Goal: Task Accomplishment & Management: Use online tool/utility

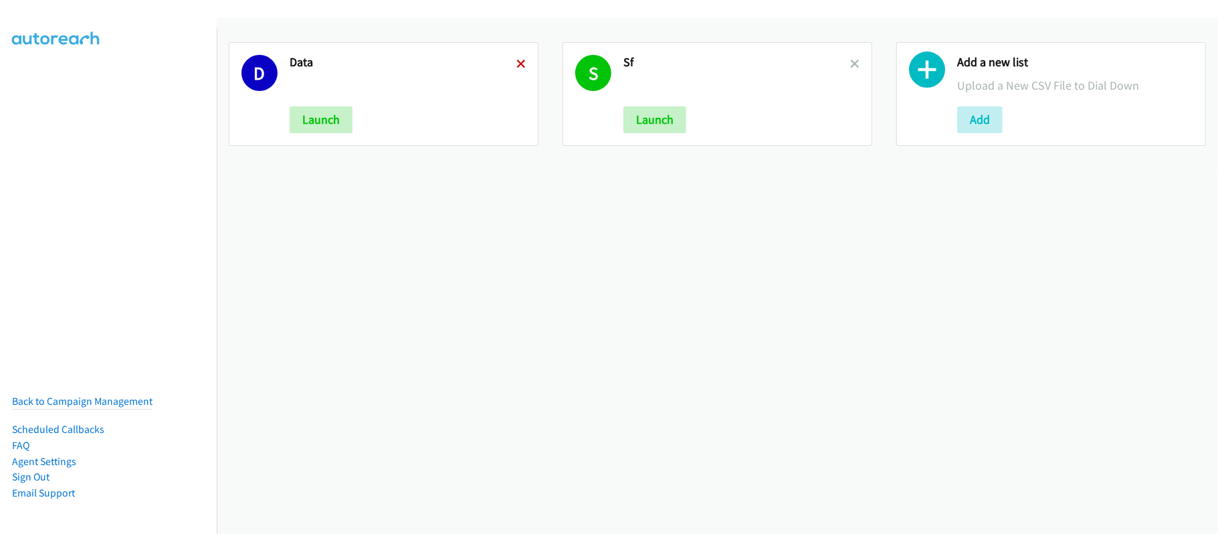
click at [519, 62] on icon at bounding box center [520, 64] width 9 height 9
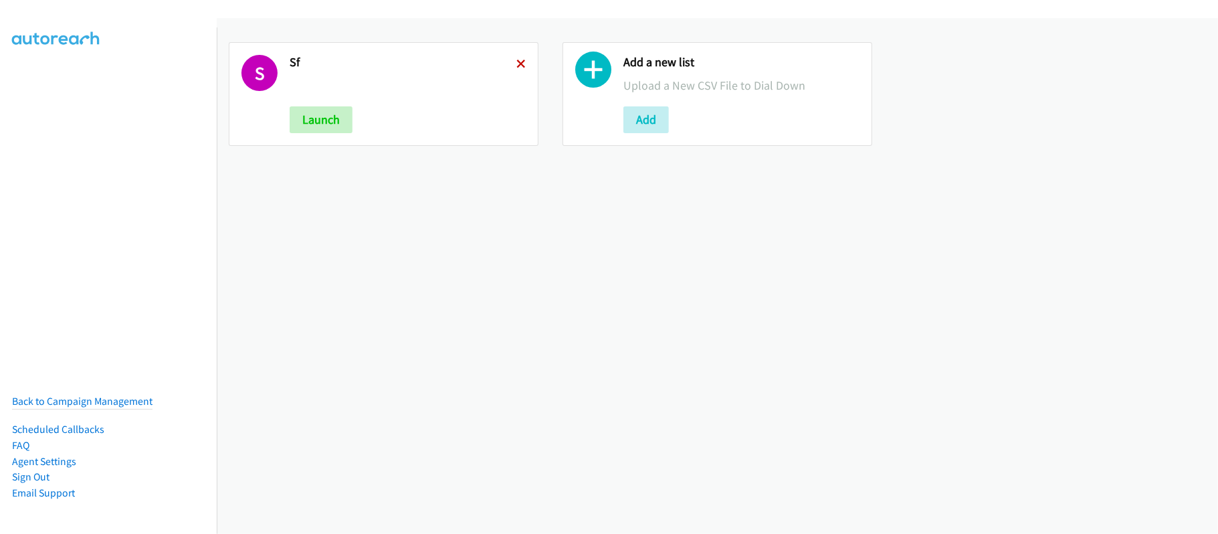
click at [518, 67] on icon at bounding box center [520, 64] width 9 height 9
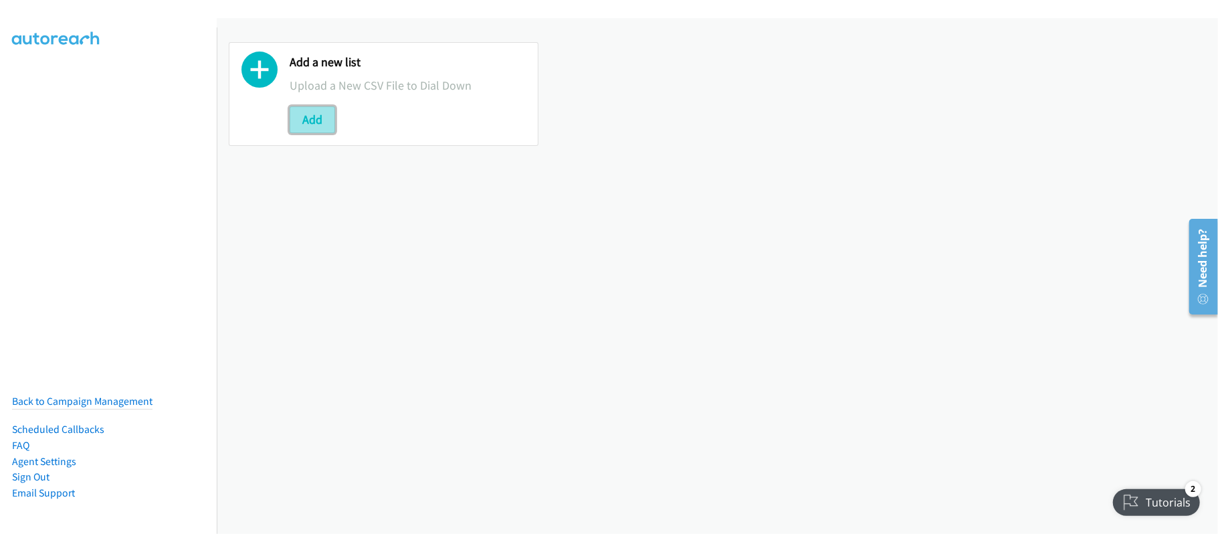
click at [332, 115] on button "Add" at bounding box center [312, 119] width 45 height 27
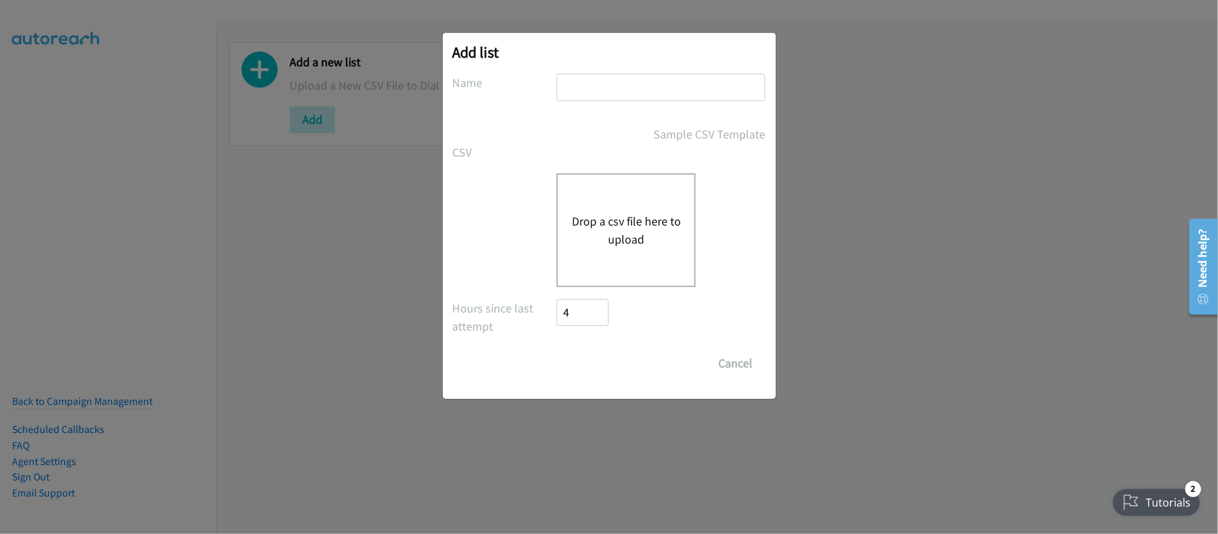
click at [614, 94] on input "text" at bounding box center [661, 87] width 209 height 27
type input "SF"
click at [637, 215] on button "Drop a csv file here to upload" at bounding box center [626, 230] width 110 height 36
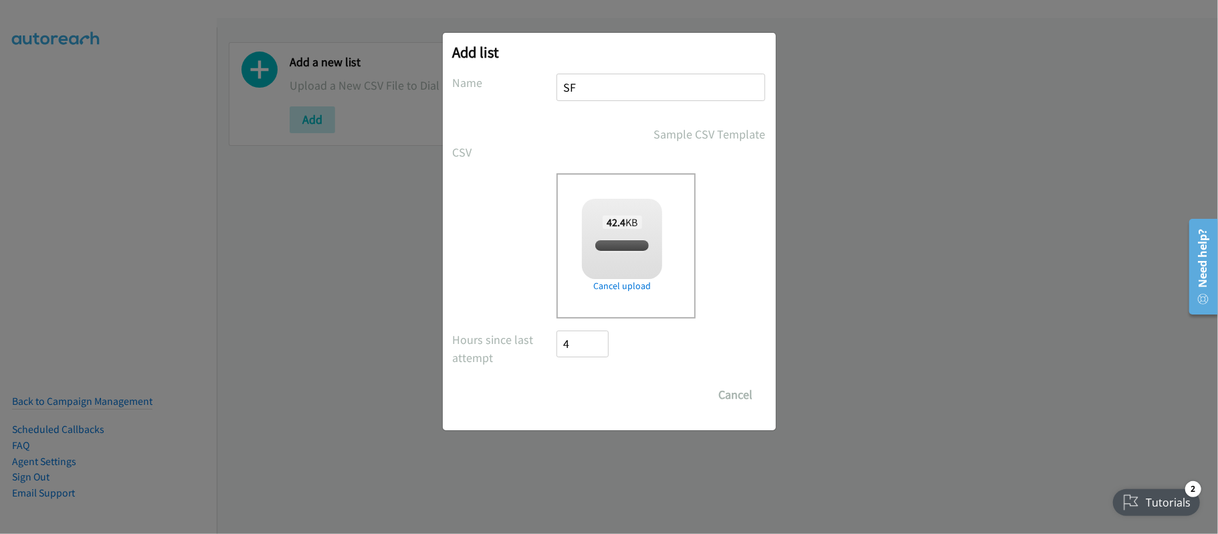
checkbox input "true"
click at [607, 392] on input "Save List" at bounding box center [592, 394] width 70 height 27
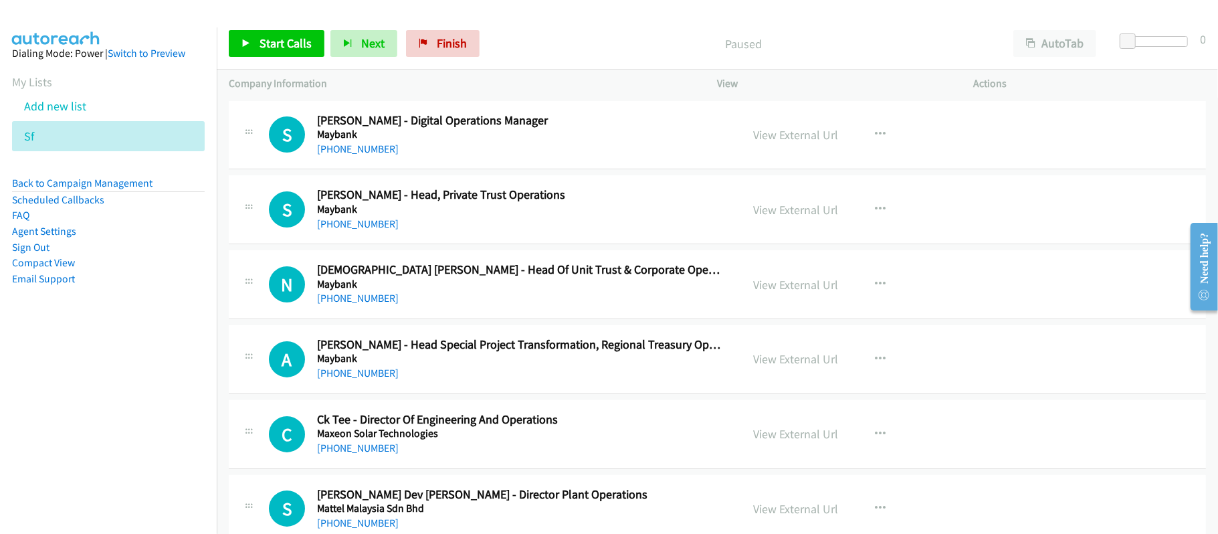
click at [541, 32] on div "Paused" at bounding box center [744, 43] width 516 height 27
click at [779, 128] on link "View External Url" at bounding box center [796, 134] width 85 height 15
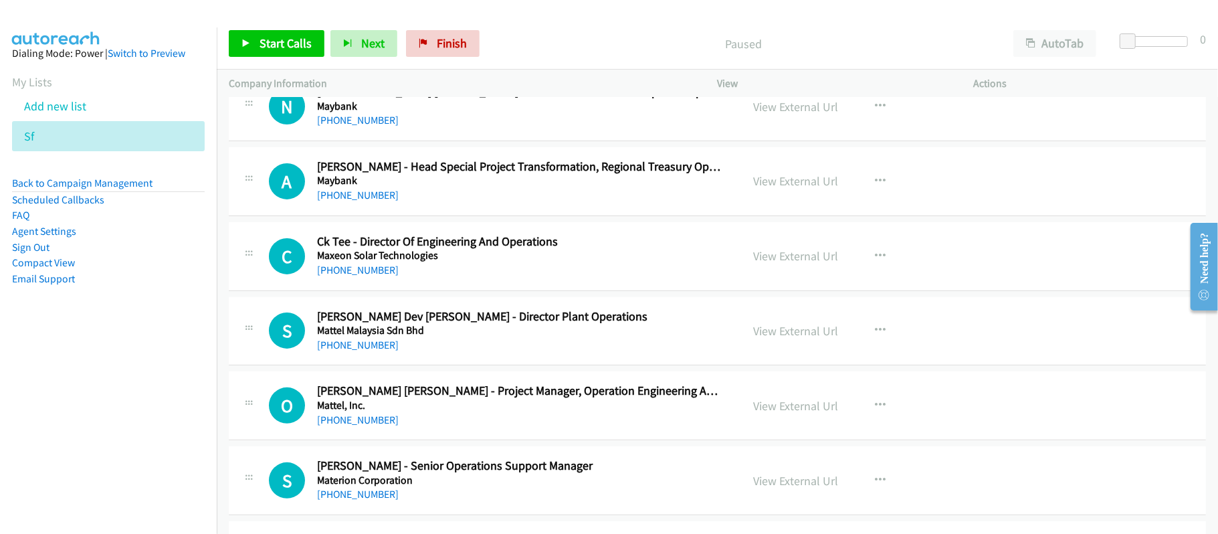
scroll to position [268, 0]
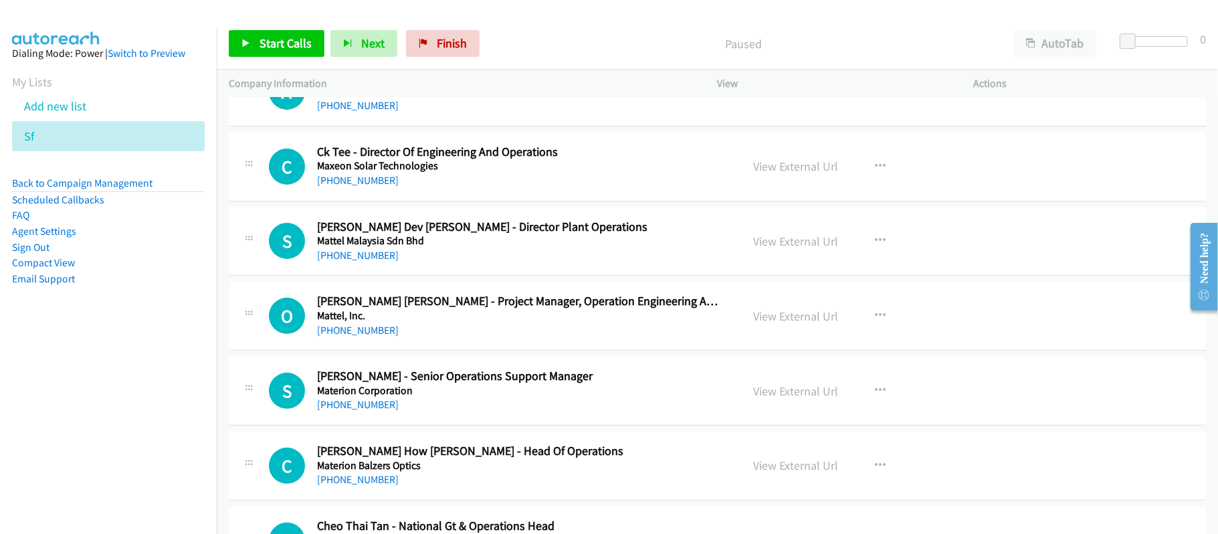
click at [537, 71] on div "Company Information" at bounding box center [461, 84] width 489 height 28
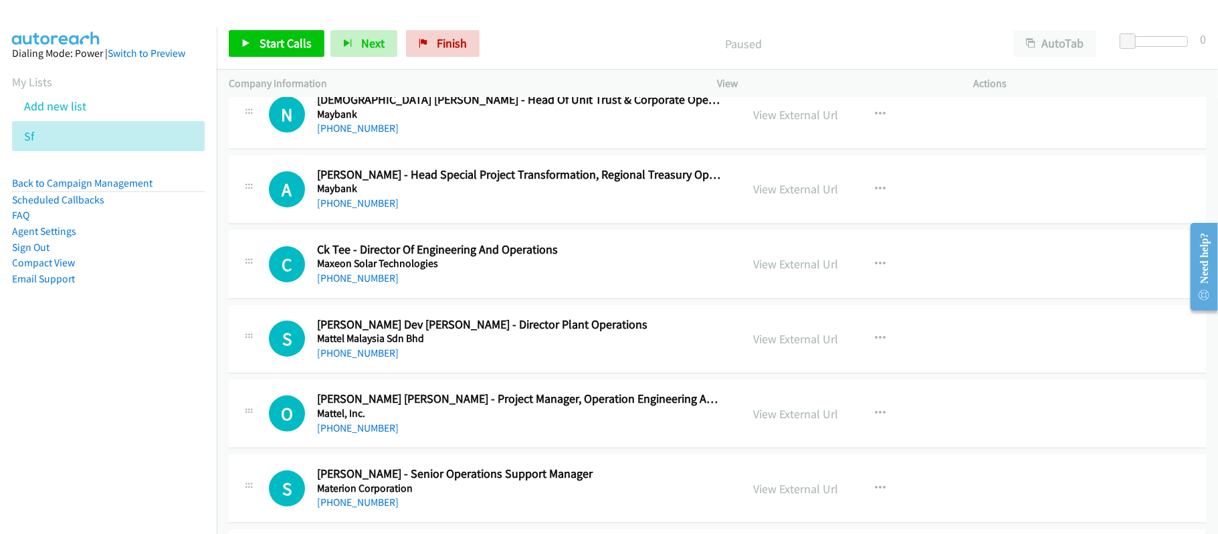
scroll to position [0, 0]
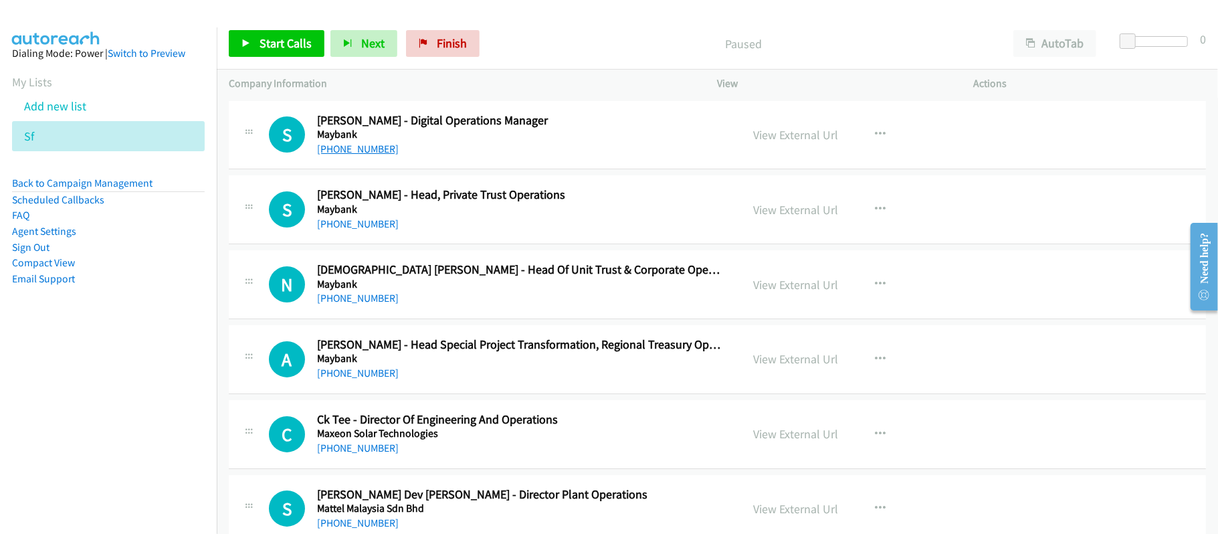
click at [329, 143] on link "[PHONE_NUMBER]" at bounding box center [358, 148] width 82 height 13
drag, startPoint x: 357, startPoint y: 227, endPoint x: 378, endPoint y: 231, distance: 21.0
click at [357, 227] on link "[PHONE_NUMBER]" at bounding box center [358, 223] width 82 height 13
click at [541, 300] on div "[PHONE_NUMBER]" at bounding box center [520, 298] width 406 height 16
drag, startPoint x: 363, startPoint y: 296, endPoint x: 448, endPoint y: 296, distance: 85.6
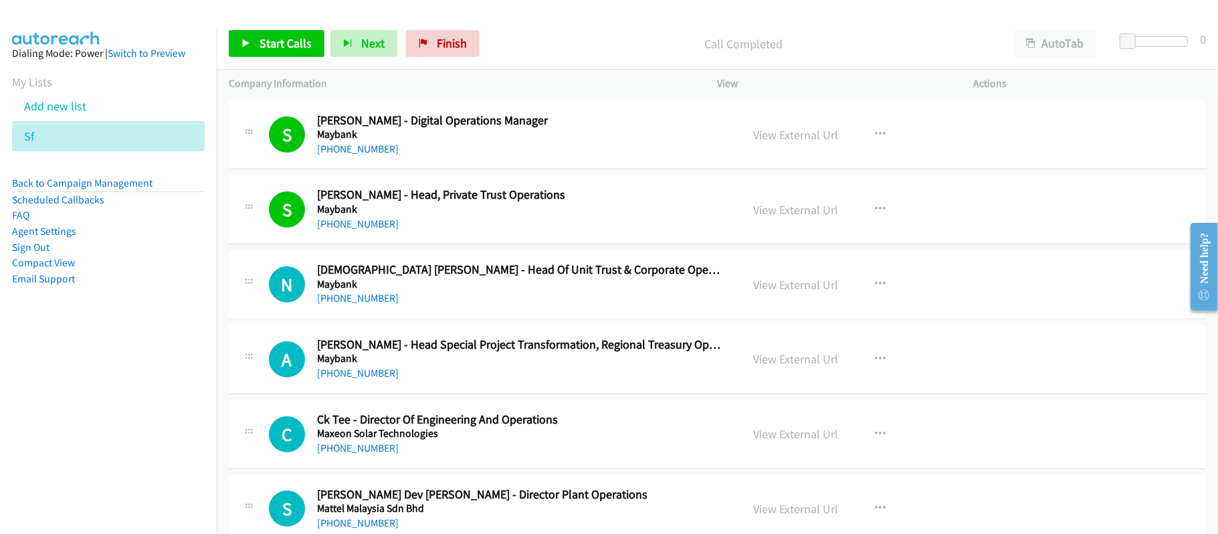
click at [363, 296] on link "[PHONE_NUMBER]" at bounding box center [358, 298] width 82 height 13
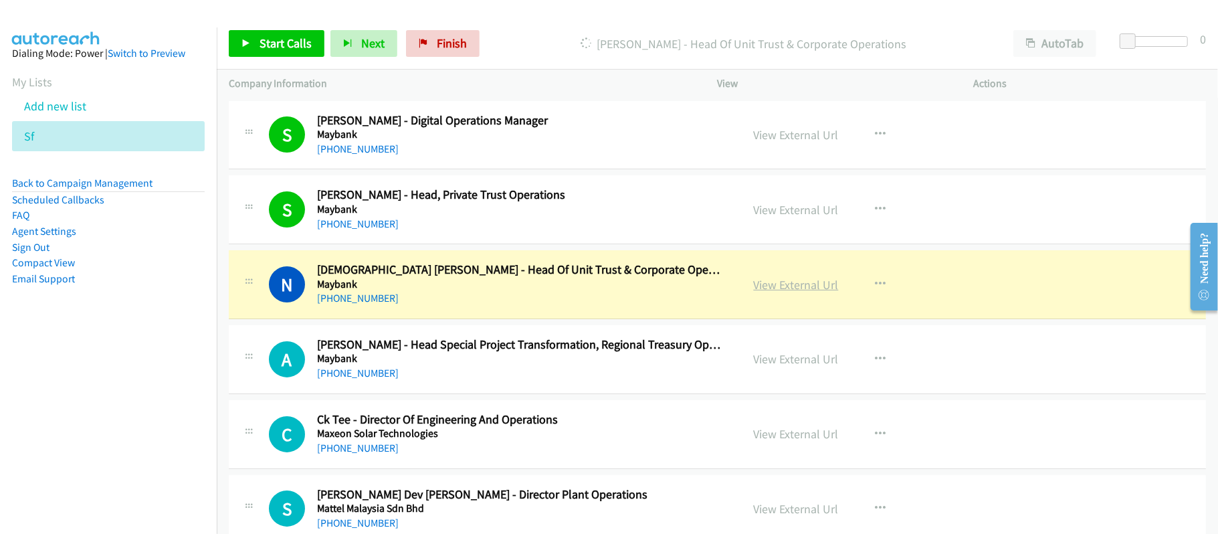
click at [783, 277] on link "View External Url" at bounding box center [796, 284] width 85 height 15
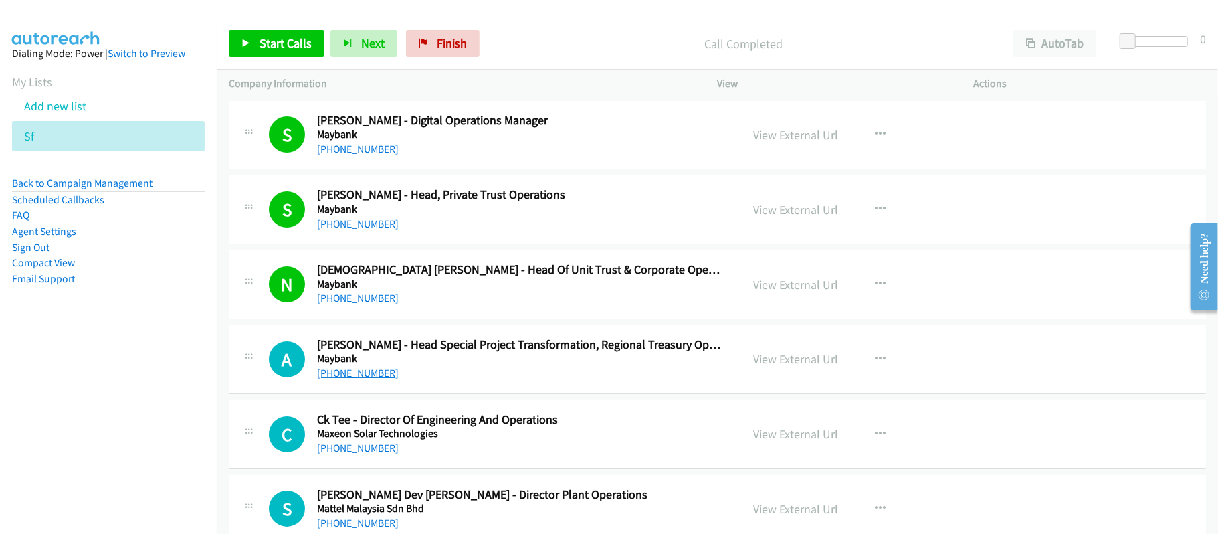
drag, startPoint x: 357, startPoint y: 369, endPoint x: 385, endPoint y: 367, distance: 28.2
click at [357, 369] on link "[PHONE_NUMBER]" at bounding box center [358, 373] width 82 height 13
click at [367, 375] on link "[PHONE_NUMBER]" at bounding box center [358, 373] width 82 height 13
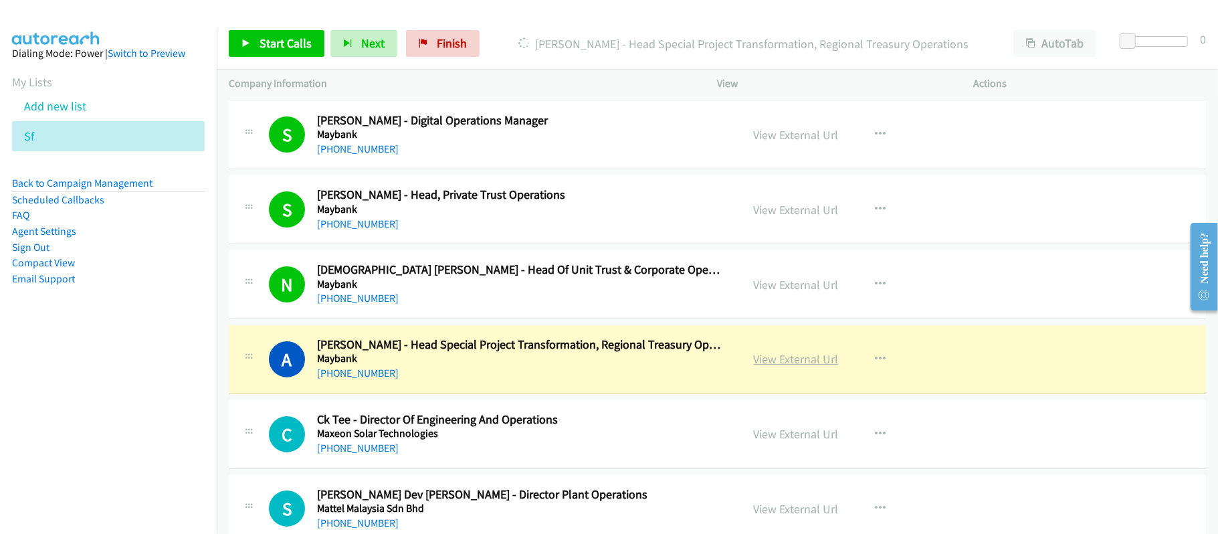
click at [791, 359] on link "View External Url" at bounding box center [796, 358] width 85 height 15
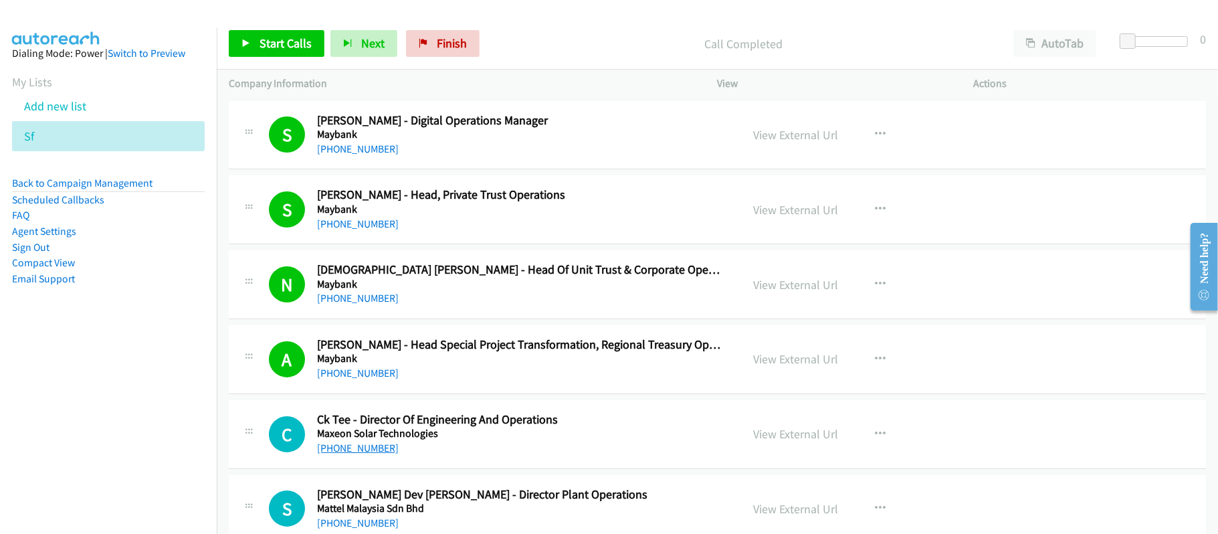
click at [375, 448] on link "[PHONE_NUMBER]" at bounding box center [358, 448] width 82 height 13
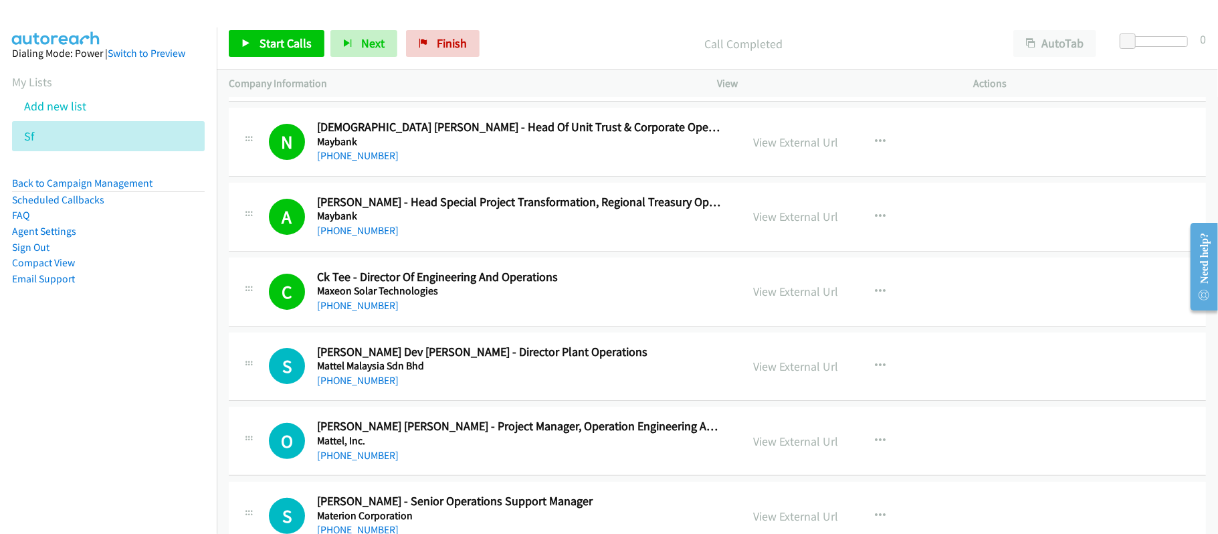
scroll to position [178, 0]
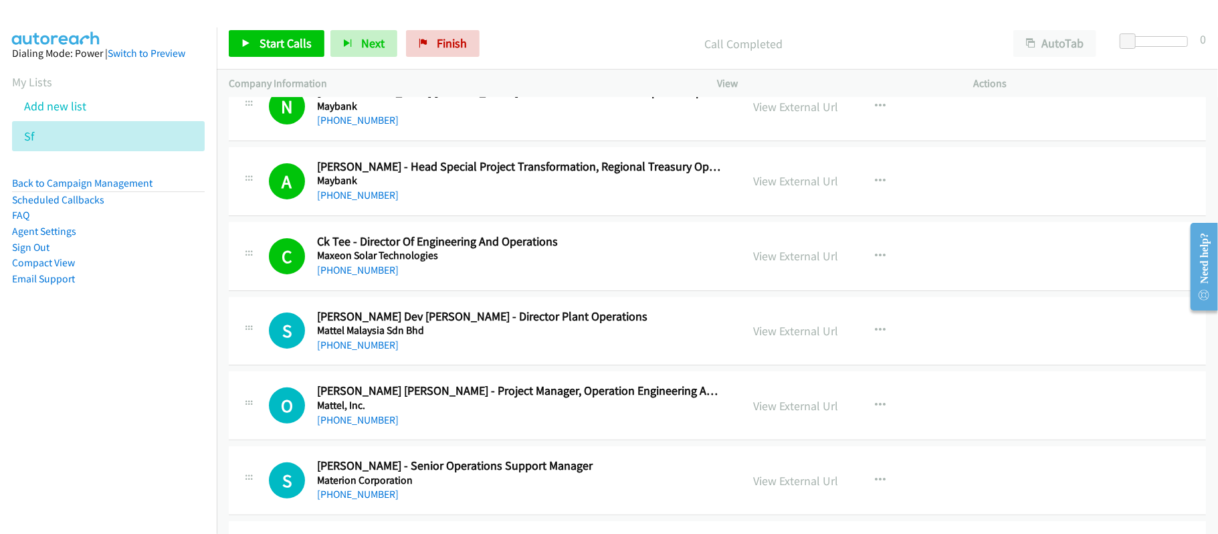
drag, startPoint x: 354, startPoint y: 338, endPoint x: 423, endPoint y: 338, distance: 69.6
click at [354, 338] on link "[PHONE_NUMBER]" at bounding box center [358, 344] width 82 height 13
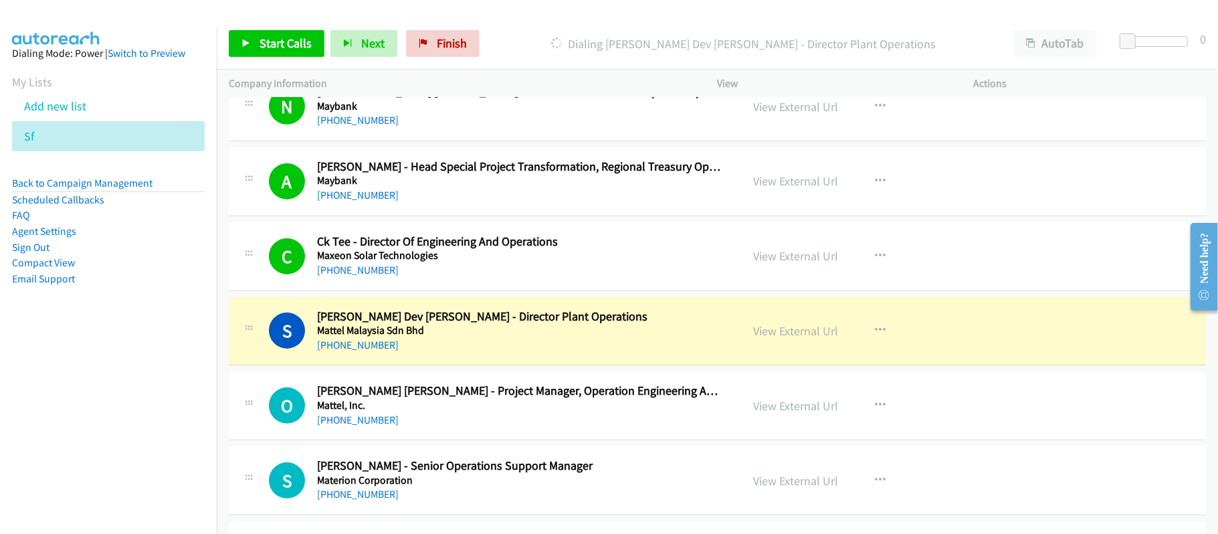
drag, startPoint x: 557, startPoint y: 363, endPoint x: 660, endPoint y: 340, distance: 104.7
click at [557, 363] on div "S Callback Scheduled [PERSON_NAME] Dev [PERSON_NAME] - Director Plant Operation…" at bounding box center [717, 331] width 977 height 69
click at [808, 333] on link "View External Url" at bounding box center [796, 330] width 85 height 15
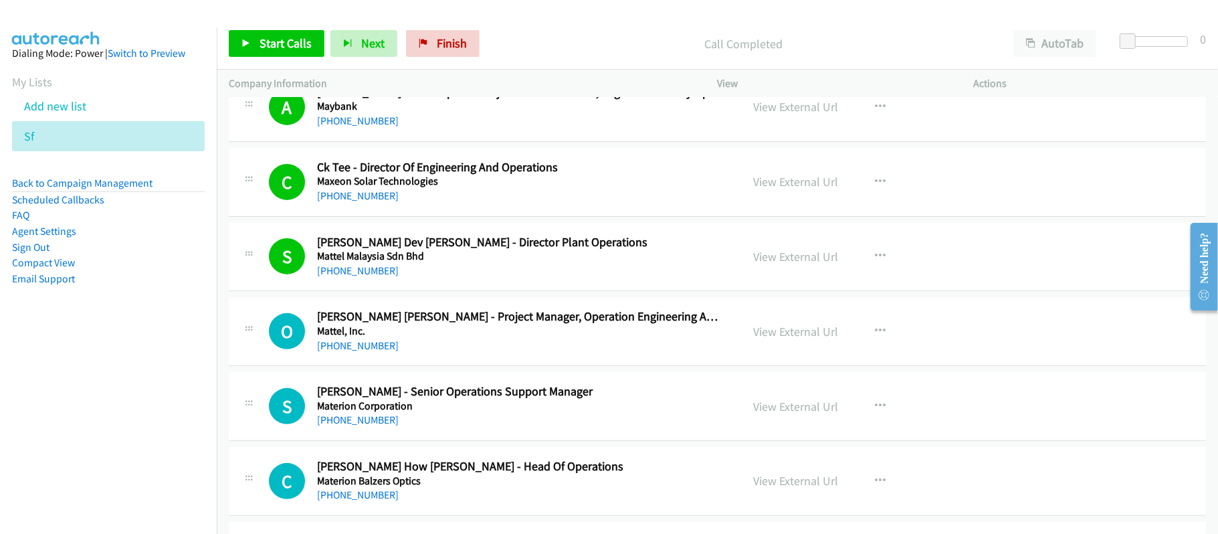
scroll to position [357, 0]
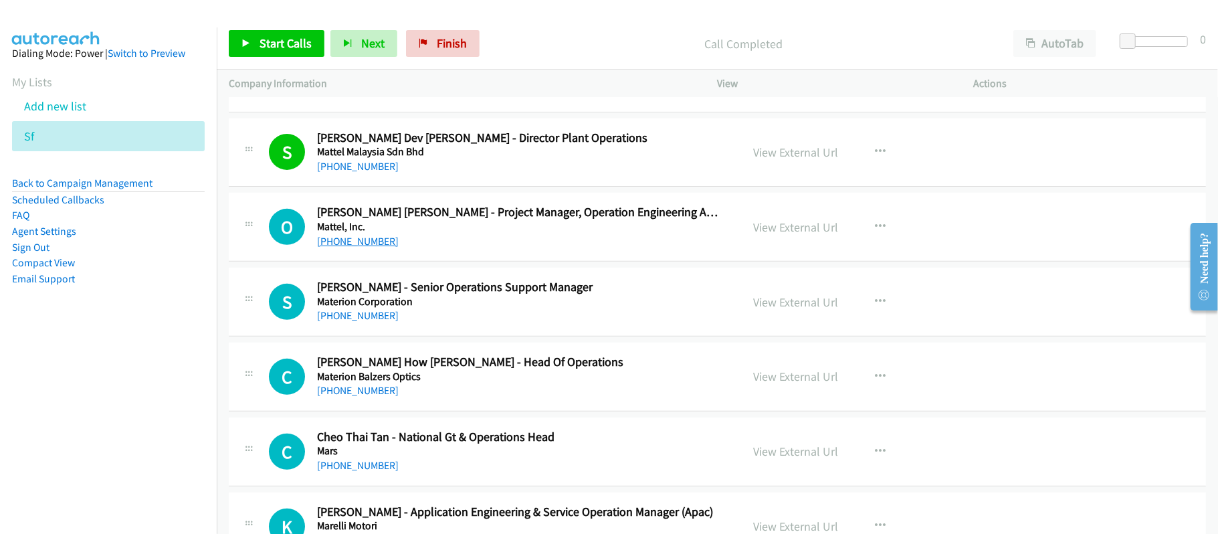
click at [372, 235] on link "[PHONE_NUMBER]" at bounding box center [358, 241] width 82 height 13
drag, startPoint x: 364, startPoint y: 234, endPoint x: 384, endPoint y: 236, distance: 20.2
click at [364, 235] on link "[PHONE_NUMBER]" at bounding box center [358, 241] width 82 height 13
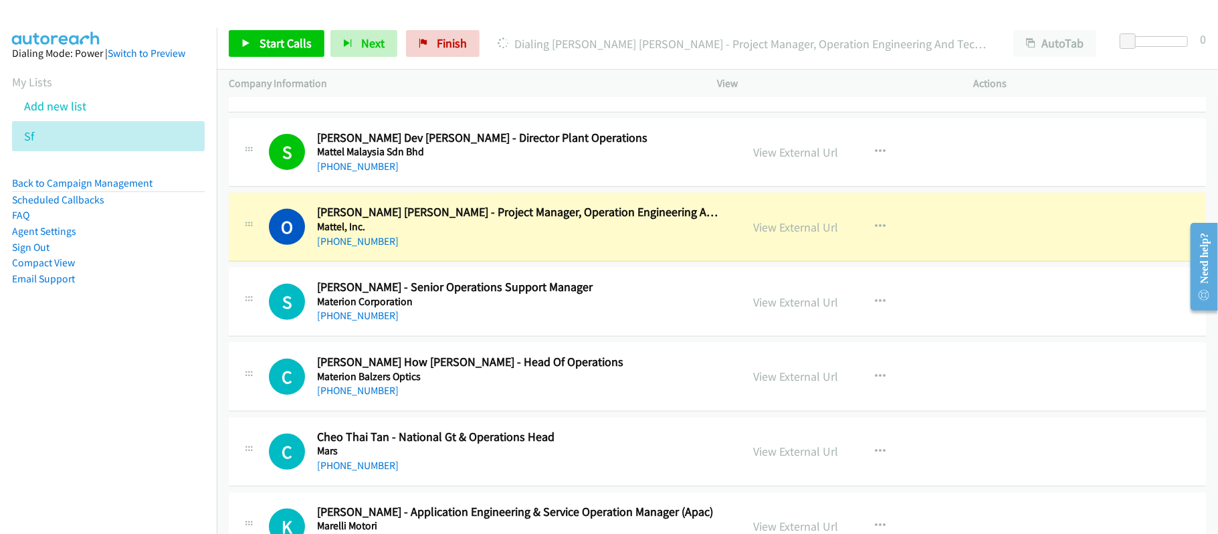
click at [579, 244] on div "[PHONE_NUMBER]" at bounding box center [520, 241] width 406 height 16
click at [792, 223] on link "View External Url" at bounding box center [796, 226] width 85 height 15
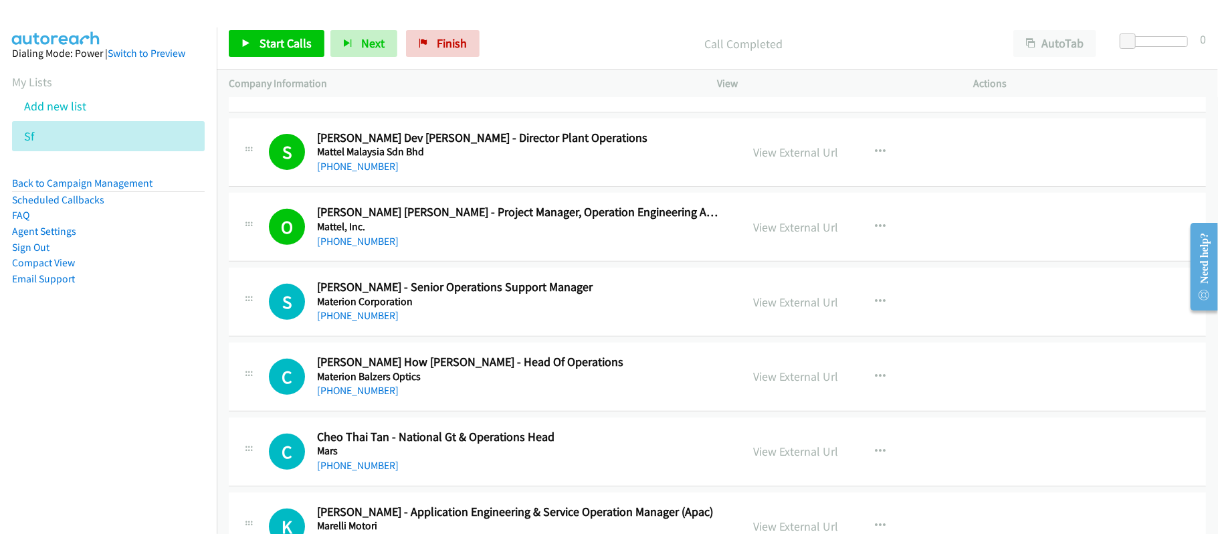
drag, startPoint x: 378, startPoint y: 316, endPoint x: 410, endPoint y: 319, distance: 32.3
click at [378, 316] on link "[PHONE_NUMBER]" at bounding box center [358, 315] width 82 height 13
click at [359, 316] on link "[PHONE_NUMBER]" at bounding box center [358, 315] width 82 height 13
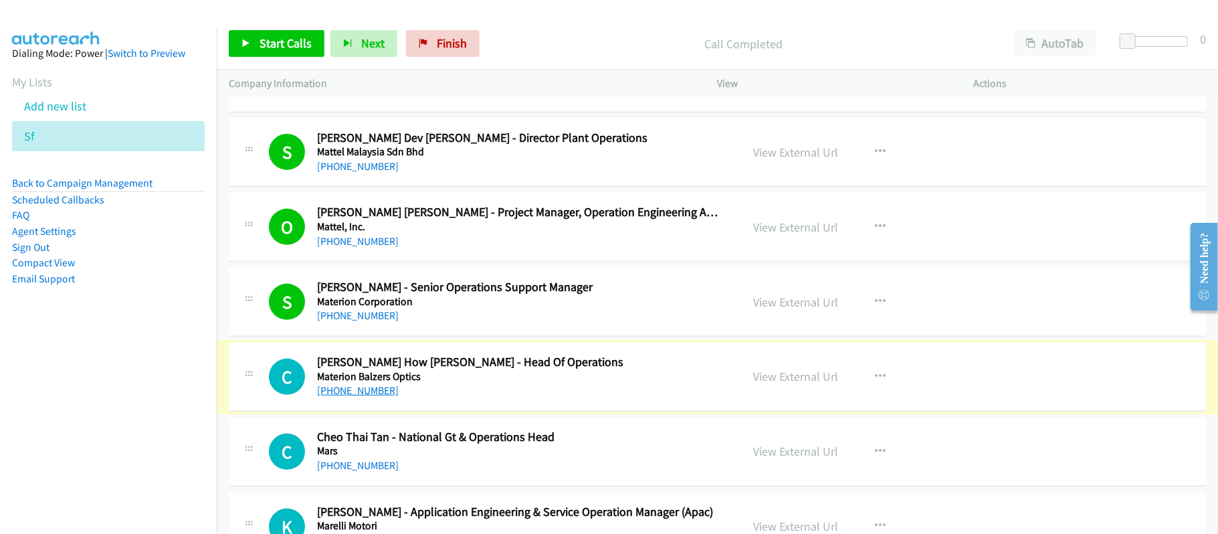
click at [343, 386] on link "[PHONE_NUMBER]" at bounding box center [358, 390] width 82 height 13
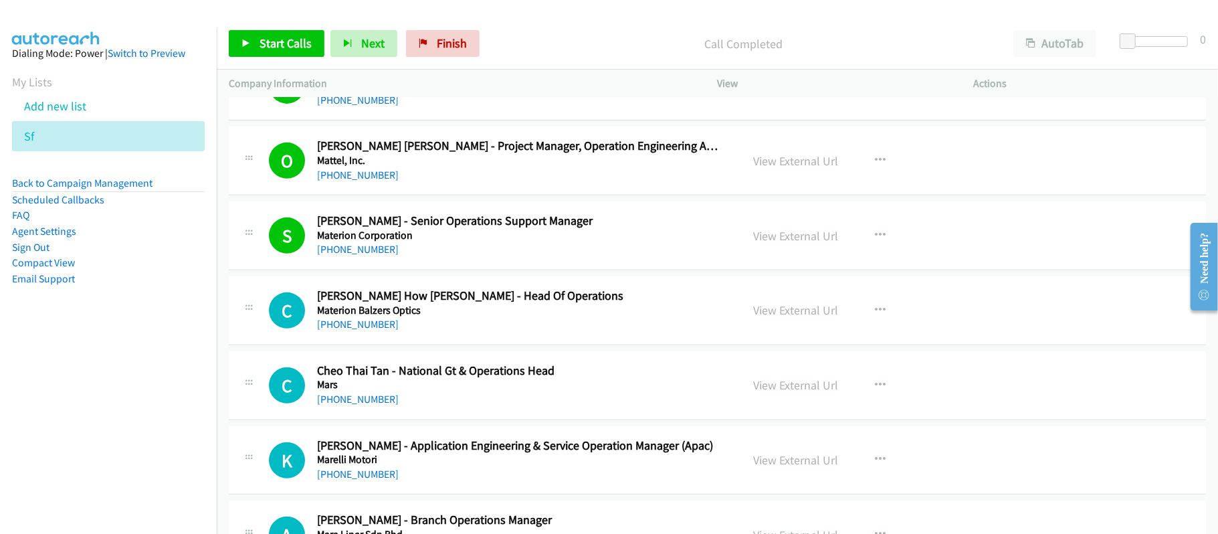
scroll to position [535, 0]
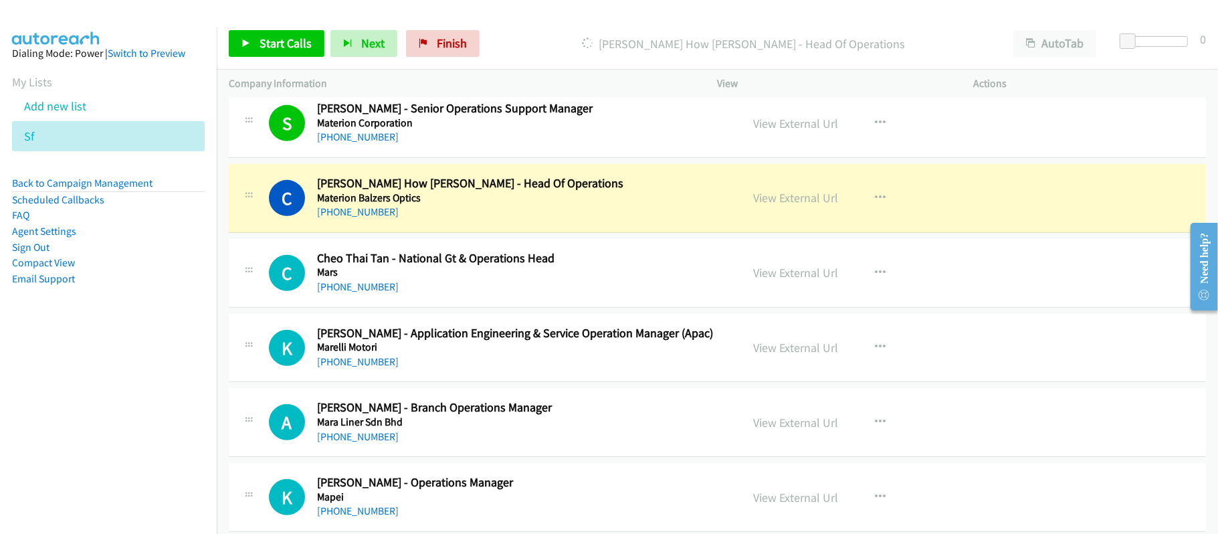
drag, startPoint x: 570, startPoint y: 206, endPoint x: 710, endPoint y: 203, distance: 140.5
click at [570, 206] on div "[PHONE_NUMBER]" at bounding box center [520, 212] width 406 height 16
click at [754, 203] on link "View External Url" at bounding box center [796, 197] width 85 height 15
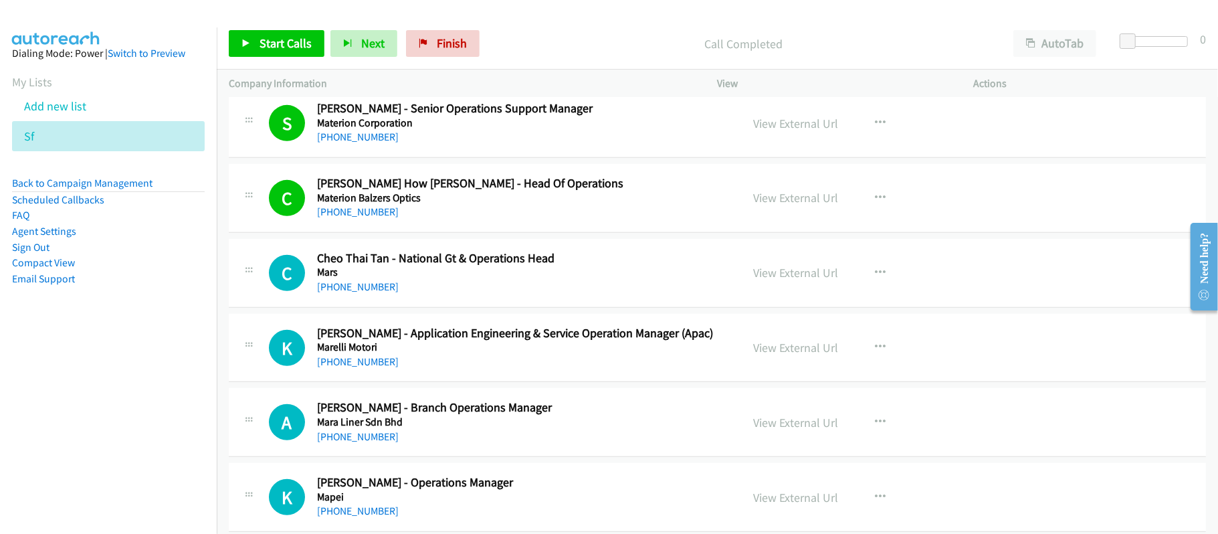
drag, startPoint x: 360, startPoint y: 287, endPoint x: 404, endPoint y: 287, distance: 44.2
click at [360, 287] on link "[PHONE_NUMBER]" at bounding box center [358, 286] width 82 height 13
click at [510, 381] on div "K Callback Scheduled [PERSON_NAME] - Application Engineering & Service Operatio…" at bounding box center [717, 348] width 977 height 69
drag, startPoint x: 379, startPoint y: 369, endPoint x: 459, endPoint y: 379, distance: 80.8
click at [379, 368] on link "[PHONE_NUMBER]" at bounding box center [358, 361] width 82 height 13
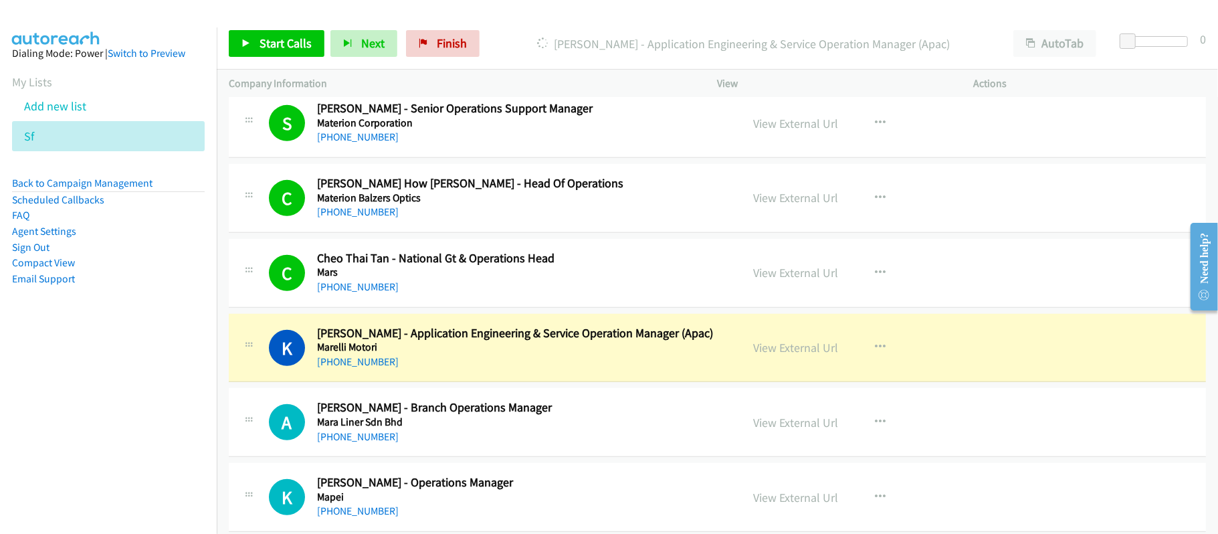
click at [570, 354] on h5 "Marelli Motori" at bounding box center [520, 346] width 406 height 13
click at [763, 347] on link "View External Url" at bounding box center [796, 347] width 85 height 15
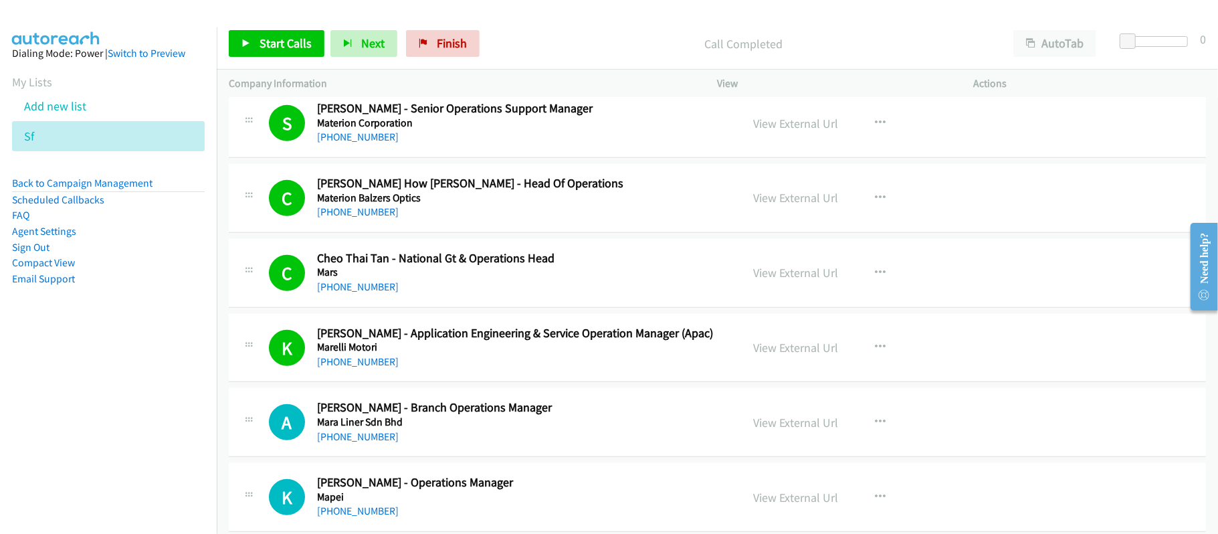
drag, startPoint x: 381, startPoint y: 434, endPoint x: 423, endPoint y: 428, distance: 42.6
click at [381, 434] on link "[PHONE_NUMBER]" at bounding box center [358, 436] width 82 height 13
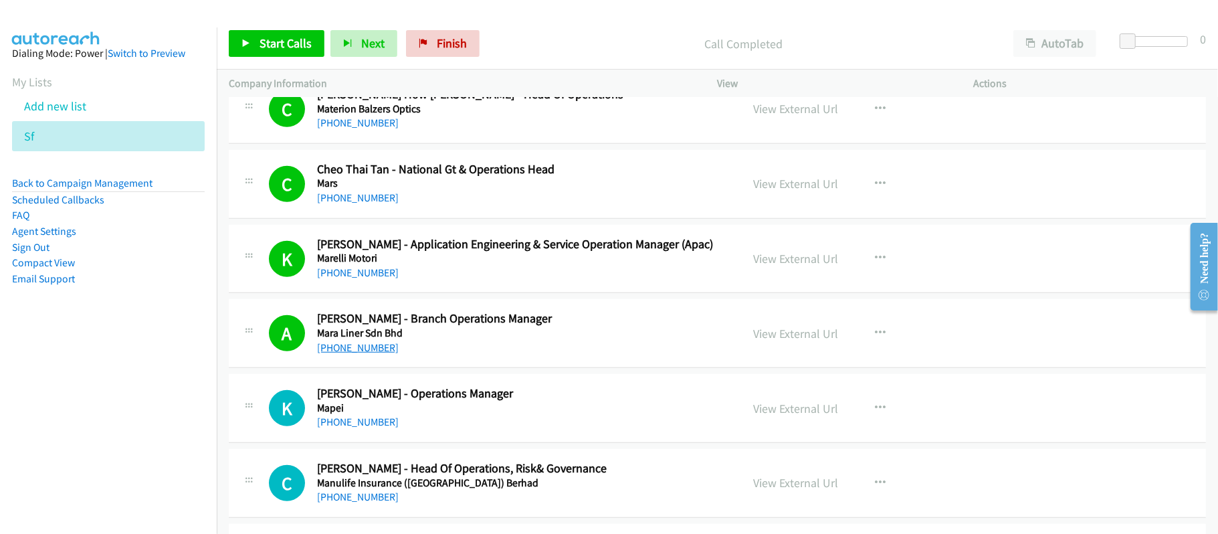
click at [381, 344] on link "[PHONE_NUMBER]" at bounding box center [358, 347] width 82 height 13
click at [792, 332] on link "View External Url" at bounding box center [796, 333] width 85 height 15
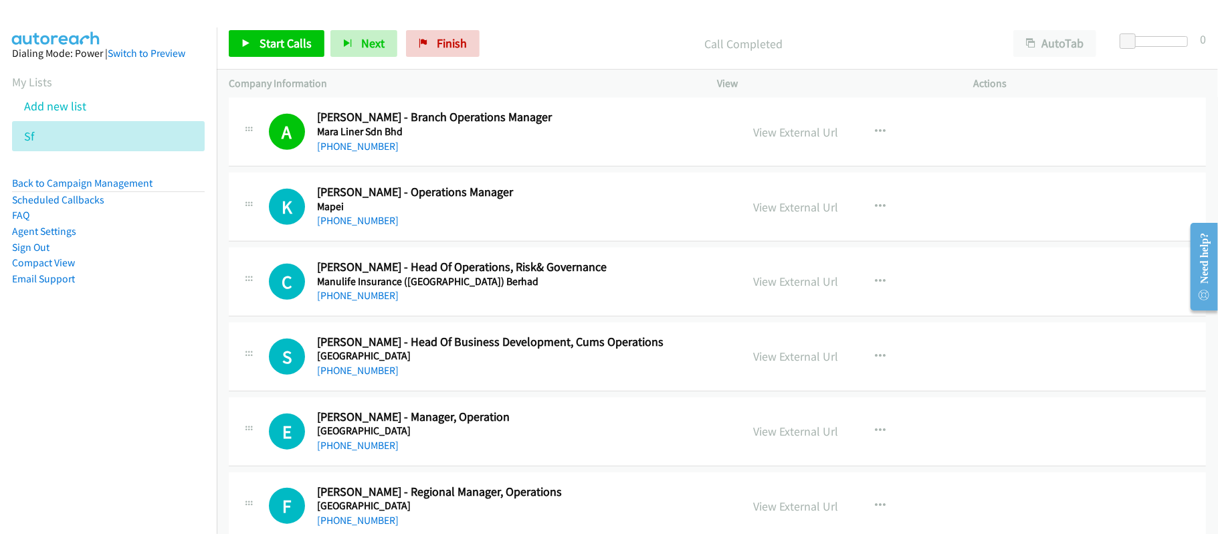
scroll to position [892, 0]
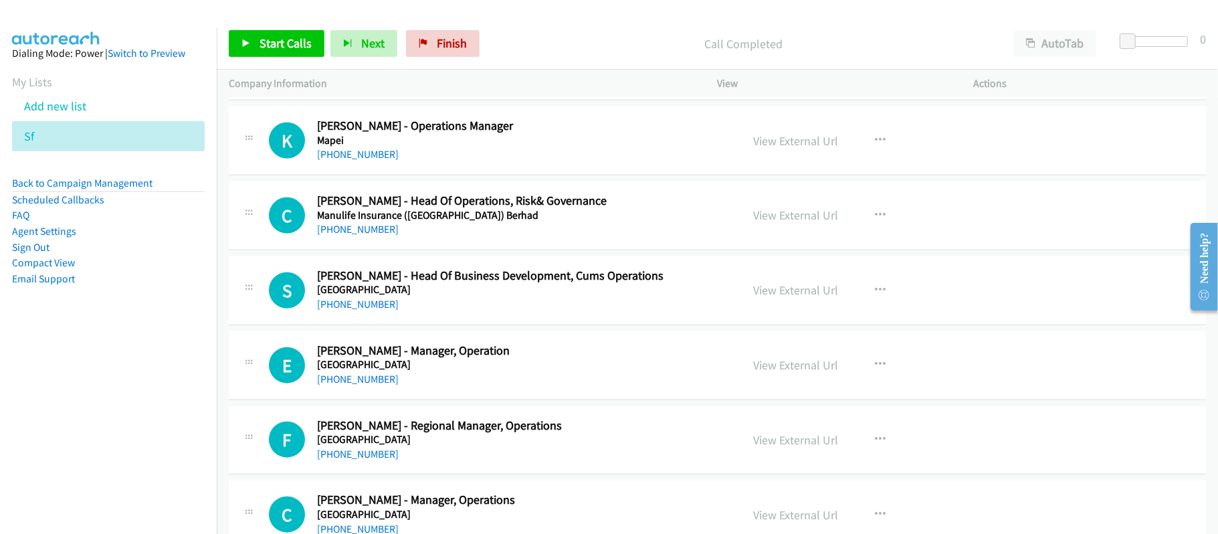
click at [351, 169] on div "K Callback Scheduled [PERSON_NAME] - Operations Manager Mapei Asia/[GEOGRAPHIC_…" at bounding box center [717, 140] width 977 height 69
drag, startPoint x: 356, startPoint y: 164, endPoint x: 367, endPoint y: 169, distance: 12.6
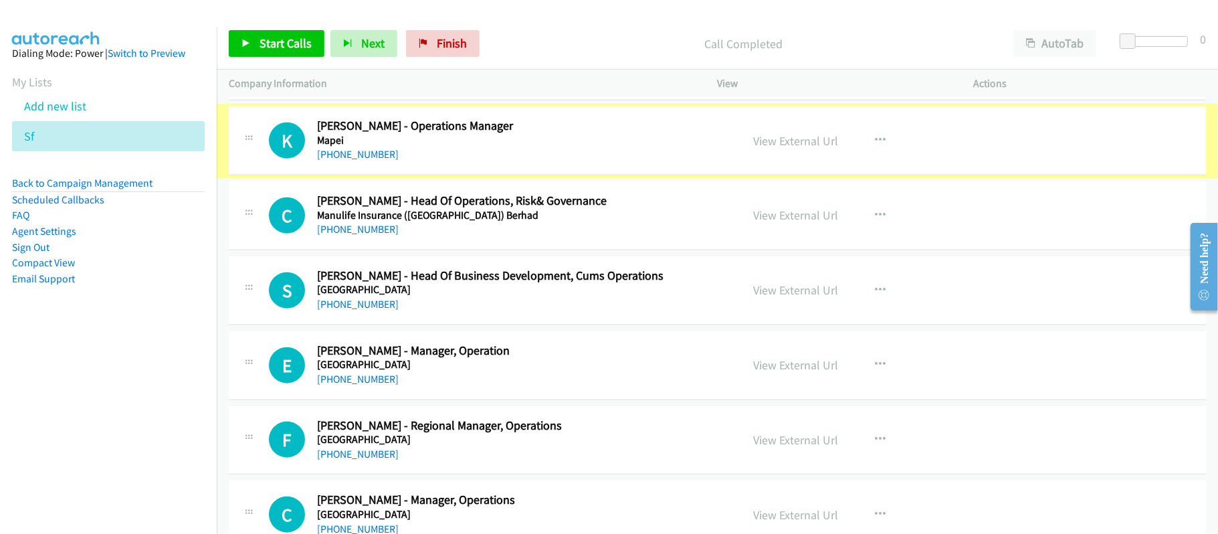
click at [371, 163] on div "[PHONE_NUMBER]" at bounding box center [520, 155] width 406 height 16
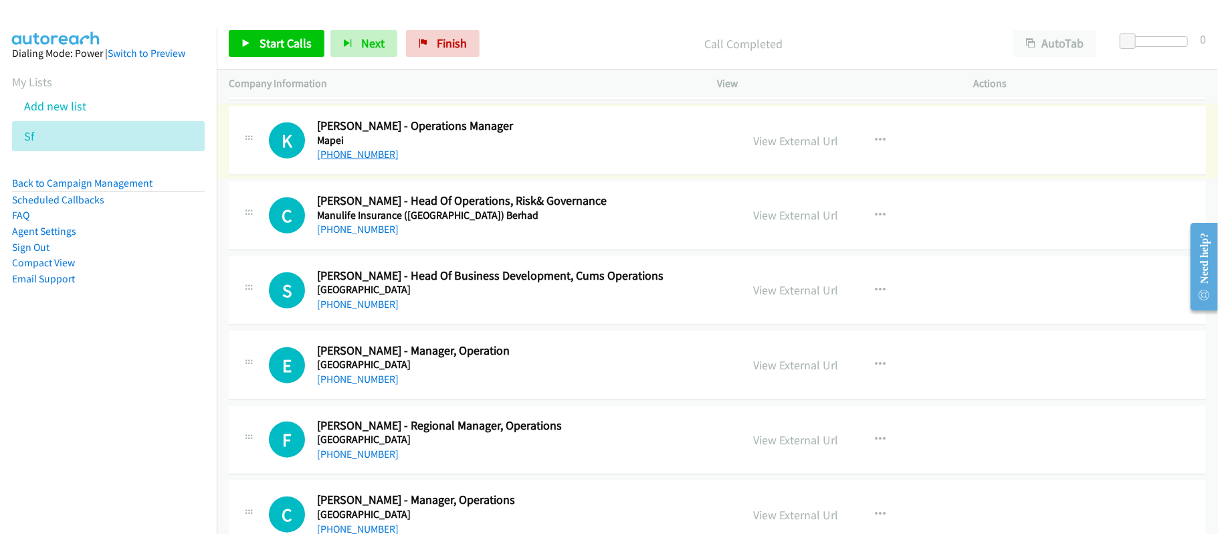
click at [380, 158] on link "[PHONE_NUMBER]" at bounding box center [358, 154] width 82 height 13
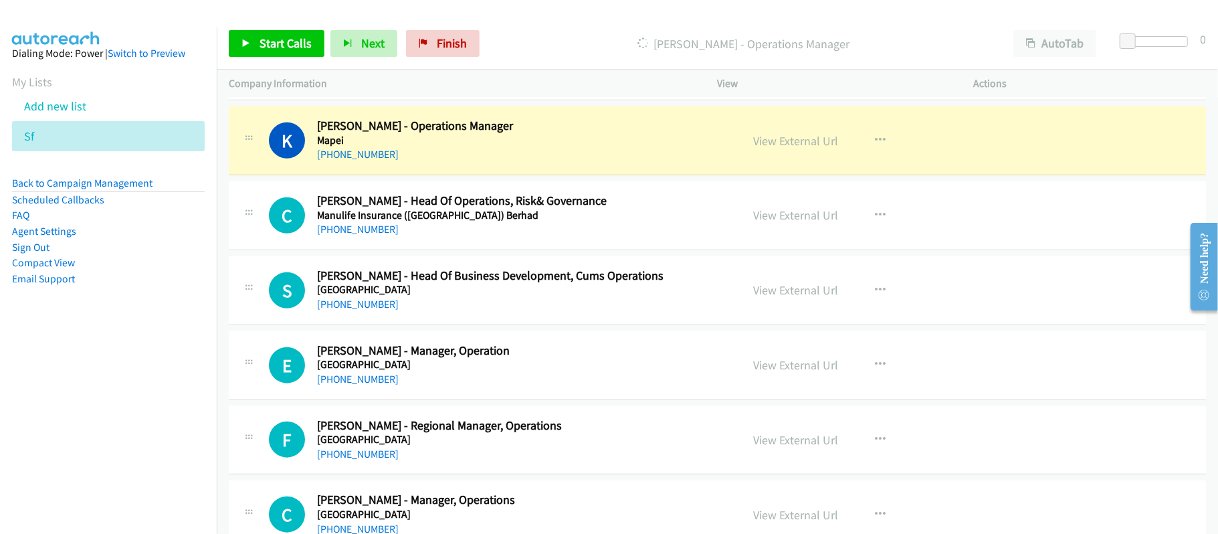
click at [569, 162] on div "[PHONE_NUMBER]" at bounding box center [520, 155] width 406 height 16
click at [780, 138] on link "View External Url" at bounding box center [796, 140] width 85 height 15
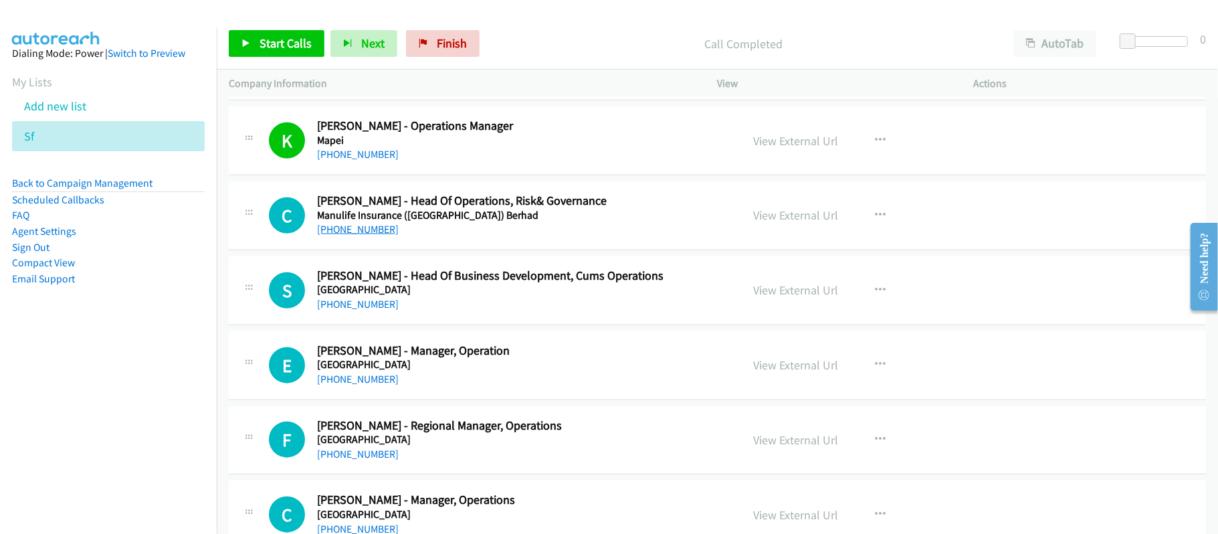
click at [373, 233] on link "[PHONE_NUMBER]" at bounding box center [358, 229] width 82 height 13
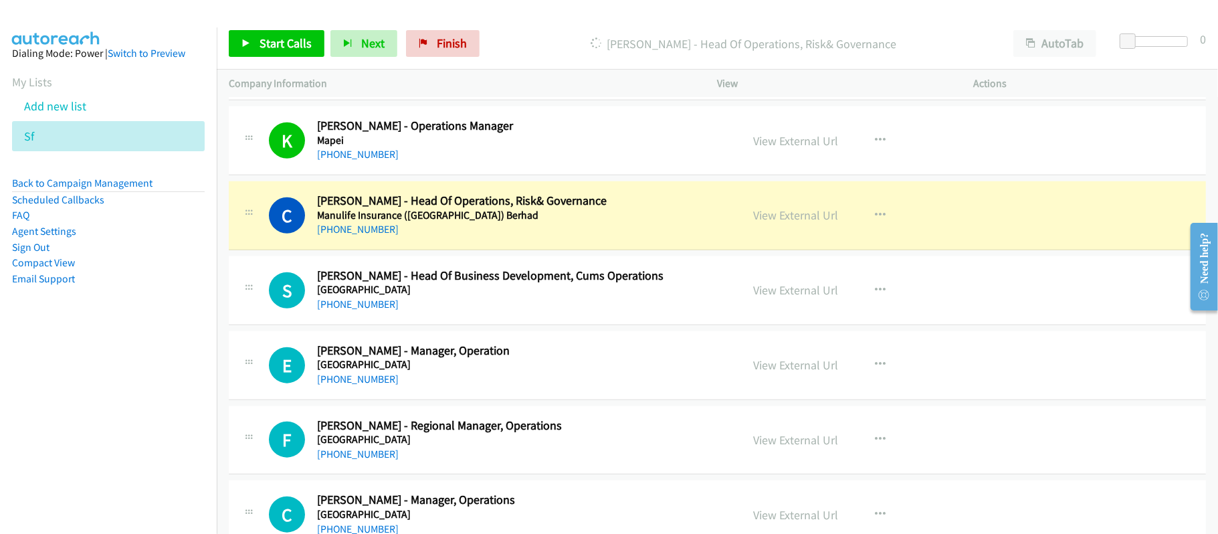
click at [464, 318] on div "S Callback Scheduled [PERSON_NAME] - Head Of Business Development, Cums Operati…" at bounding box center [717, 290] width 977 height 69
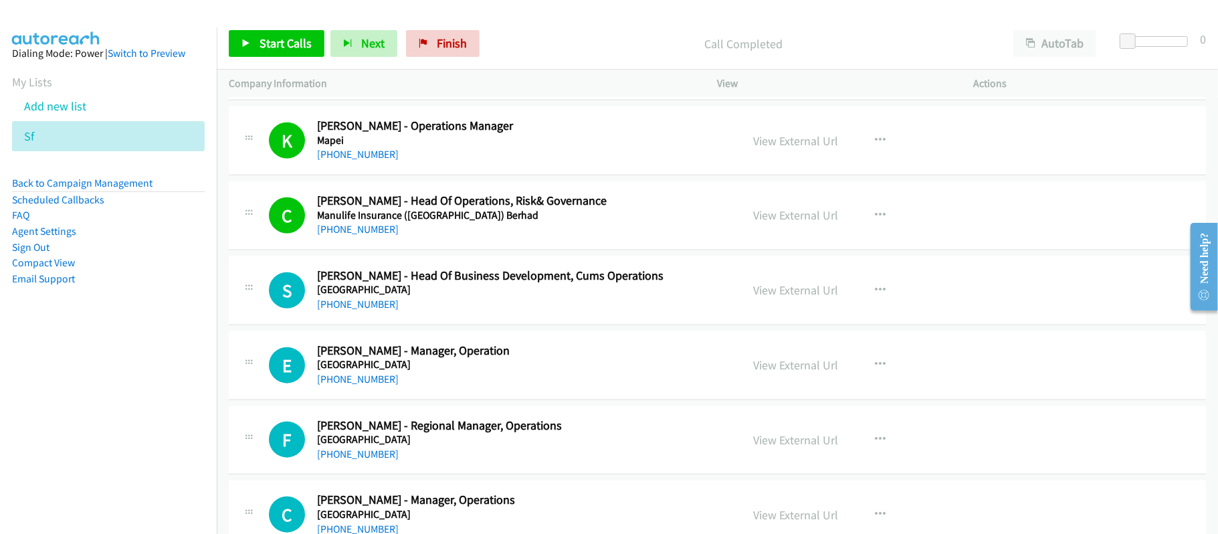
click at [474, 322] on div "S Callback Scheduled [PERSON_NAME] - Head Of Business Development, Cums Operati…" at bounding box center [717, 290] width 977 height 69
click at [344, 310] on link "[PHONE_NUMBER]" at bounding box center [358, 304] width 82 height 13
click at [360, 308] on link "[PHONE_NUMBER]" at bounding box center [358, 304] width 82 height 13
drag, startPoint x: 345, startPoint y: 387, endPoint x: 365, endPoint y: 384, distance: 20.2
click at [345, 385] on link "[PHONE_NUMBER]" at bounding box center [358, 379] width 82 height 13
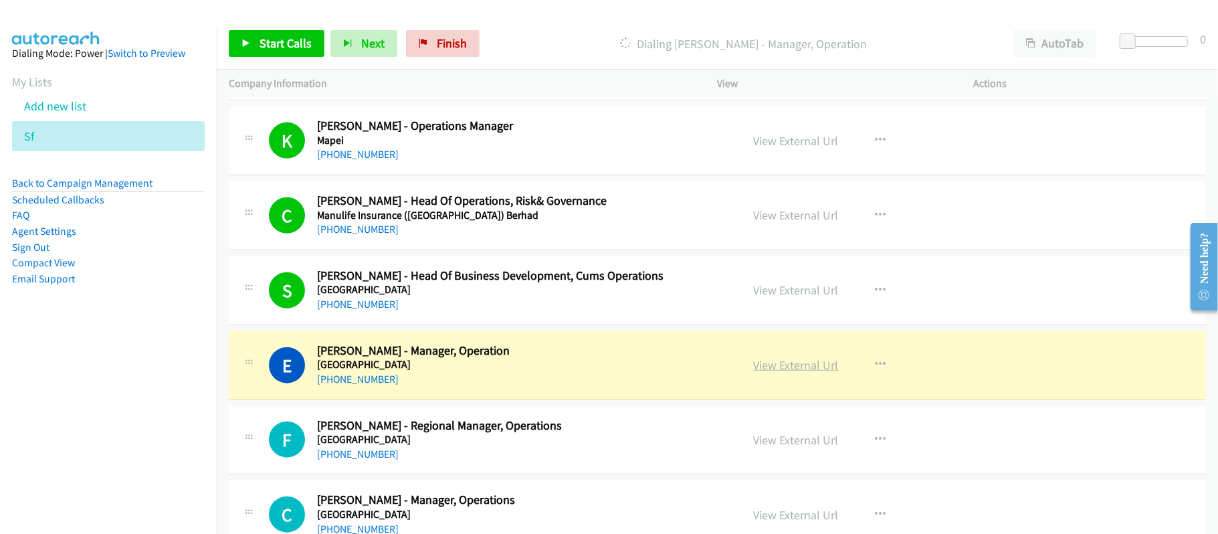
click at [764, 362] on link "View External Url" at bounding box center [796, 364] width 85 height 15
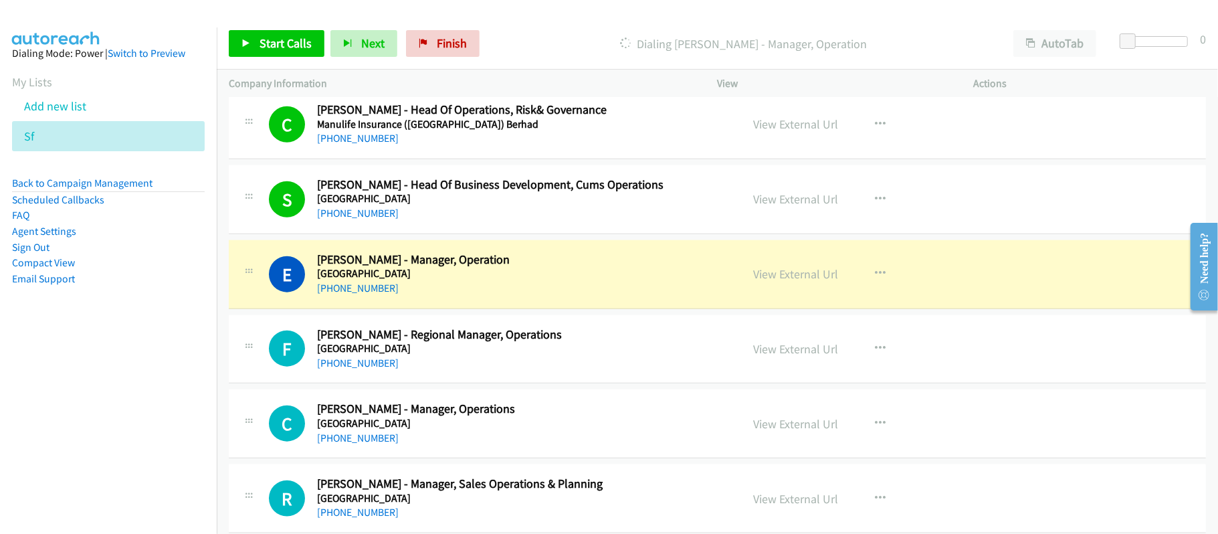
scroll to position [981, 0]
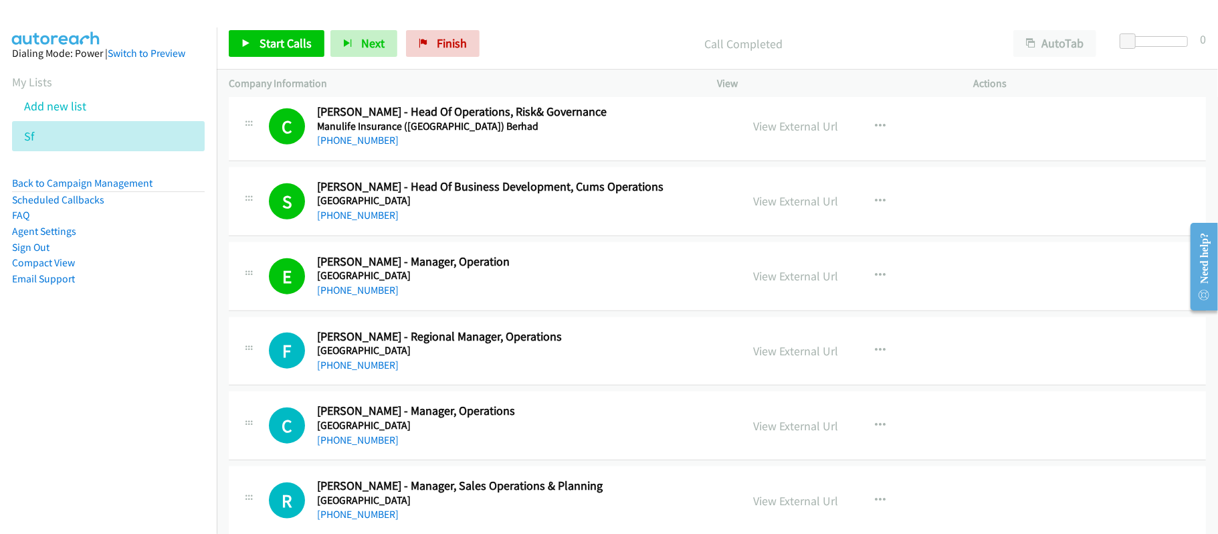
drag, startPoint x: 349, startPoint y: 369, endPoint x: 425, endPoint y: 365, distance: 76.4
click at [349, 369] on link "[PHONE_NUMBER]" at bounding box center [358, 365] width 82 height 13
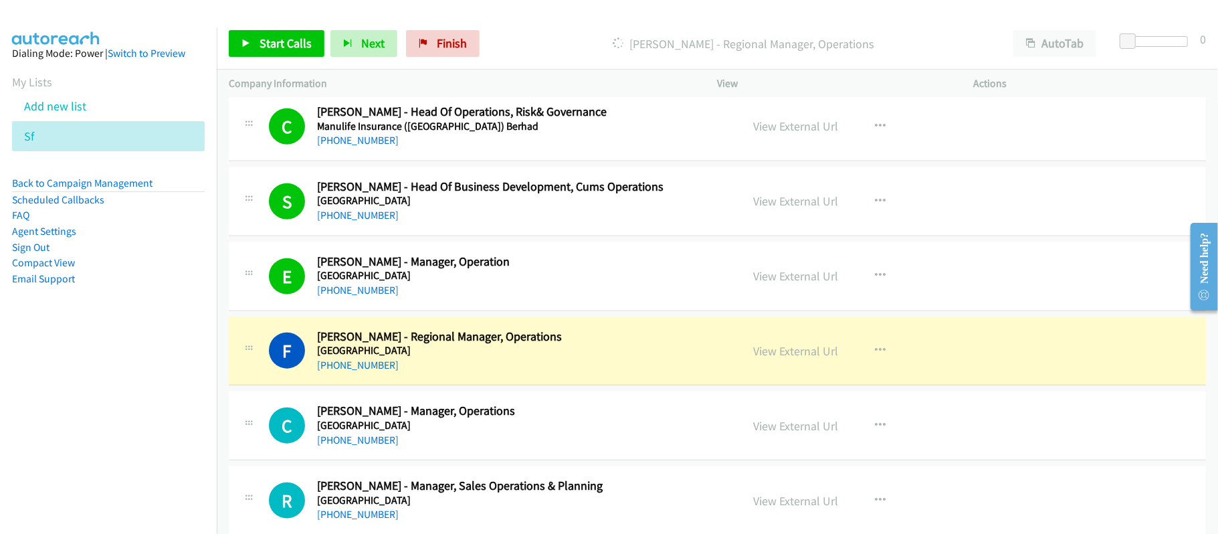
click at [490, 364] on div "[PHONE_NUMBER]" at bounding box center [520, 365] width 406 height 16
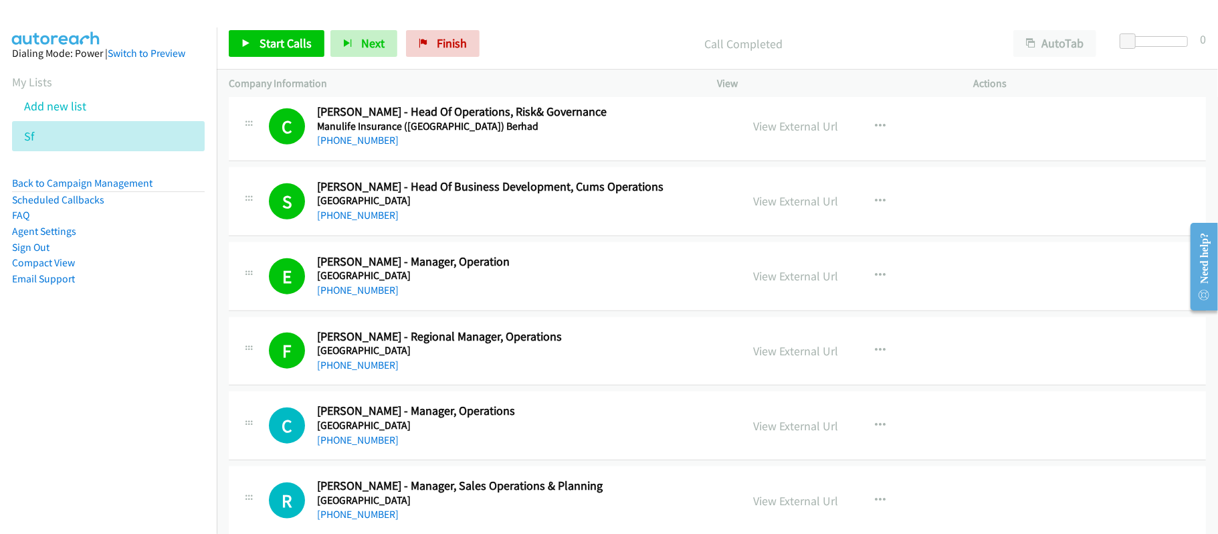
drag, startPoint x: 370, startPoint y: 443, endPoint x: 410, endPoint y: 442, distance: 40.2
click at [370, 443] on link "[PHONE_NUMBER]" at bounding box center [358, 439] width 82 height 13
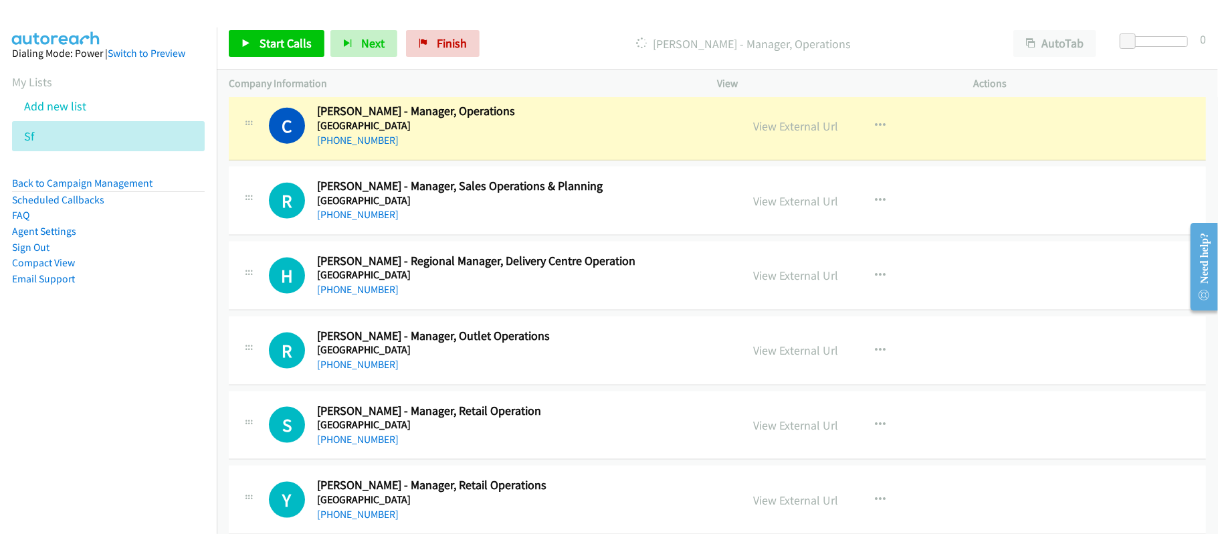
scroll to position [1248, 0]
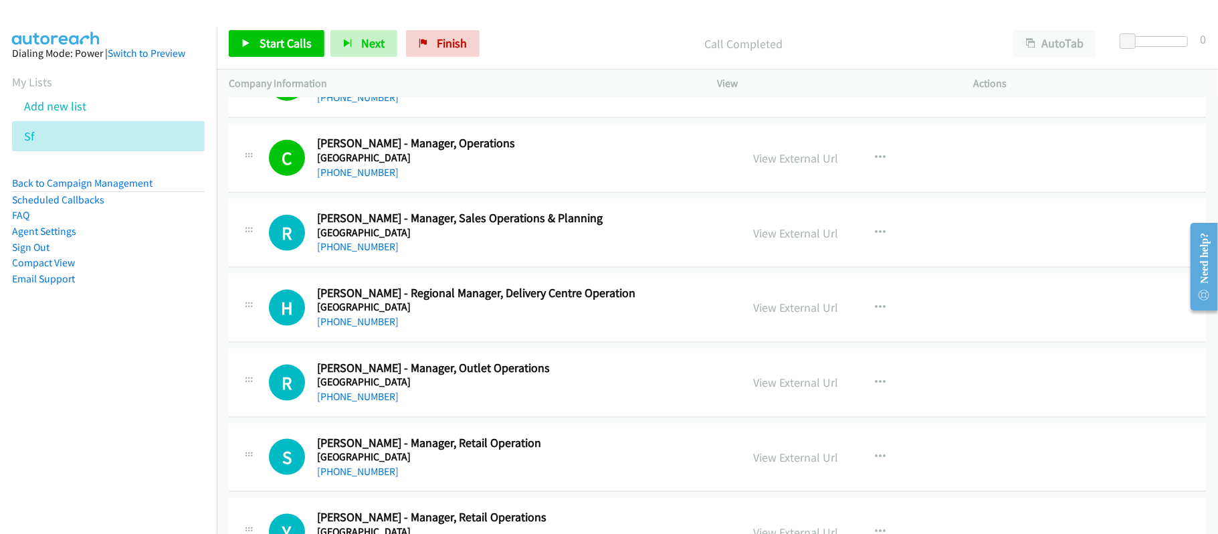
click at [360, 244] on link "[PHONE_NUMBER]" at bounding box center [358, 246] width 82 height 13
drag, startPoint x: 334, startPoint y: 328, endPoint x: 385, endPoint y: 328, distance: 50.8
click at [334, 328] on link "[PHONE_NUMBER]" at bounding box center [358, 321] width 82 height 13
drag, startPoint x: 384, startPoint y: 405, endPoint x: 506, endPoint y: 401, distance: 122.5
click at [384, 403] on link "[PHONE_NUMBER]" at bounding box center [358, 396] width 82 height 13
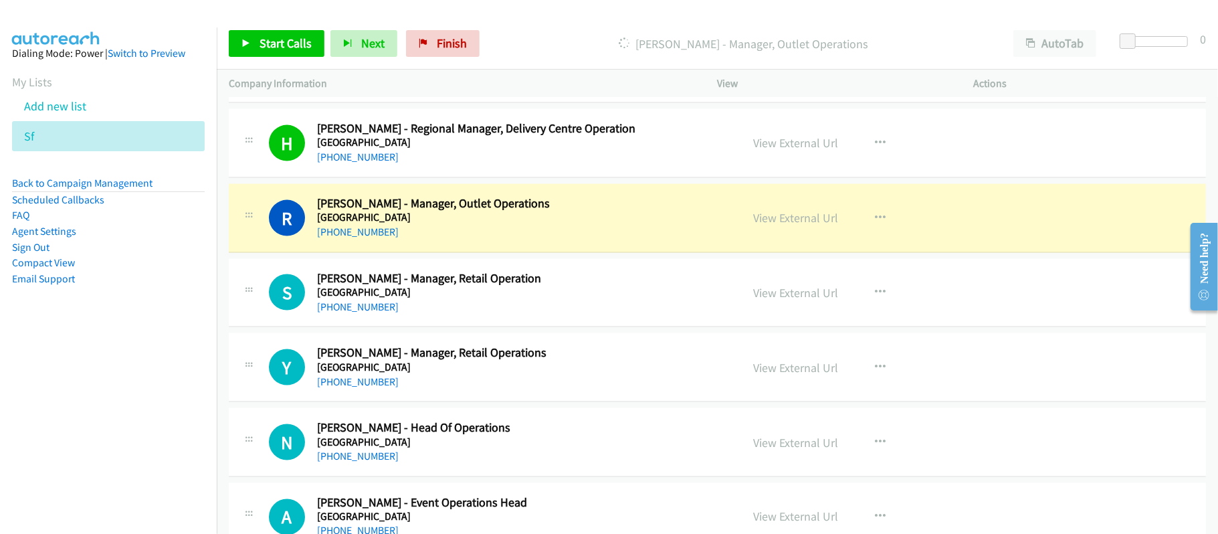
scroll to position [1427, 0]
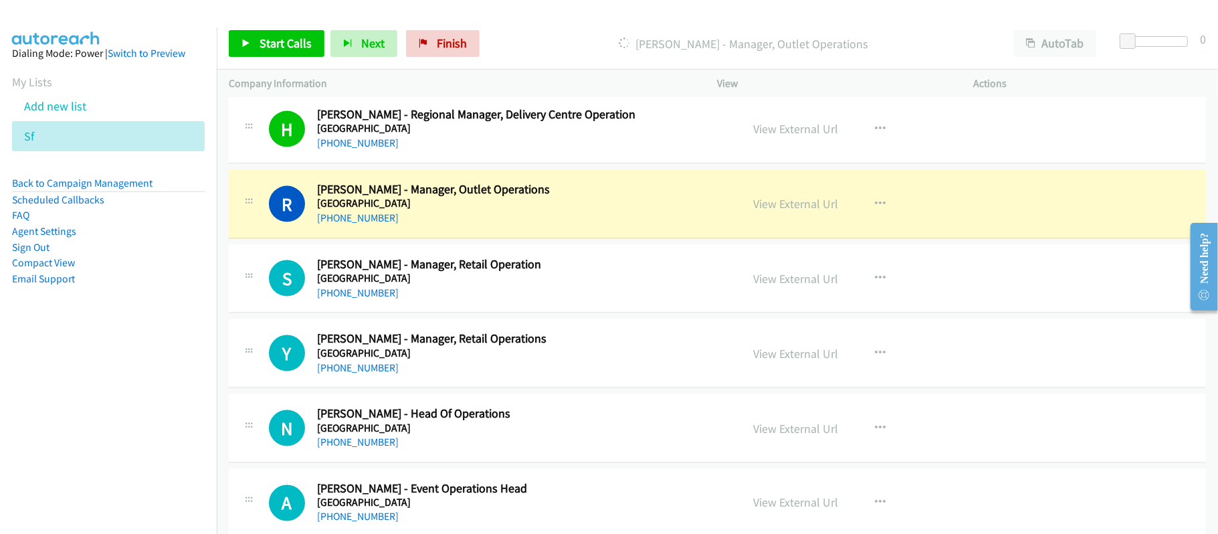
click at [365, 294] on link "[PHONE_NUMBER]" at bounding box center [358, 292] width 82 height 13
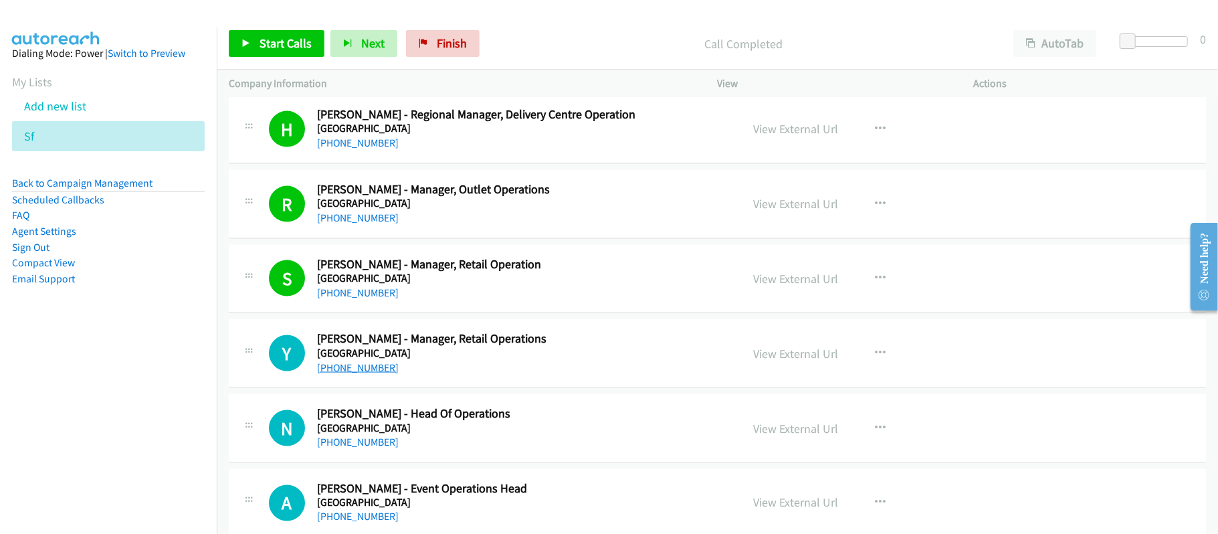
click at [337, 369] on link "[PHONE_NUMBER]" at bounding box center [358, 367] width 82 height 13
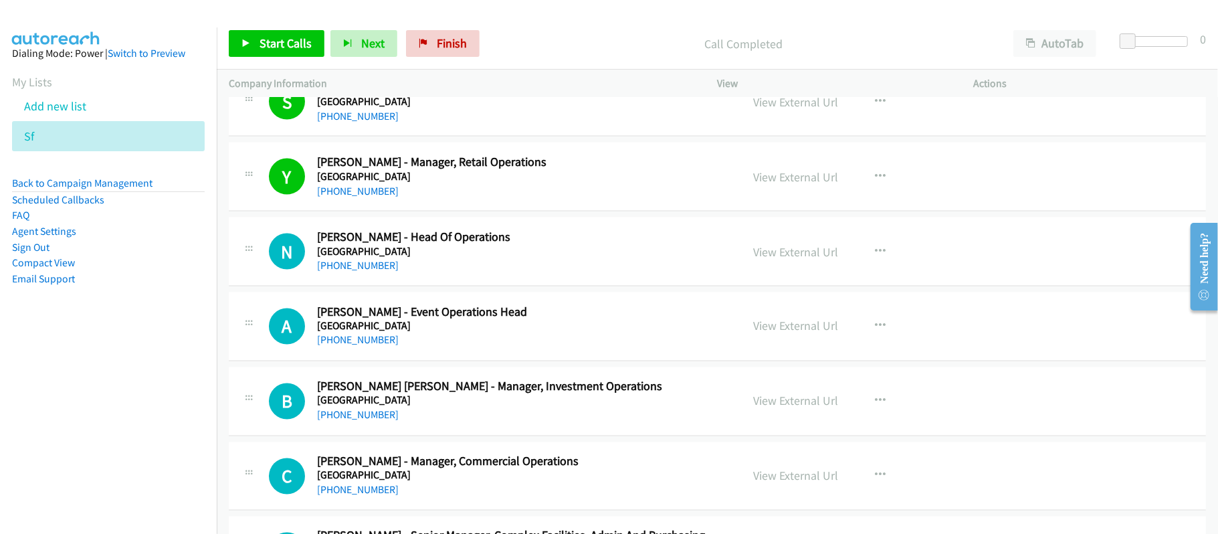
scroll to position [1605, 0]
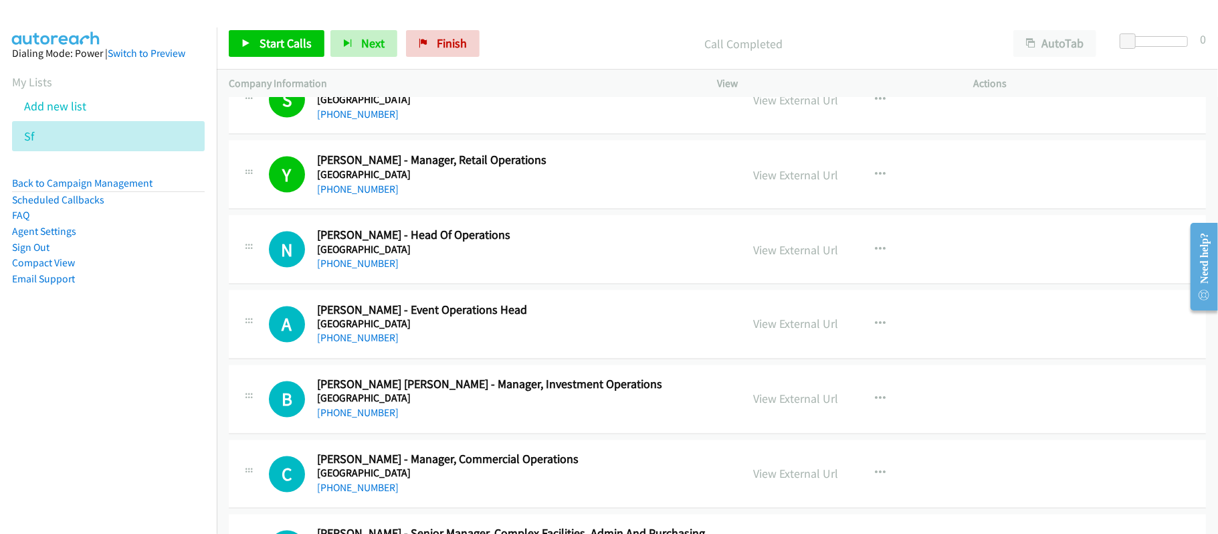
click at [381, 270] on link "[PHONE_NUMBER]" at bounding box center [358, 263] width 82 height 13
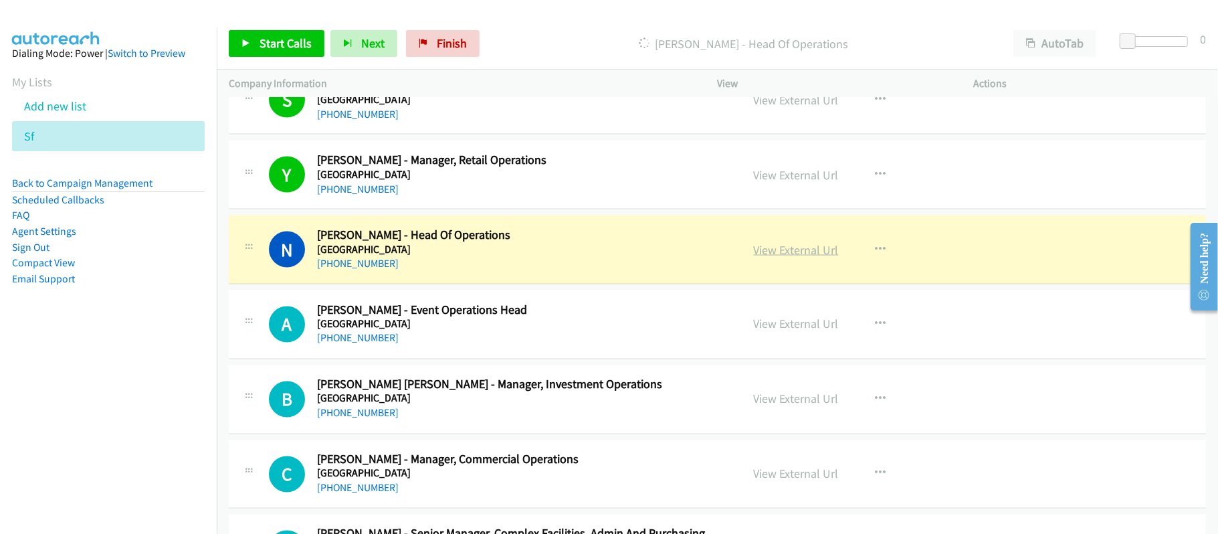
click at [799, 256] on link "View External Url" at bounding box center [796, 249] width 85 height 15
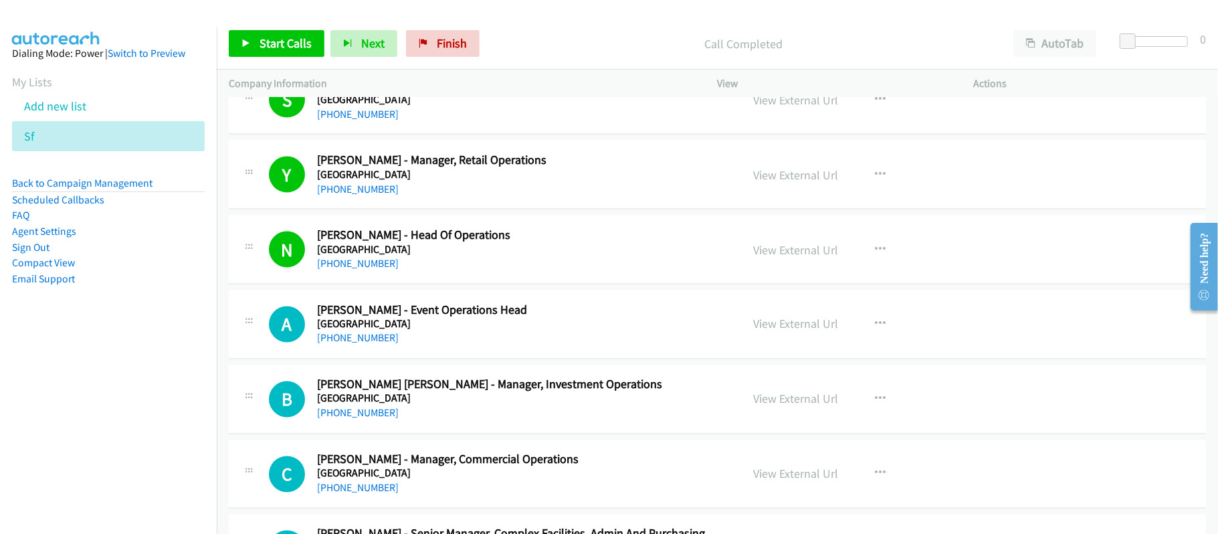
scroll to position [1694, 0]
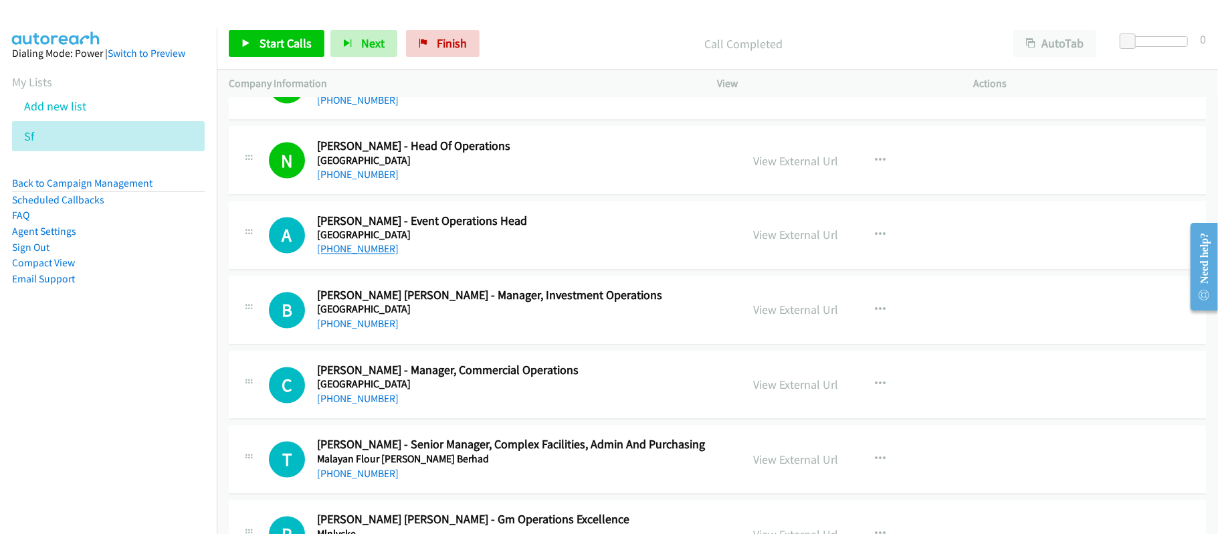
click at [357, 252] on link "[PHONE_NUMBER]" at bounding box center [358, 249] width 82 height 13
drag, startPoint x: 346, startPoint y: 330, endPoint x: 512, endPoint y: 364, distance: 170.0
click at [346, 330] on link "[PHONE_NUMBER]" at bounding box center [358, 324] width 82 height 13
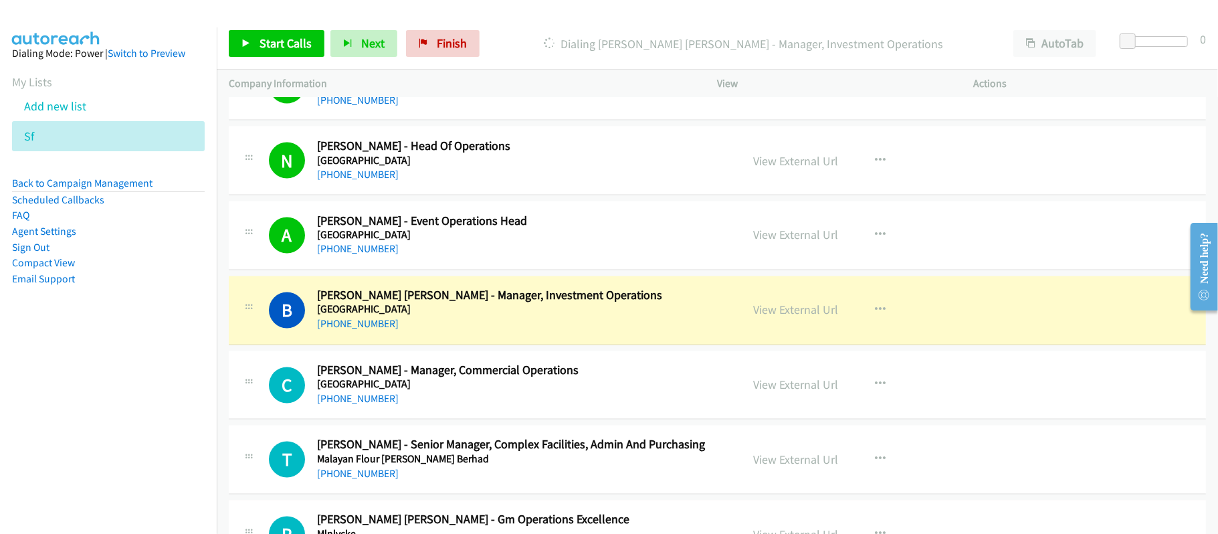
click at [551, 321] on div "[PHONE_NUMBER]" at bounding box center [520, 324] width 406 height 16
click at [784, 317] on link "View External Url" at bounding box center [796, 309] width 85 height 15
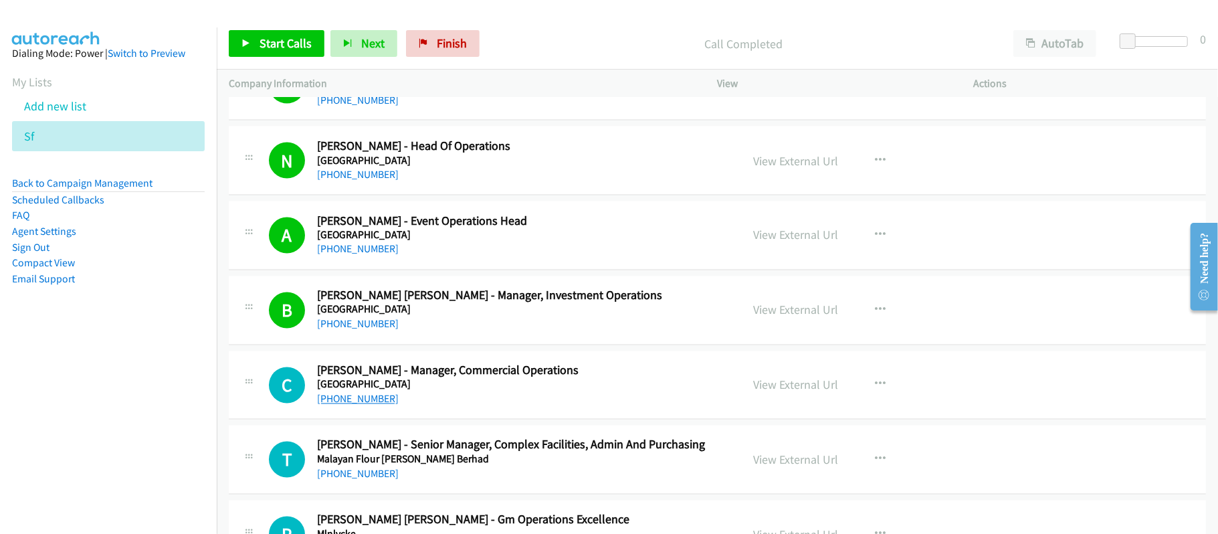
click at [381, 405] on link "[PHONE_NUMBER]" at bounding box center [358, 399] width 82 height 13
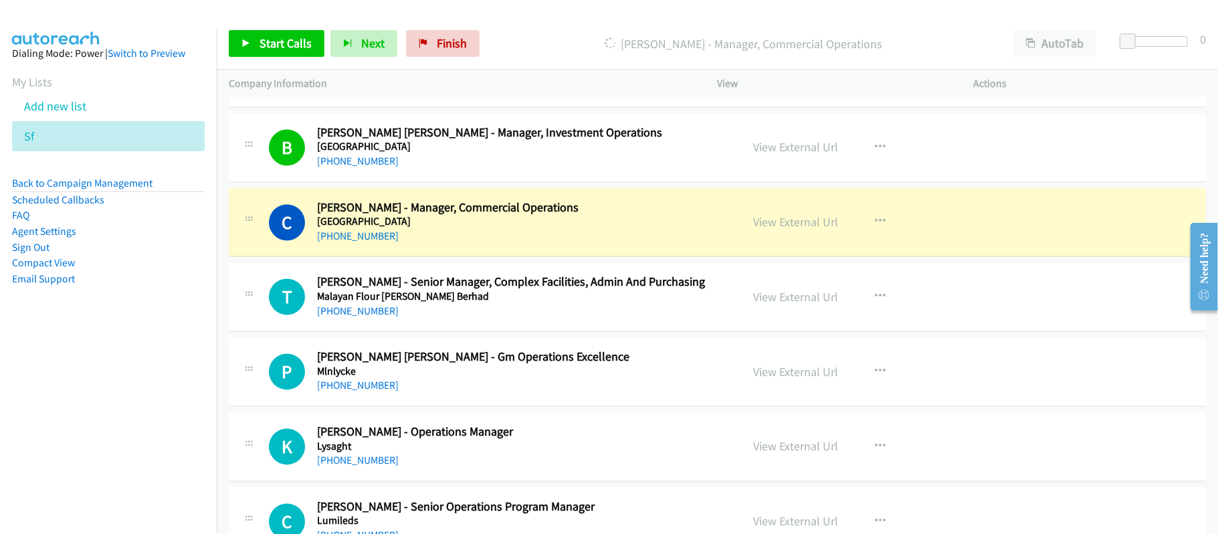
scroll to position [1873, 0]
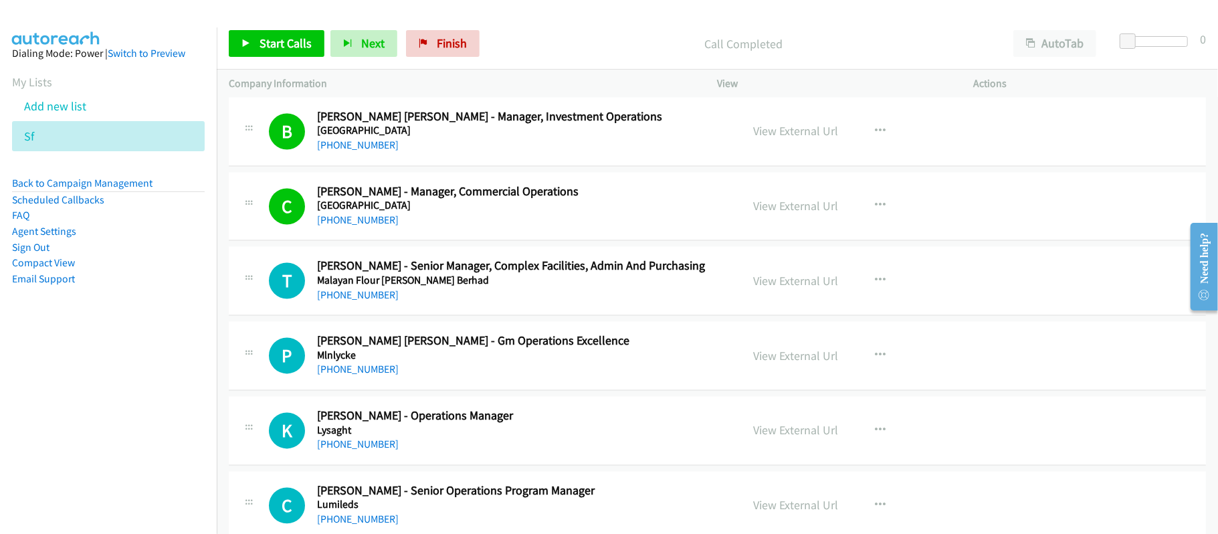
click at [493, 314] on div "T Callback Scheduled [PERSON_NAME] - Senior Manager, Complex Facilities, Admin …" at bounding box center [717, 281] width 977 height 69
click at [375, 302] on link "[PHONE_NUMBER]" at bounding box center [358, 295] width 82 height 13
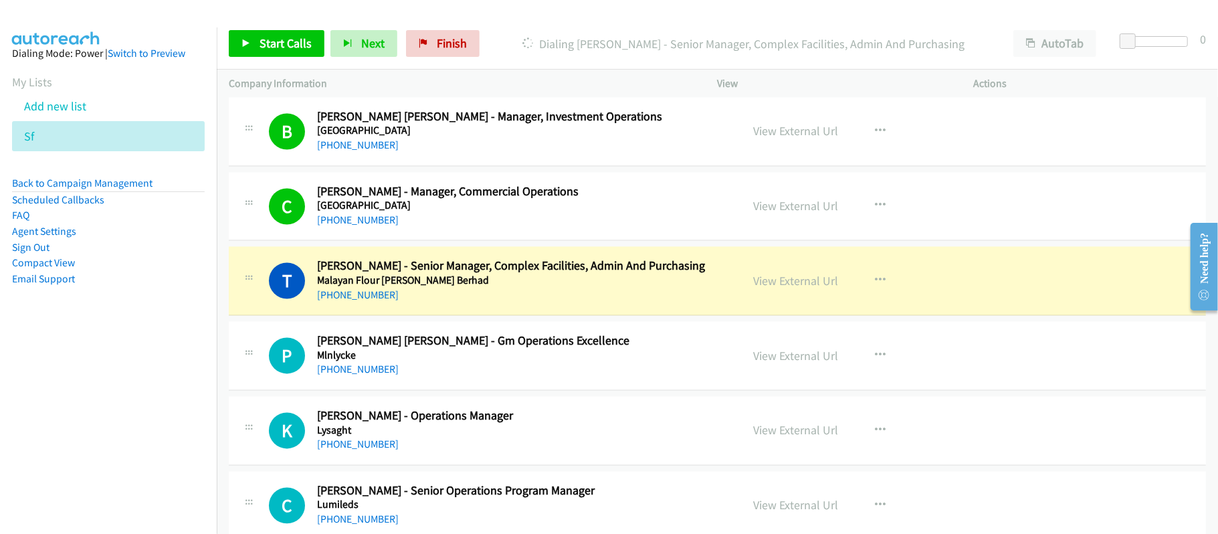
click at [485, 385] on div "P Callback Scheduled [PERSON_NAME] [PERSON_NAME] - Gm Operations Excellence Mln…" at bounding box center [717, 356] width 977 height 69
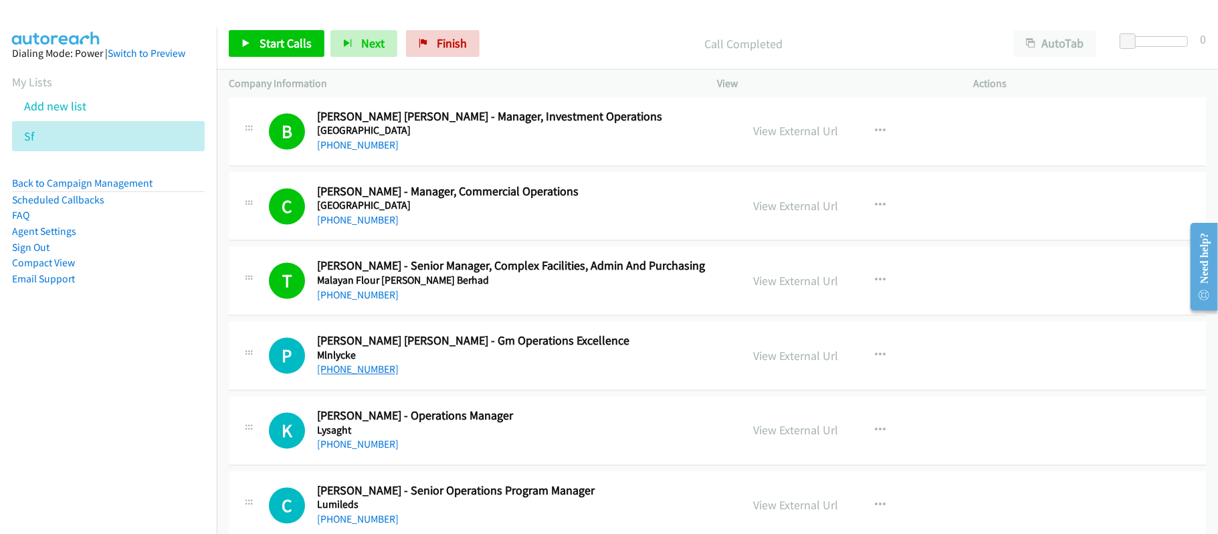
drag, startPoint x: 361, startPoint y: 377, endPoint x: 379, endPoint y: 377, distance: 17.4
click at [361, 376] on link "[PHONE_NUMBER]" at bounding box center [358, 369] width 82 height 13
click at [484, 391] on div "P Callback Scheduled [PERSON_NAME] [PERSON_NAME] - Gm Operations Excellence Mln…" at bounding box center [717, 356] width 977 height 69
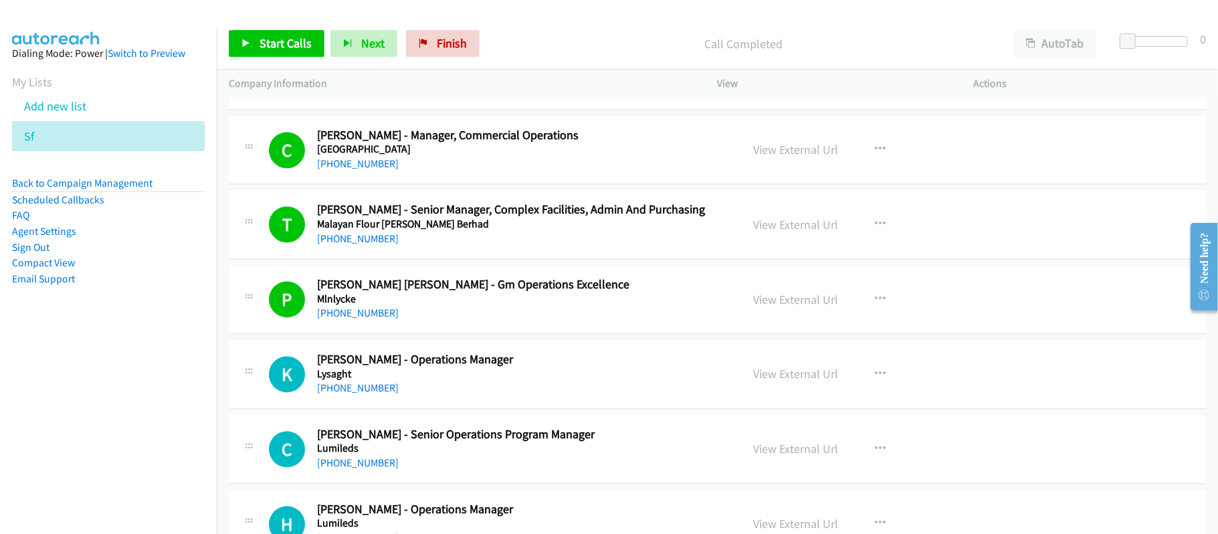
scroll to position [2051, 0]
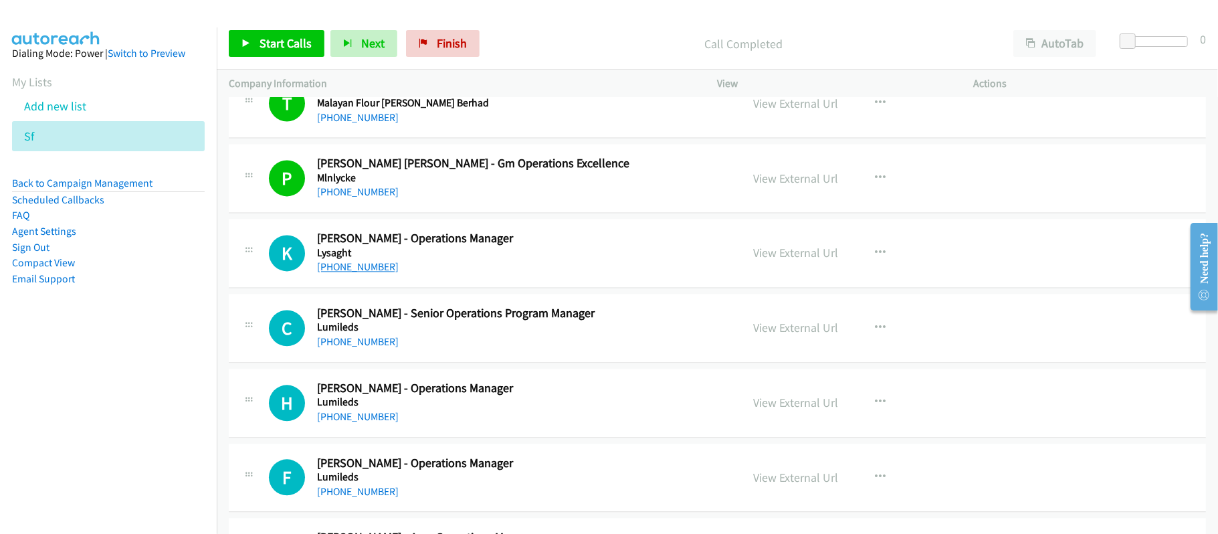
click at [377, 273] on link "[PHONE_NUMBER]" at bounding box center [358, 266] width 82 height 13
drag, startPoint x: 463, startPoint y: 277, endPoint x: 694, endPoint y: 282, distance: 231.5
click at [811, 260] on link "View External Url" at bounding box center [796, 252] width 85 height 15
drag, startPoint x: 338, startPoint y: 349, endPoint x: 411, endPoint y: 347, distance: 72.9
click at [338, 348] on link "[PHONE_NUMBER]" at bounding box center [358, 341] width 82 height 13
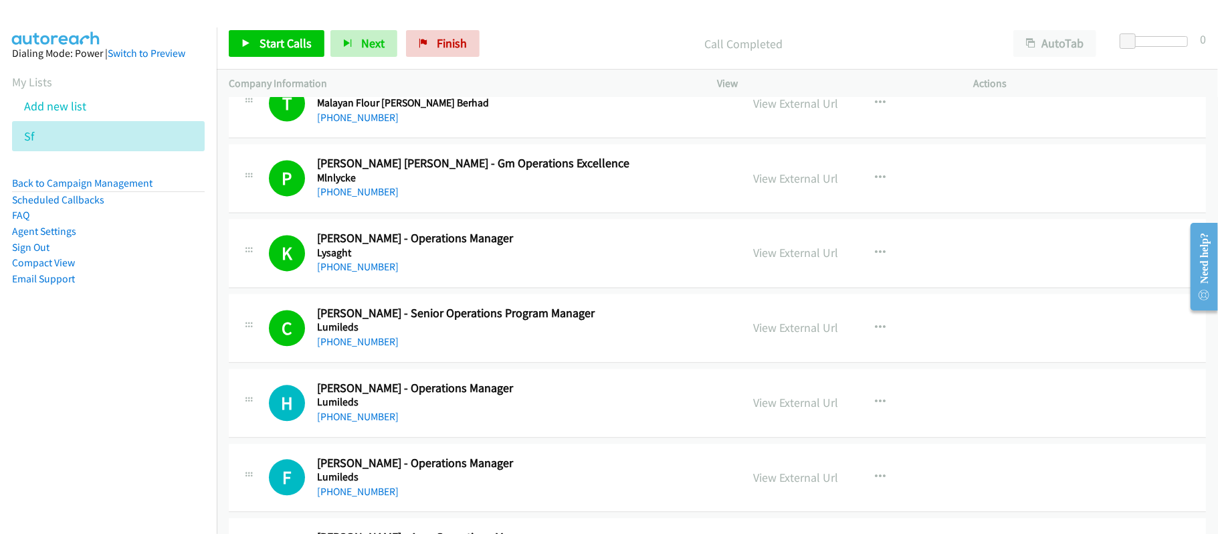
click at [431, 282] on div "K Callback Scheduled [PERSON_NAME] - Operations Manager [GEOGRAPHIC_DATA] Asia/…" at bounding box center [717, 253] width 977 height 69
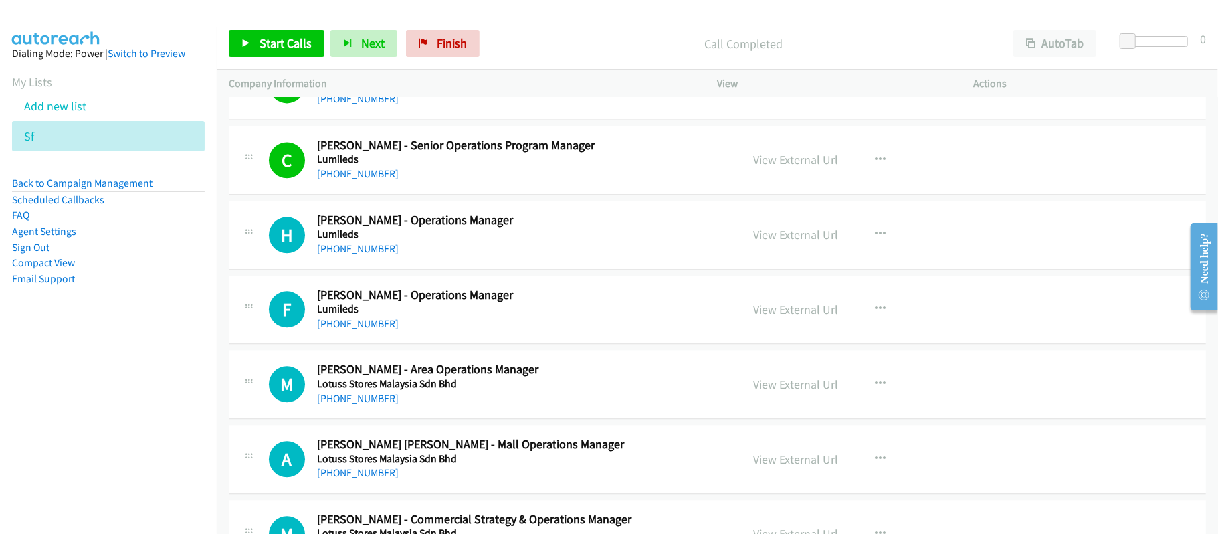
scroll to position [2230, 0]
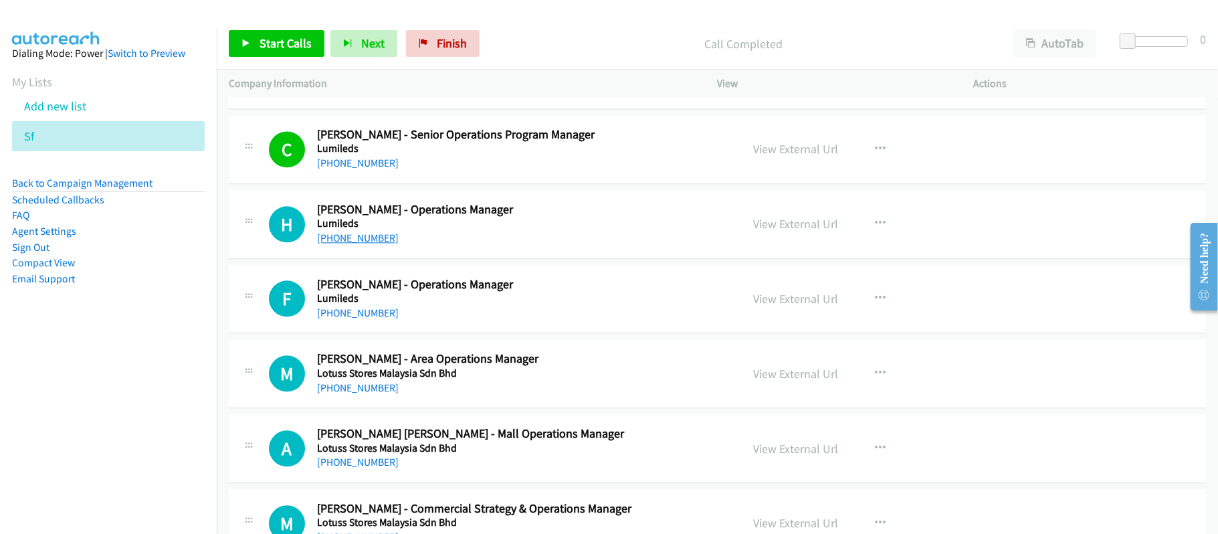
click at [355, 237] on link "[PHONE_NUMBER]" at bounding box center [358, 237] width 82 height 13
click at [343, 317] on link "[PHONE_NUMBER]" at bounding box center [358, 312] width 82 height 13
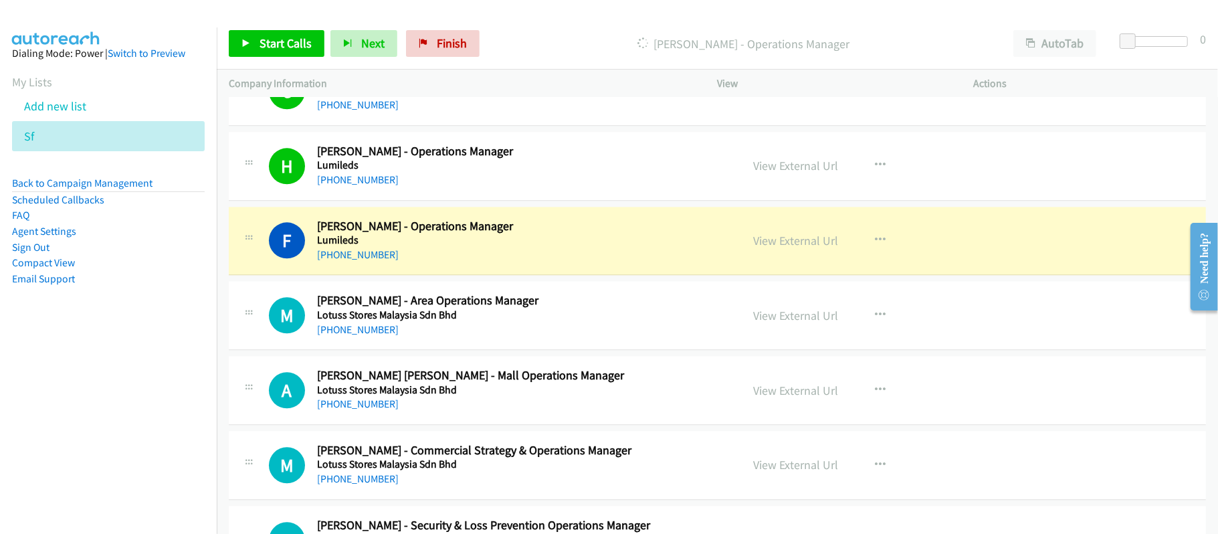
scroll to position [2319, 0]
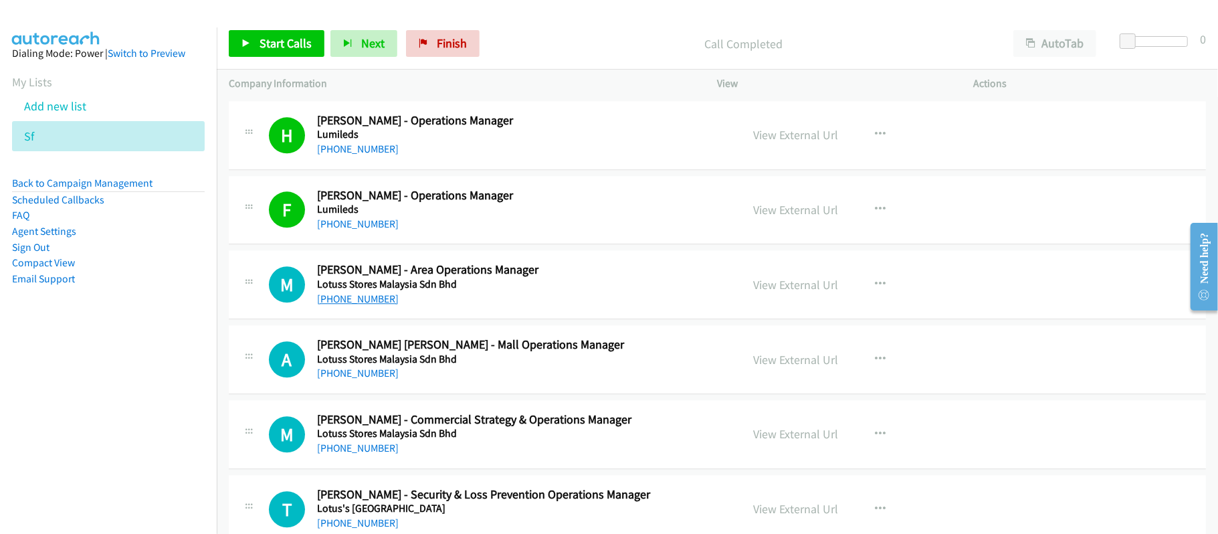
click at [367, 305] on link "[PHONE_NUMBER]" at bounding box center [358, 298] width 82 height 13
drag, startPoint x: 351, startPoint y: 303, endPoint x: 370, endPoint y: 303, distance: 19.4
click at [351, 303] on link "[PHONE_NUMBER]" at bounding box center [358, 298] width 82 height 13
click at [347, 303] on link "[PHONE_NUMBER]" at bounding box center [358, 298] width 82 height 13
drag, startPoint x: 355, startPoint y: 378, endPoint x: 411, endPoint y: 367, distance: 57.2
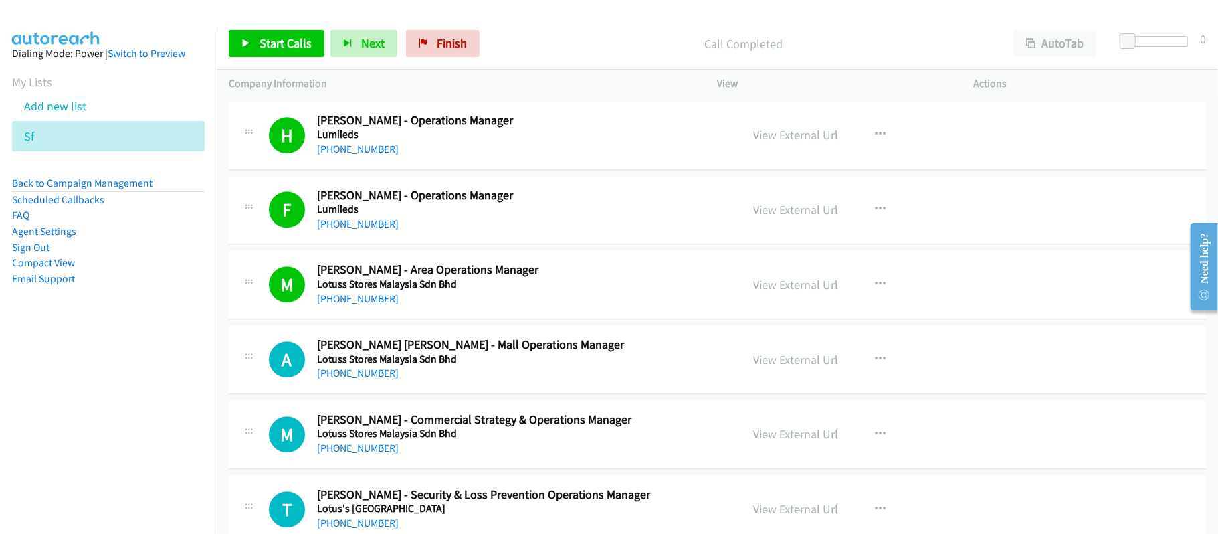
click at [355, 378] on link "[PHONE_NUMBER]" at bounding box center [358, 373] width 82 height 13
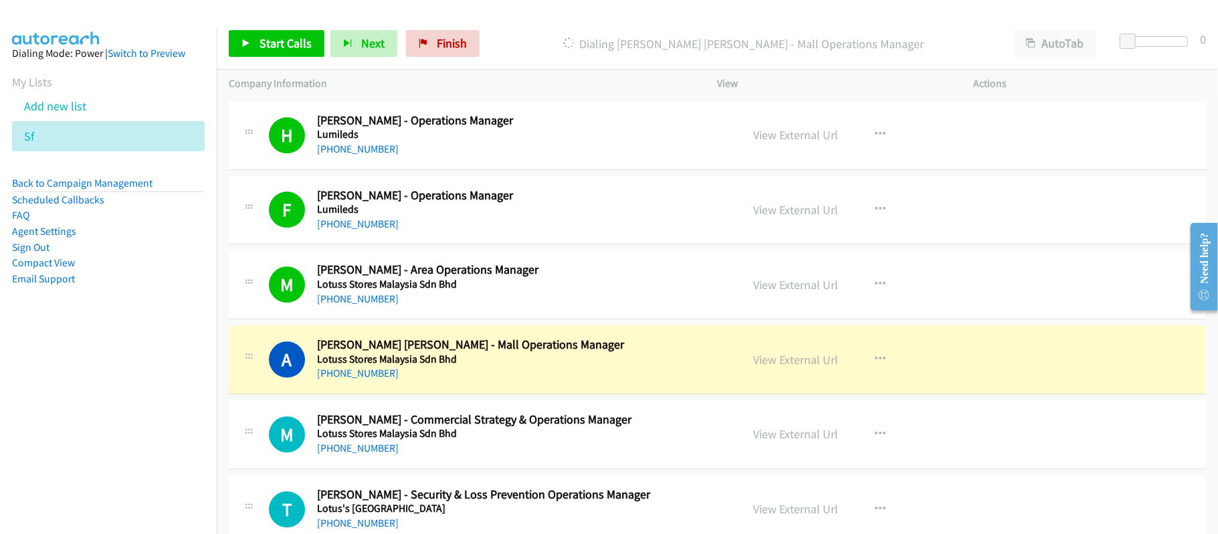
drag, startPoint x: 541, startPoint y: 21, endPoint x: 554, endPoint y: 17, distance: 14.0
click at [541, 21] on div "Start Calls Pause Next Finish Dialing [PERSON_NAME] [PERSON_NAME] - Mall Operat…" at bounding box center [717, 44] width 1001 height 52
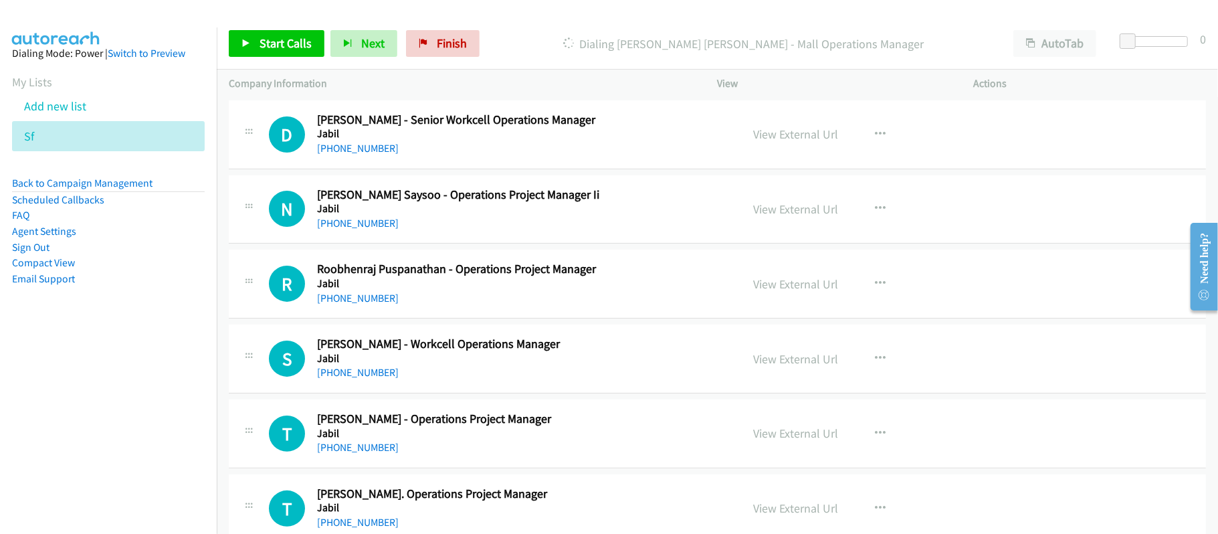
scroll to position [14062, 0]
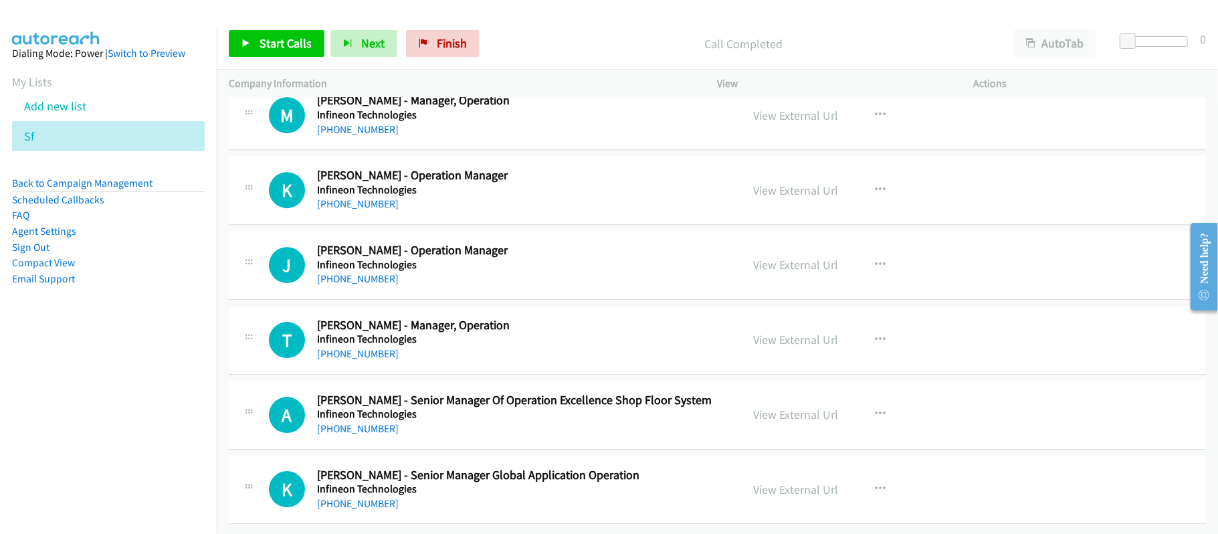
drag, startPoint x: 376, startPoint y: 490, endPoint x: 455, endPoint y: 474, distance: 80.6
click at [376, 497] on link "[PHONE_NUMBER]" at bounding box center [358, 503] width 82 height 13
drag, startPoint x: 451, startPoint y: 480, endPoint x: 416, endPoint y: 486, distance: 35.2
click at [451, 482] on h5 "Infineon Technologies" at bounding box center [520, 488] width 406 height 13
click at [579, 421] on div "[PHONE_NUMBER]" at bounding box center [520, 429] width 406 height 16
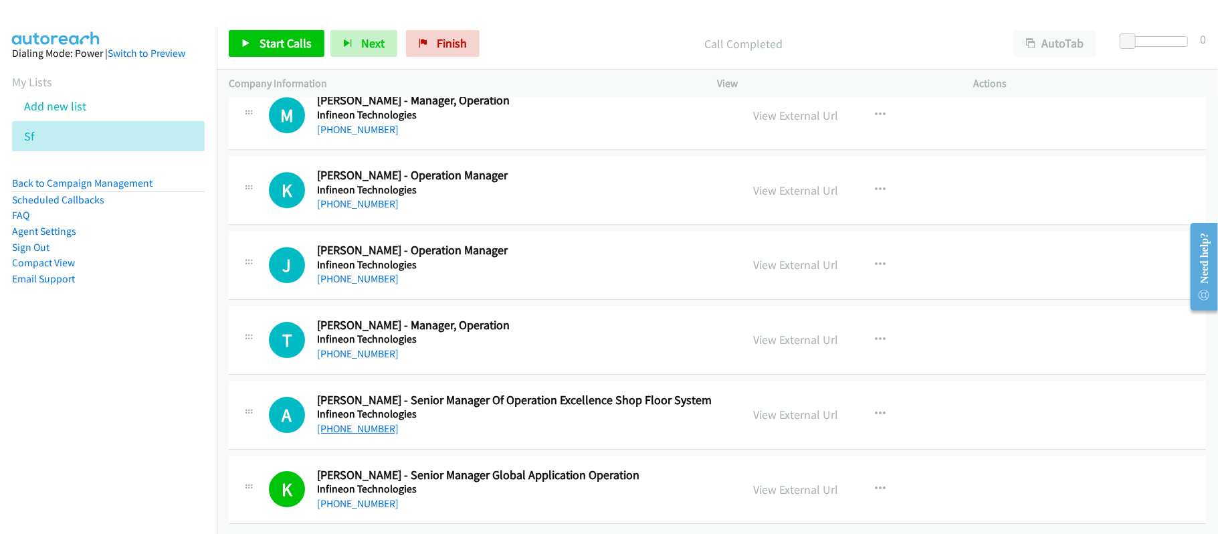
click at [355, 422] on link "[PHONE_NUMBER]" at bounding box center [358, 428] width 82 height 13
drag, startPoint x: 365, startPoint y: 343, endPoint x: 545, endPoint y: 357, distance: 180.4
click at [365, 347] on link "[PHONE_NUMBER]" at bounding box center [358, 353] width 82 height 13
drag, startPoint x: 362, startPoint y: 265, endPoint x: 562, endPoint y: 266, distance: 200.0
click at [362, 272] on link "[PHONE_NUMBER]" at bounding box center [358, 278] width 82 height 13
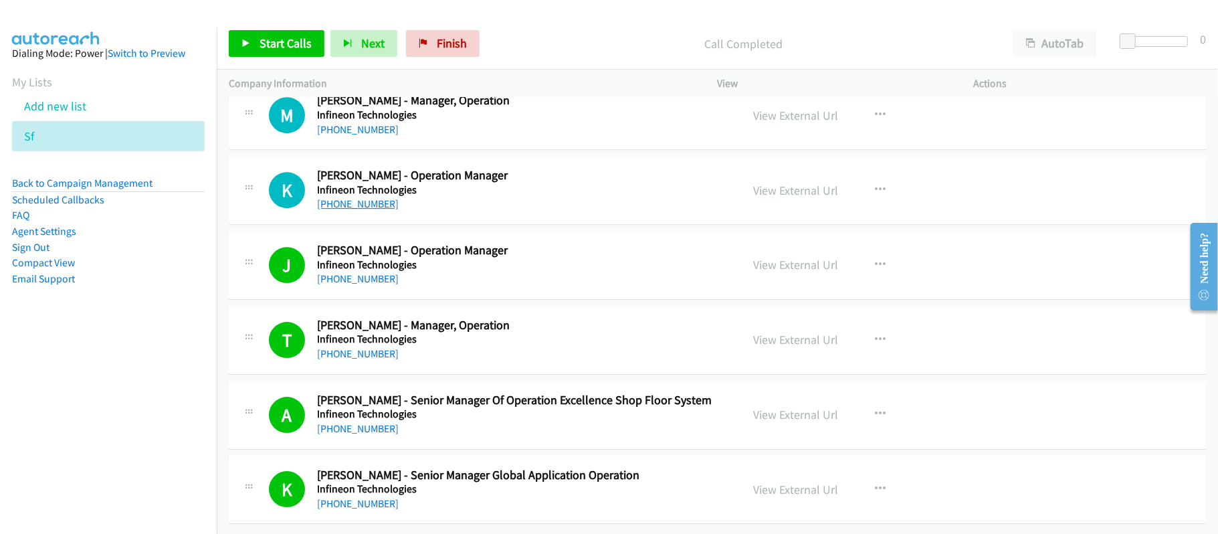
click at [373, 197] on link "[PHONE_NUMBER]" at bounding box center [358, 203] width 82 height 13
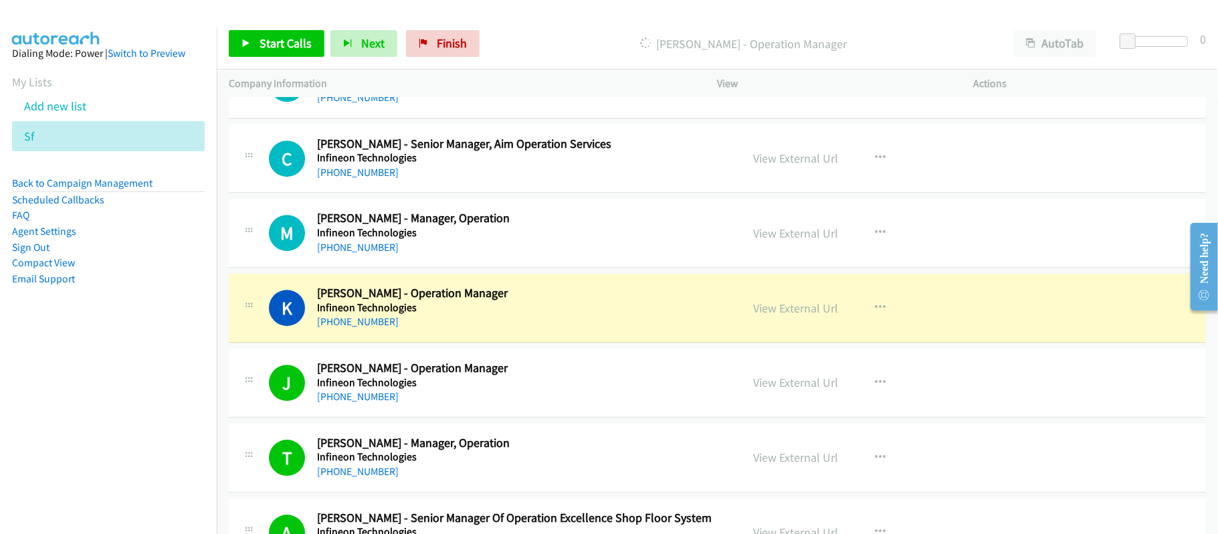
scroll to position [13883, 0]
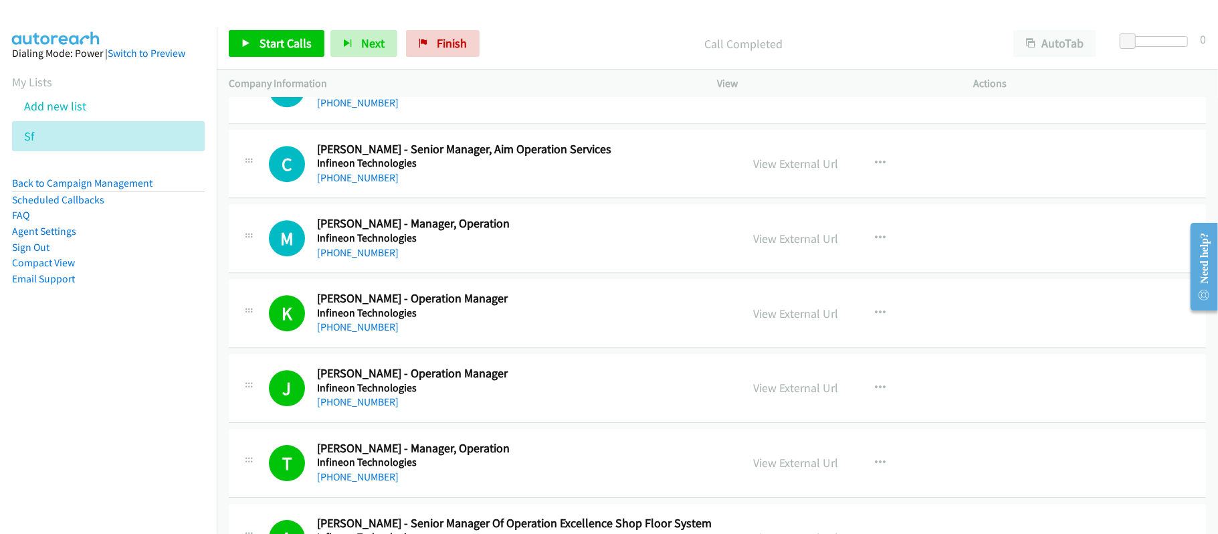
drag, startPoint x: 335, startPoint y: 297, endPoint x: 446, endPoint y: 295, distance: 110.4
click at [335, 259] on link "[PHONE_NUMBER]" at bounding box center [358, 252] width 82 height 13
click at [369, 184] on link "[PHONE_NUMBER]" at bounding box center [358, 177] width 82 height 13
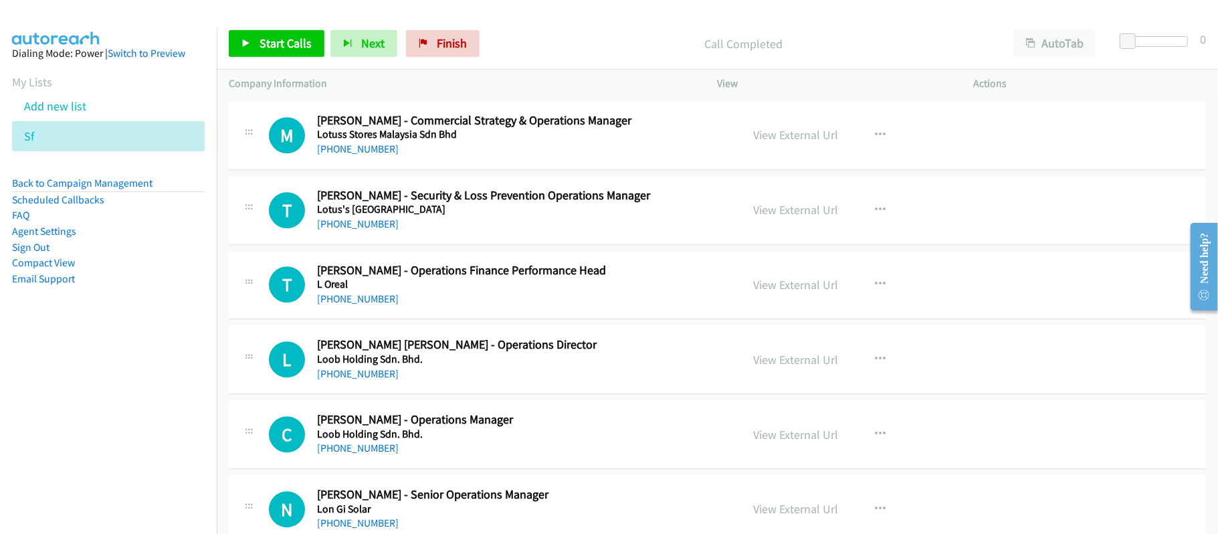
scroll to position [2529, 0]
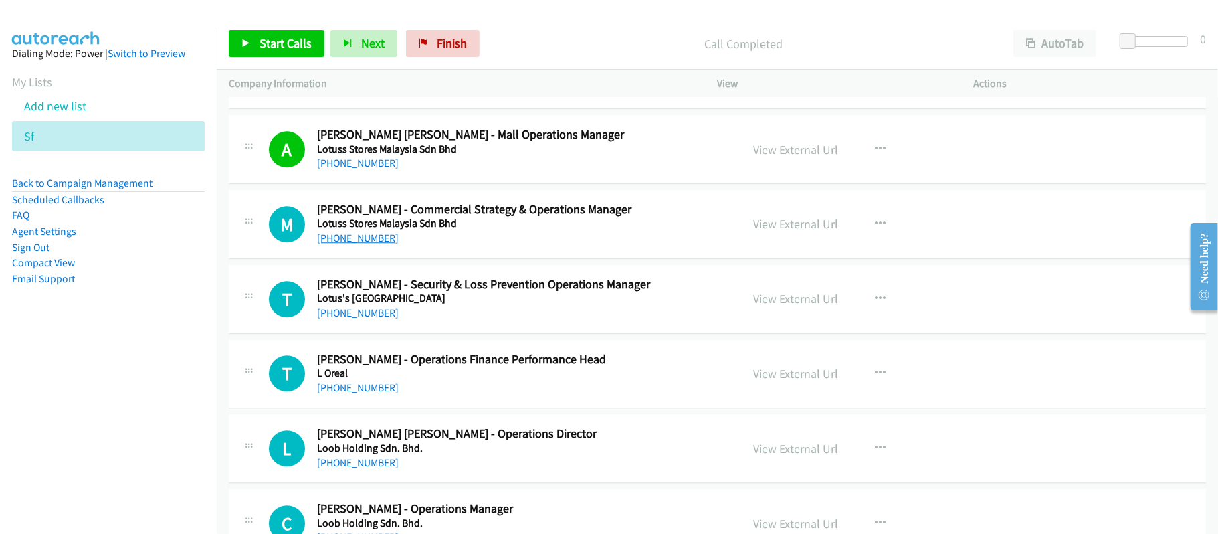
click at [373, 239] on link "[PHONE_NUMBER]" at bounding box center [358, 237] width 82 height 13
click at [389, 321] on div "[PHONE_NUMBER]" at bounding box center [520, 313] width 406 height 16
click at [380, 316] on link "[PHONE_NUMBER]" at bounding box center [358, 312] width 82 height 13
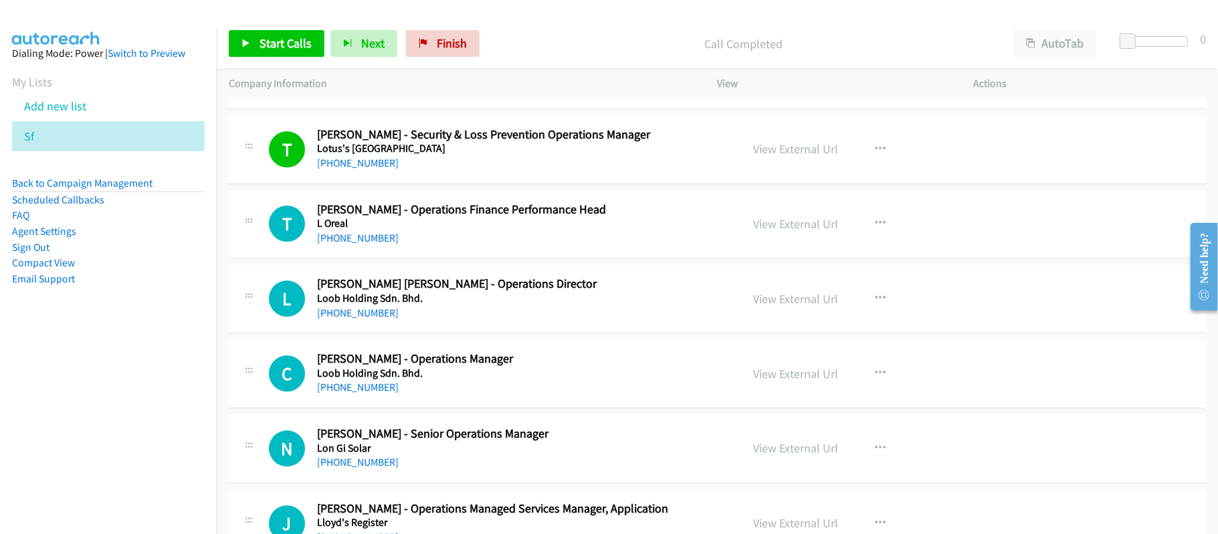
scroll to position [2707, 0]
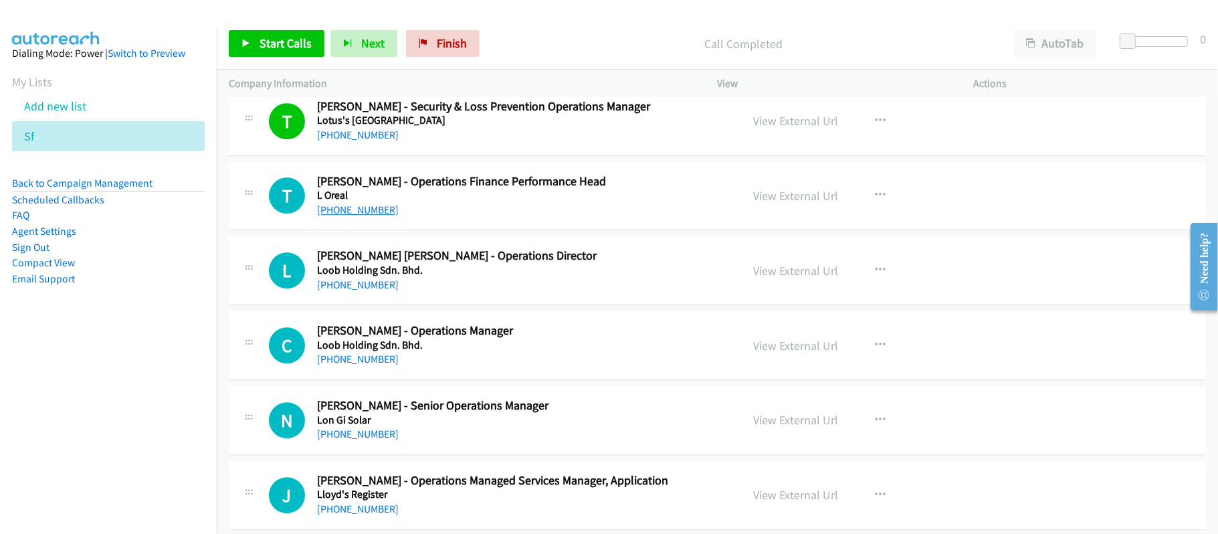
click at [349, 216] on link "[PHONE_NUMBER]" at bounding box center [358, 209] width 82 height 13
click at [340, 291] on link "[PHONE_NUMBER]" at bounding box center [358, 284] width 82 height 13
drag, startPoint x: 349, startPoint y: 362, endPoint x: 380, endPoint y: 367, distance: 31.8
click at [349, 362] on link "[PHONE_NUMBER]" at bounding box center [358, 359] width 82 height 13
drag, startPoint x: 367, startPoint y: 437, endPoint x: 403, endPoint y: 404, distance: 49.2
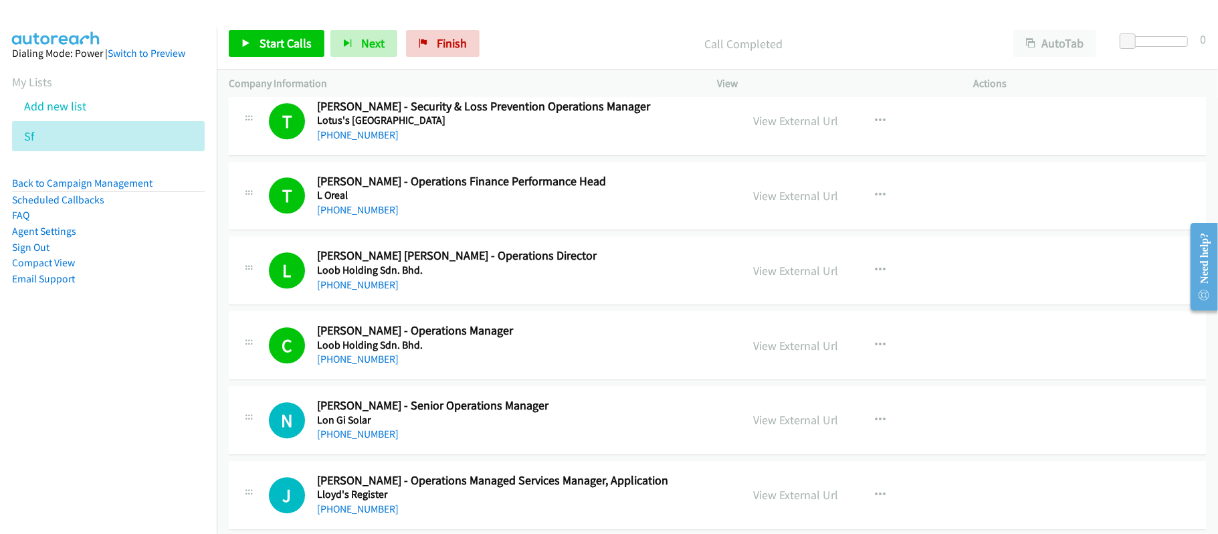
click at [367, 437] on link "[PHONE_NUMBER]" at bounding box center [358, 433] width 82 height 13
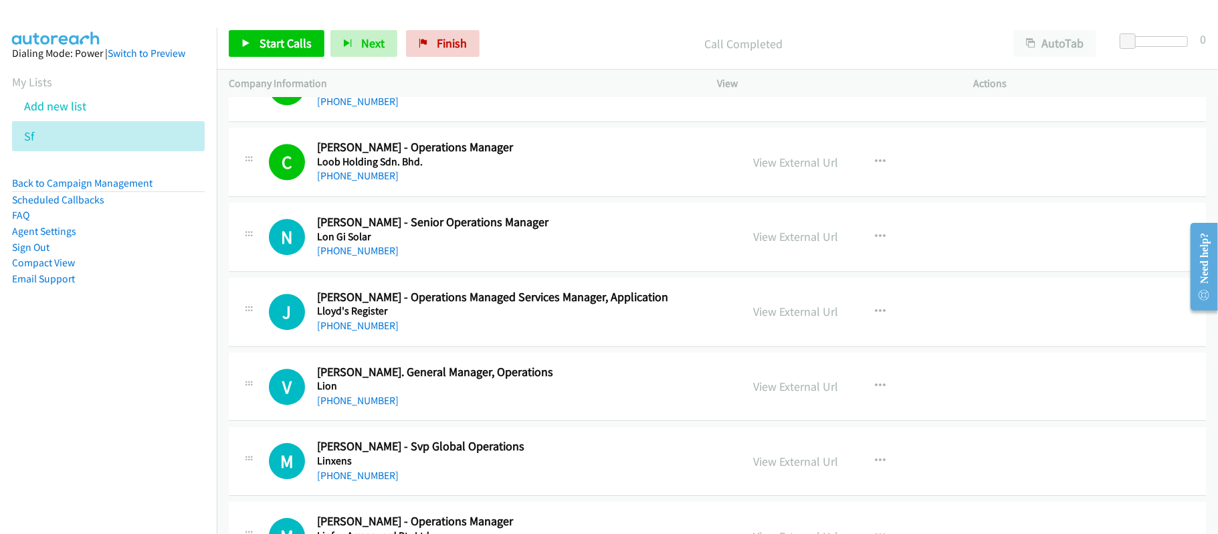
scroll to position [2974, 0]
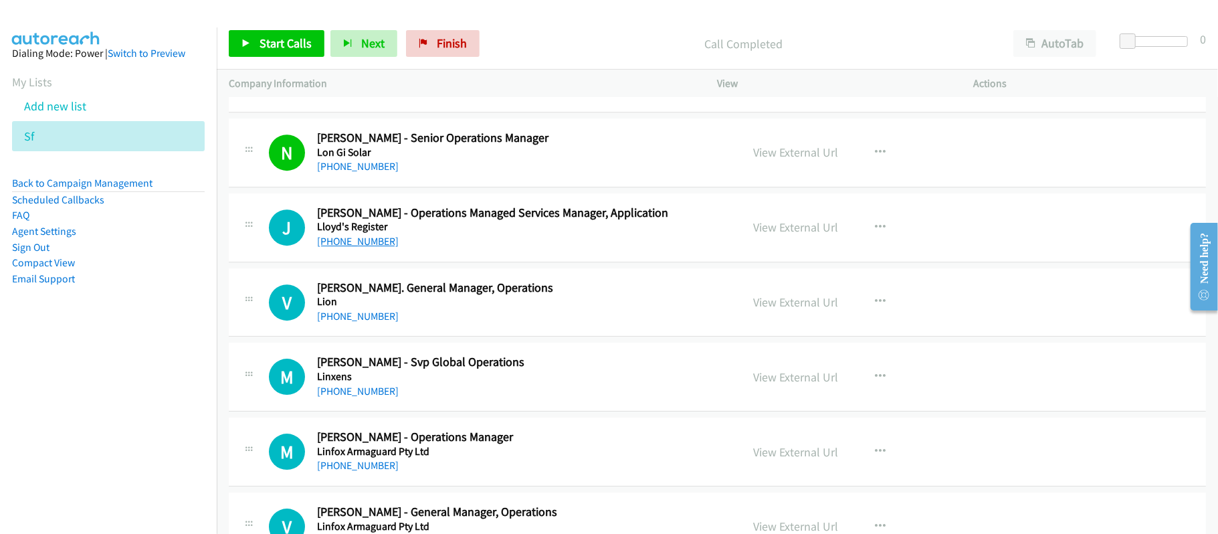
click at [328, 247] on link "[PHONE_NUMBER]" at bounding box center [358, 241] width 82 height 13
click at [371, 248] on link "[PHONE_NUMBER]" at bounding box center [358, 241] width 82 height 13
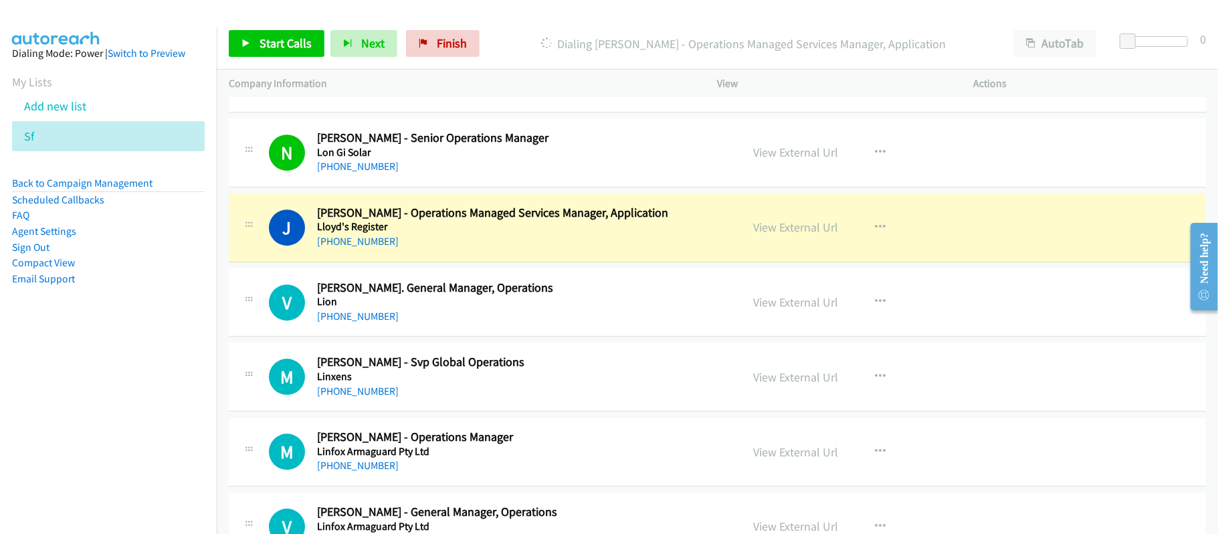
click at [537, 250] on div "[PHONE_NUMBER]" at bounding box center [520, 241] width 406 height 16
click at [779, 235] on link "View External Url" at bounding box center [796, 226] width 85 height 15
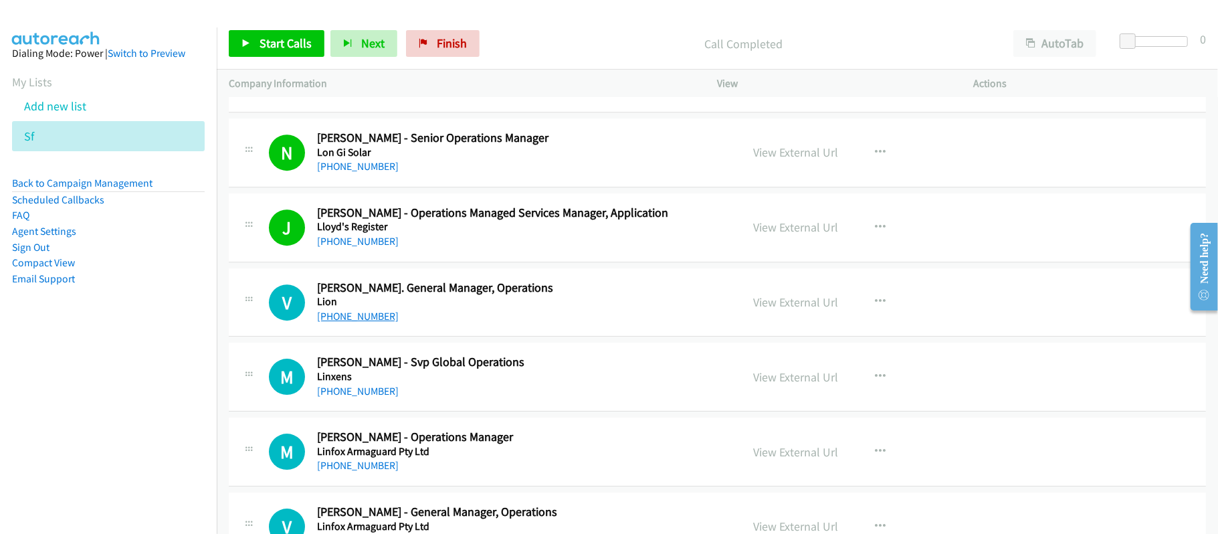
drag, startPoint x: 340, startPoint y: 321, endPoint x: 377, endPoint y: 324, distance: 37.6
click at [340, 321] on link "[PHONE_NUMBER]" at bounding box center [358, 316] width 82 height 13
drag, startPoint x: 346, startPoint y: 396, endPoint x: 523, endPoint y: 433, distance: 181.2
click at [346, 396] on link "[PHONE_NUMBER]" at bounding box center [358, 391] width 82 height 13
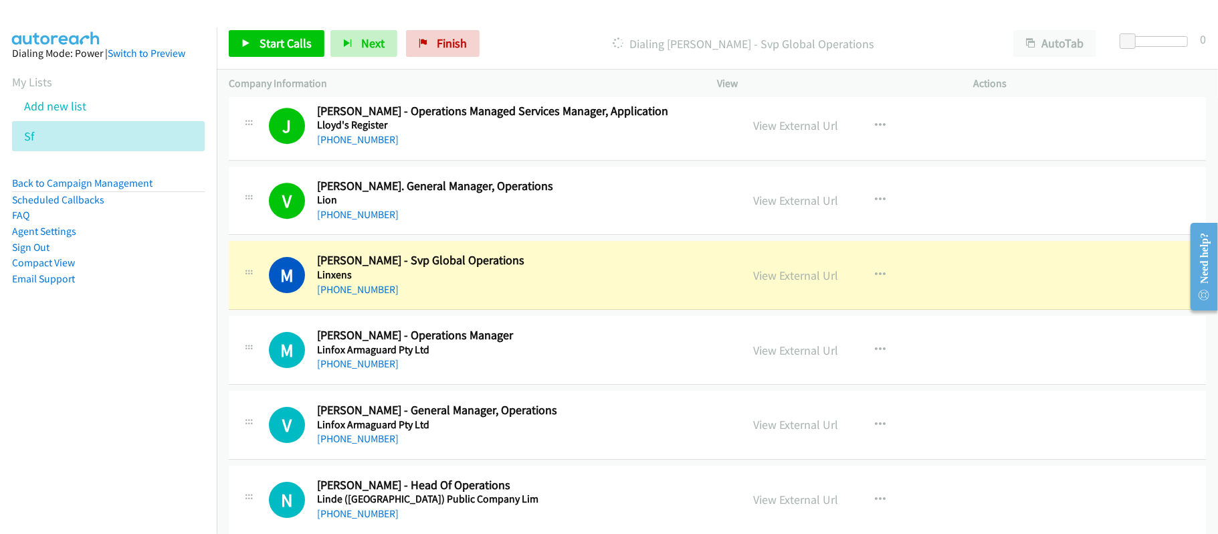
scroll to position [3153, 0]
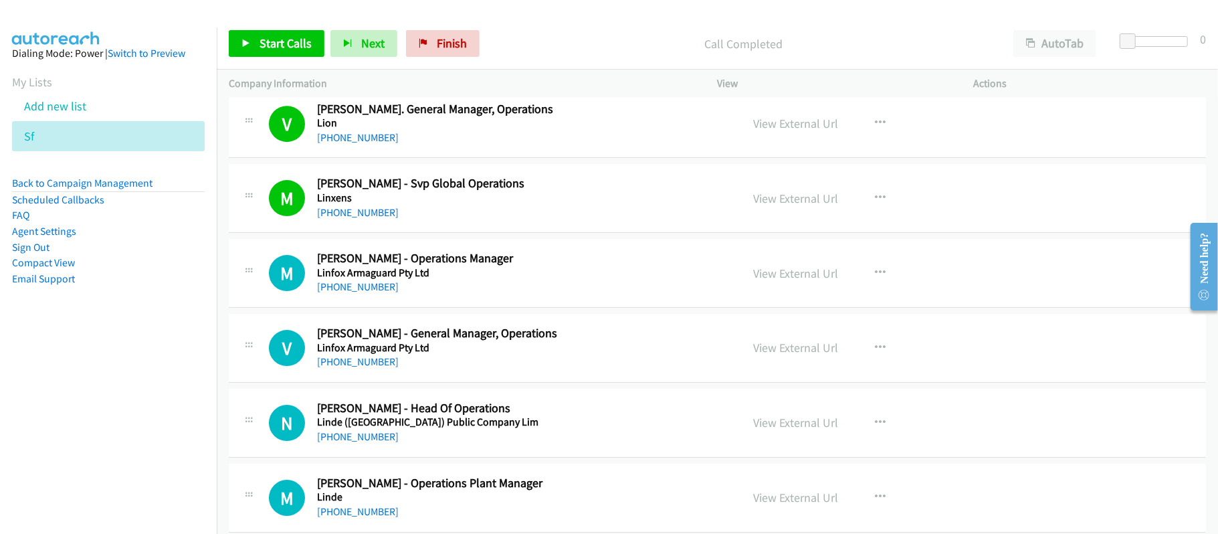
drag, startPoint x: 345, startPoint y: 297, endPoint x: 530, endPoint y: 335, distance: 189.2
click at [345, 293] on link "[PHONE_NUMBER]" at bounding box center [358, 286] width 82 height 13
drag, startPoint x: 355, startPoint y: 367, endPoint x: 475, endPoint y: 364, distance: 120.4
click at [355, 367] on link "[PHONE_NUMBER]" at bounding box center [358, 361] width 82 height 13
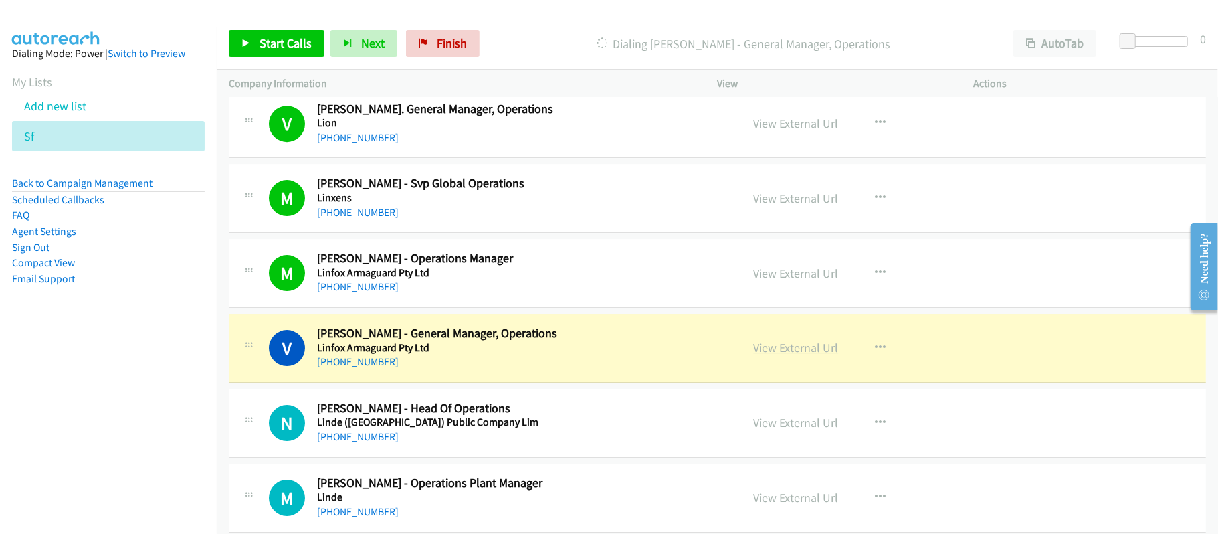
click at [817, 354] on link "View External Url" at bounding box center [796, 347] width 85 height 15
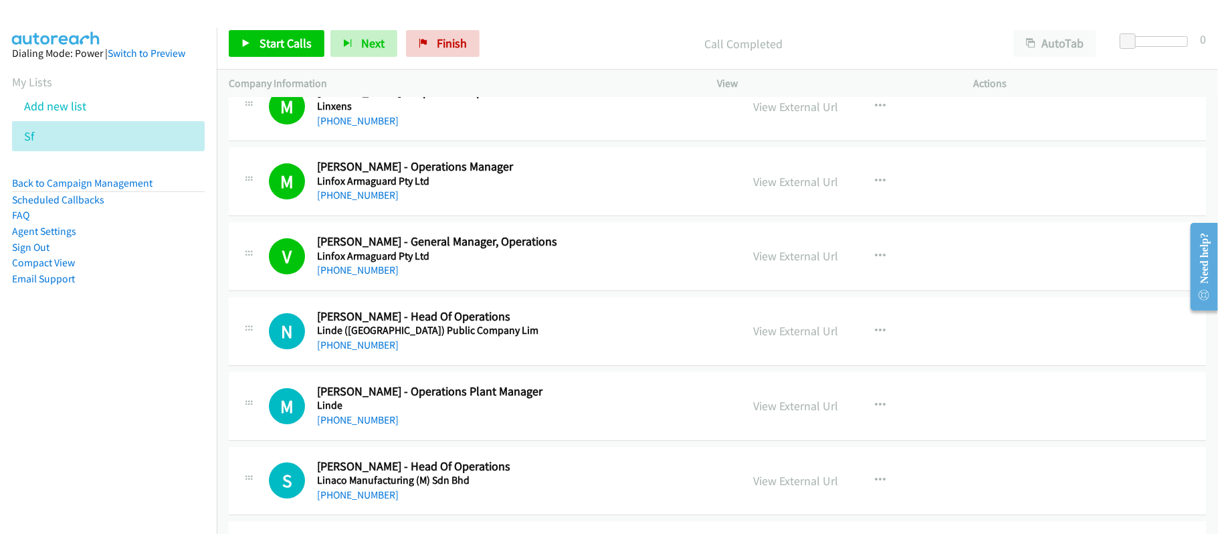
scroll to position [3331, 0]
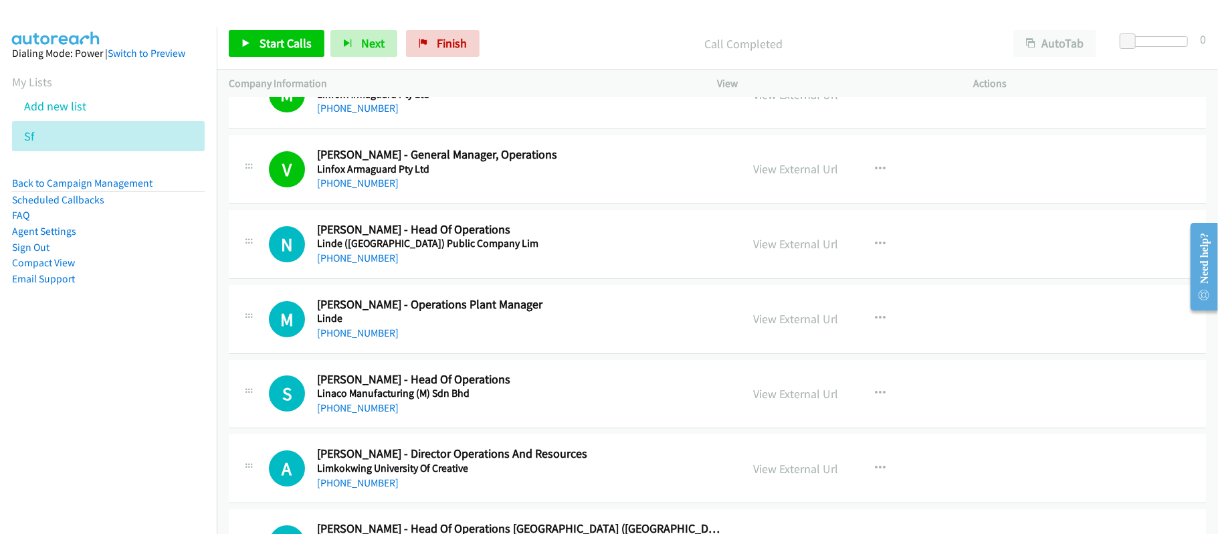
drag, startPoint x: 357, startPoint y: 268, endPoint x: 408, endPoint y: 266, distance: 50.9
click at [357, 264] on link "[PHONE_NUMBER]" at bounding box center [358, 258] width 82 height 13
drag, startPoint x: 365, startPoint y: 343, endPoint x: 484, endPoint y: 340, distance: 119.1
click at [365, 339] on link "[PHONE_NUMBER]" at bounding box center [358, 332] width 82 height 13
drag, startPoint x: 325, startPoint y: 345, endPoint x: 435, endPoint y: 345, distance: 109.7
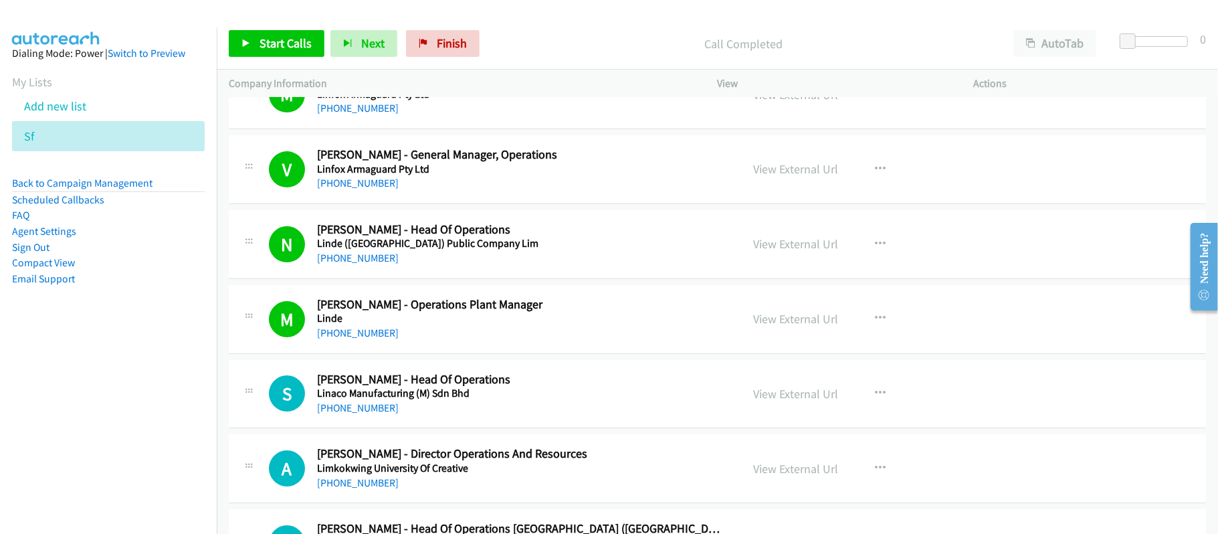
click at [325, 339] on link "[PHONE_NUMBER]" at bounding box center [358, 332] width 82 height 13
drag, startPoint x: 359, startPoint y: 421, endPoint x: 463, endPoint y: 412, distance: 104.7
click at [359, 414] on link "[PHONE_NUMBER]" at bounding box center [358, 407] width 82 height 13
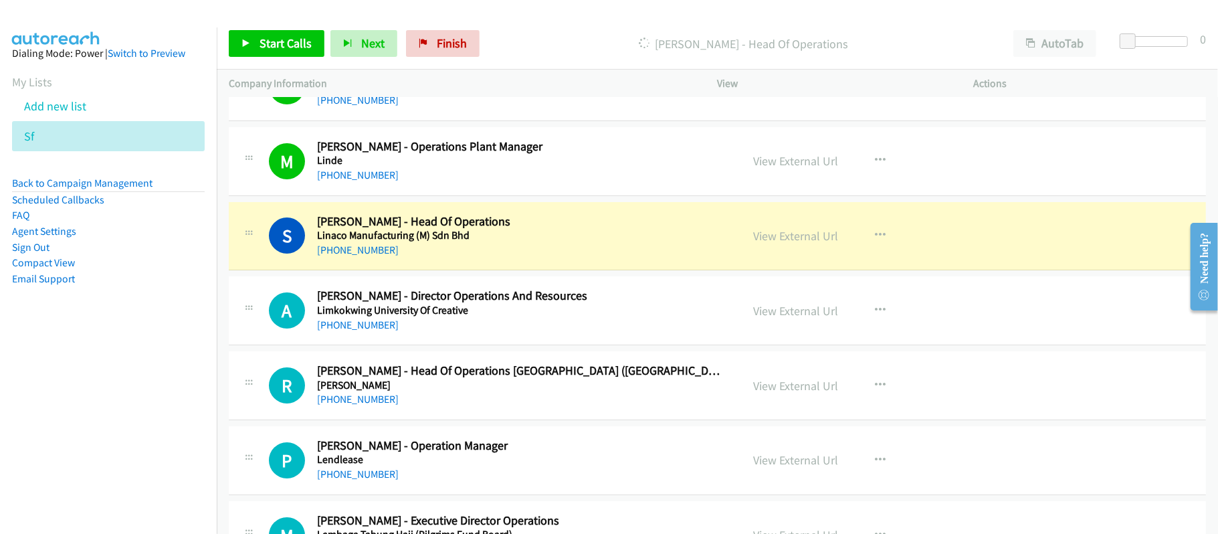
scroll to position [3509, 0]
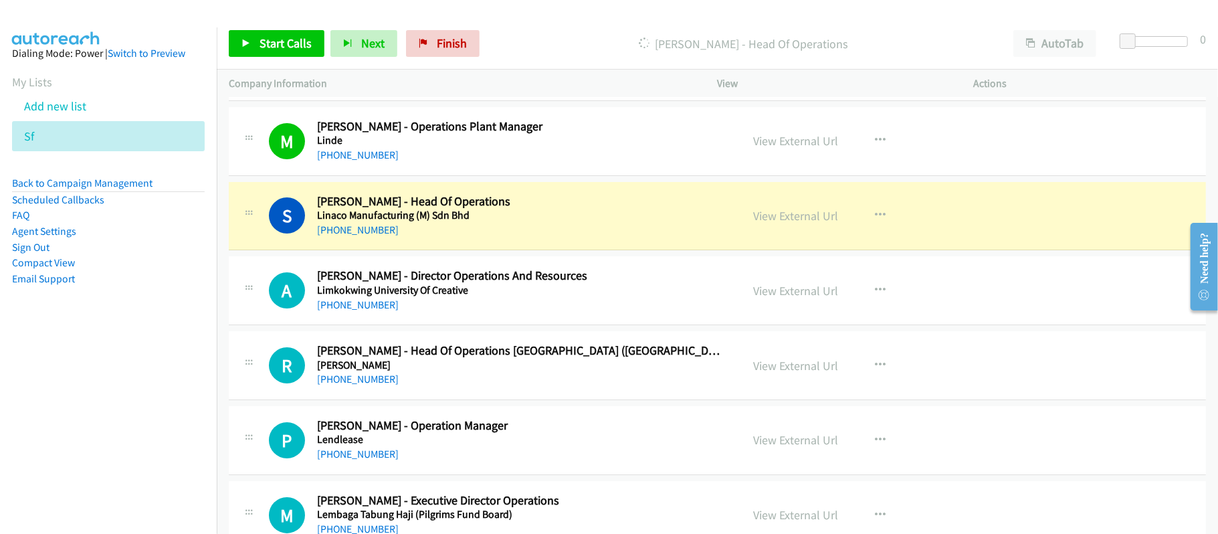
click at [569, 306] on div "[PHONE_NUMBER]" at bounding box center [520, 305] width 406 height 16
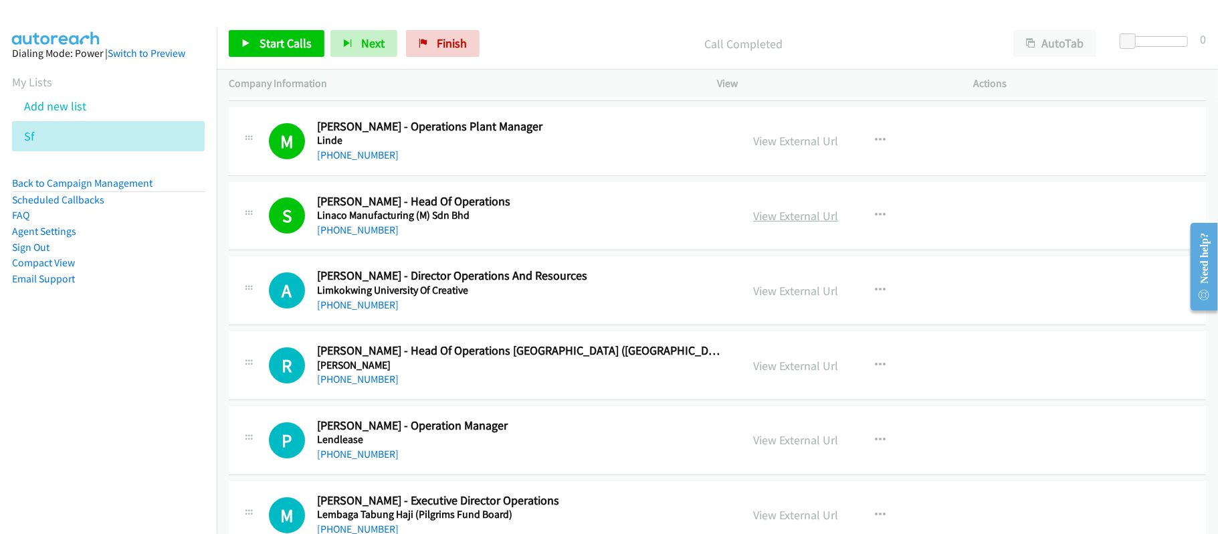
click at [781, 220] on link "View External Url" at bounding box center [796, 215] width 85 height 15
click at [383, 311] on link "[PHONE_NUMBER]" at bounding box center [358, 304] width 82 height 13
click at [404, 372] on h5 "[PERSON_NAME]" at bounding box center [520, 365] width 406 height 13
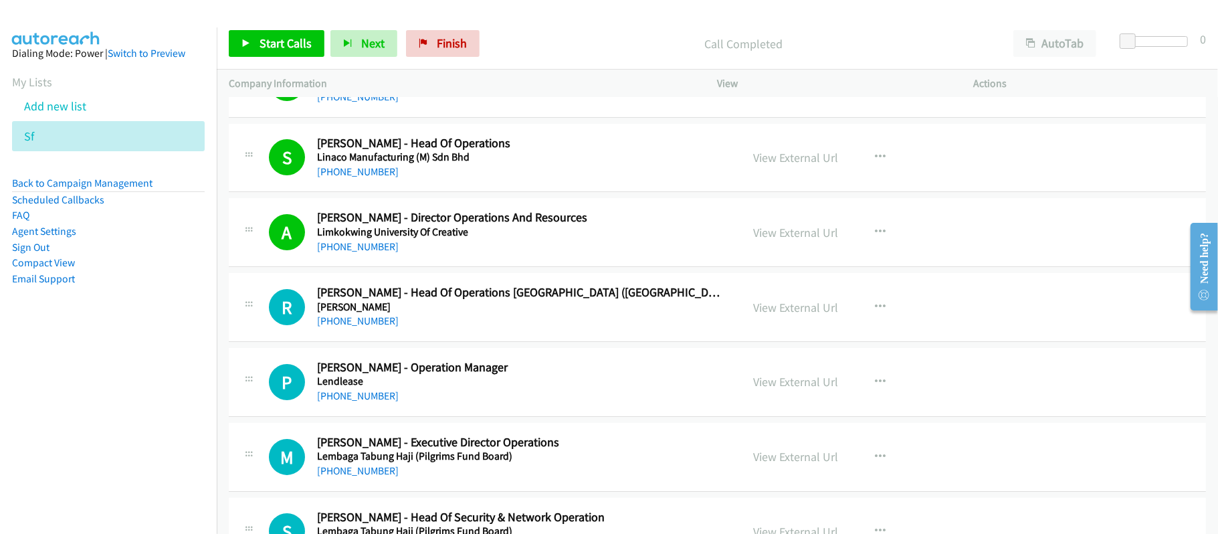
scroll to position [3599, 0]
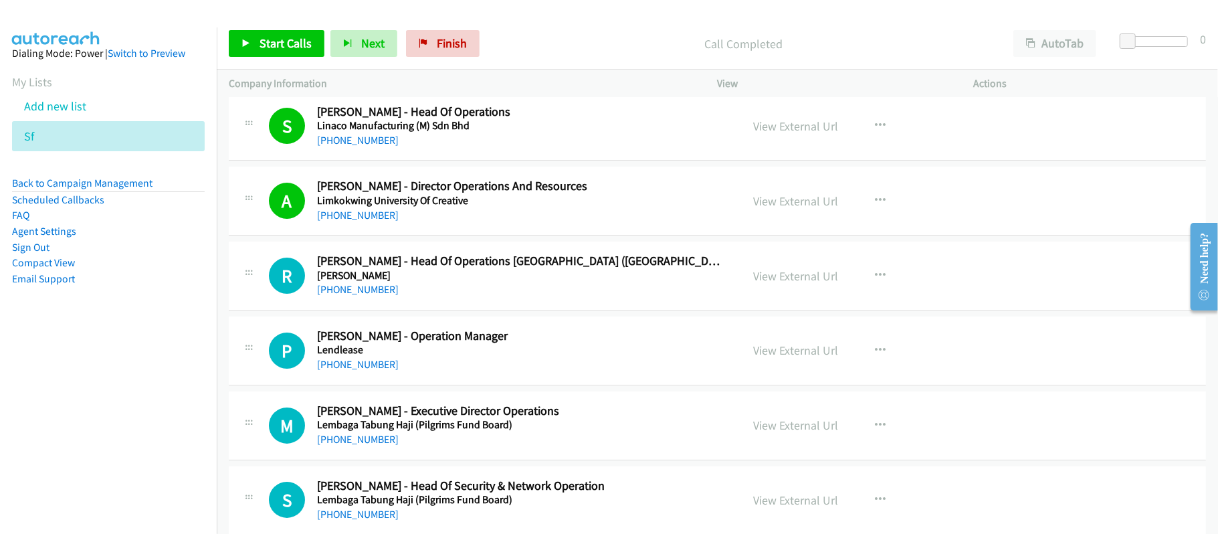
click at [359, 296] on link "[PHONE_NUMBER]" at bounding box center [358, 289] width 82 height 13
click at [360, 368] on link "[PHONE_NUMBER]" at bounding box center [358, 364] width 82 height 13
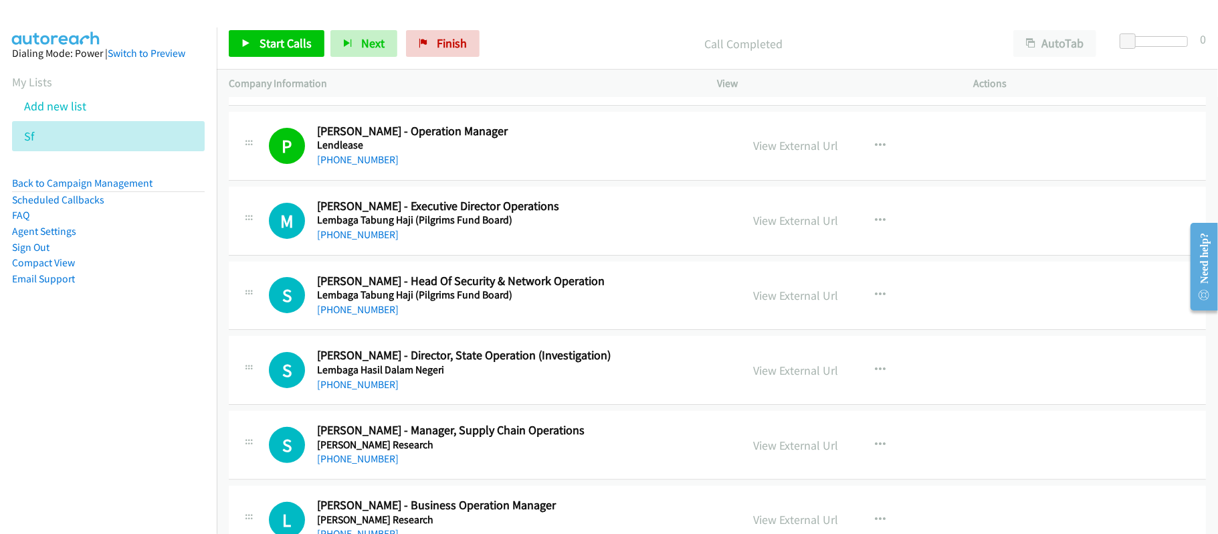
scroll to position [3867, 0]
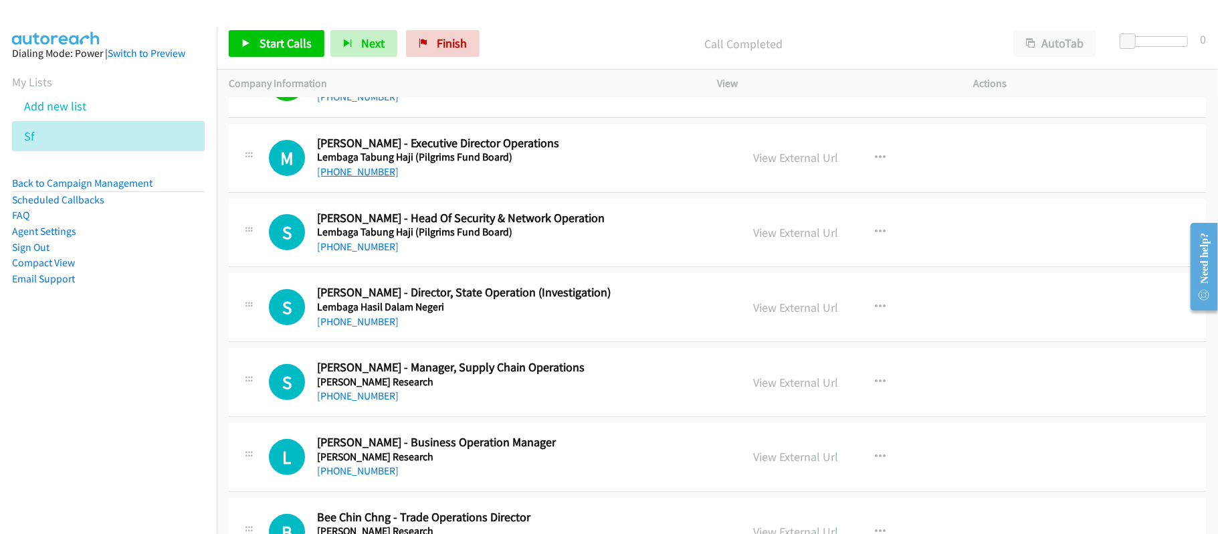
click at [351, 178] on link "[PHONE_NUMBER]" at bounding box center [358, 171] width 82 height 13
drag, startPoint x: 491, startPoint y: 198, endPoint x: 484, endPoint y: 196, distance: 7.0
click at [491, 193] on div "M Callback Scheduled [PERSON_NAME] - Executive Director Operations Lembaga Tabu…" at bounding box center [717, 158] width 977 height 69
drag, startPoint x: 370, startPoint y: 188, endPoint x: 456, endPoint y: 201, distance: 86.7
click at [370, 178] on link "[PHONE_NUMBER]" at bounding box center [358, 171] width 82 height 13
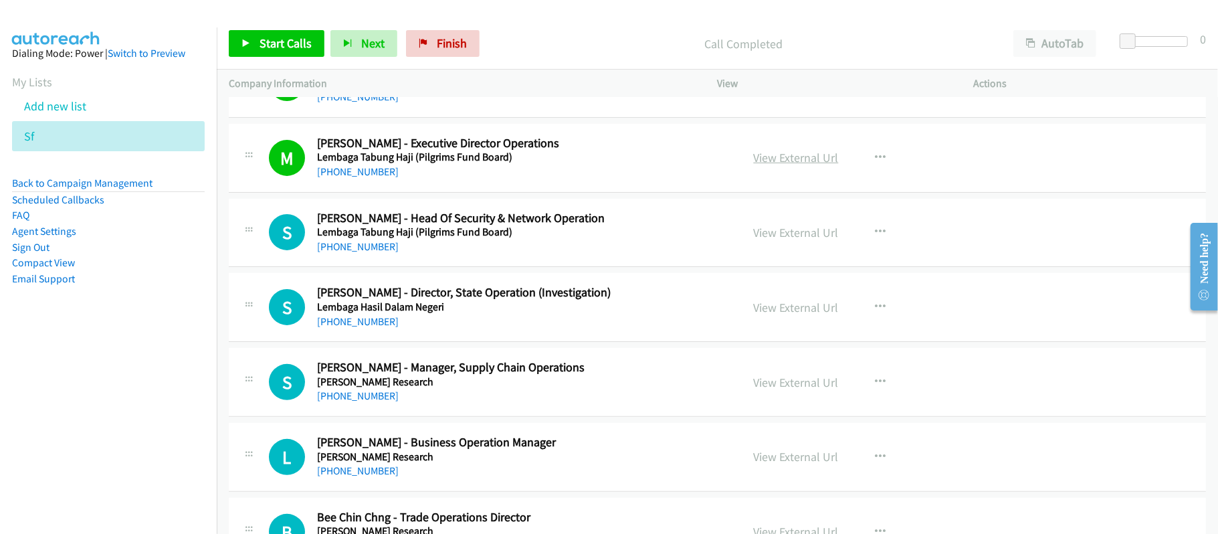
click at [800, 165] on link "View External Url" at bounding box center [796, 157] width 85 height 15
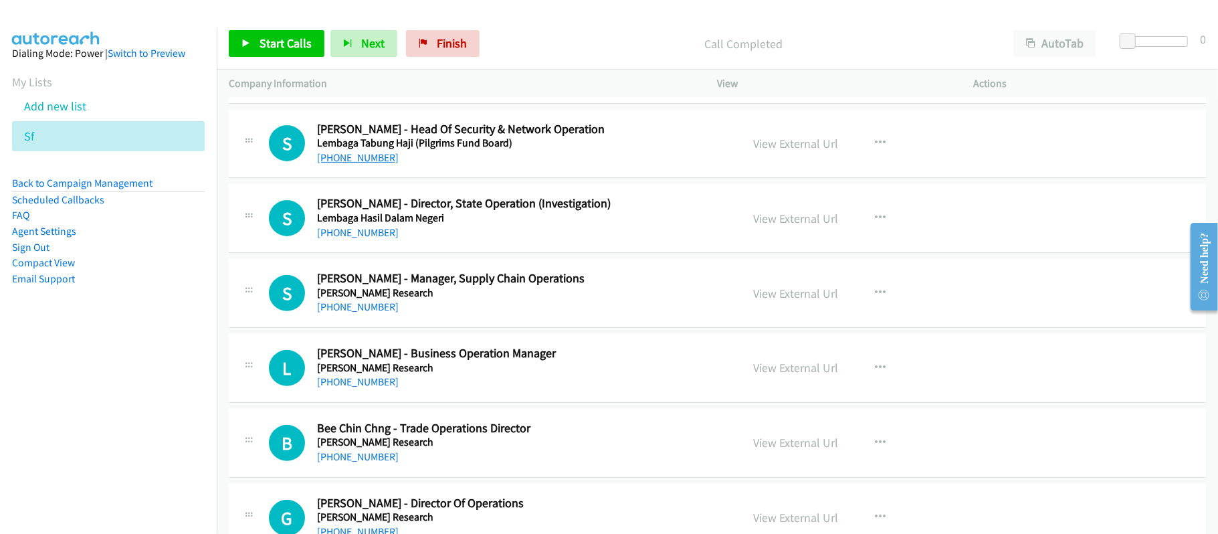
click at [351, 164] on link "[PHONE_NUMBER]" at bounding box center [358, 157] width 82 height 13
drag, startPoint x: 379, startPoint y: 242, endPoint x: 635, endPoint y: 245, distance: 256.2
click at [379, 239] on link "[PHONE_NUMBER]" at bounding box center [358, 232] width 82 height 13
click at [557, 27] on div "Start Calls Pause Next Finish Call Completed AutoTab AutoTab 0" at bounding box center [717, 44] width 1001 height 52
click at [780, 226] on link "View External Url" at bounding box center [796, 218] width 85 height 15
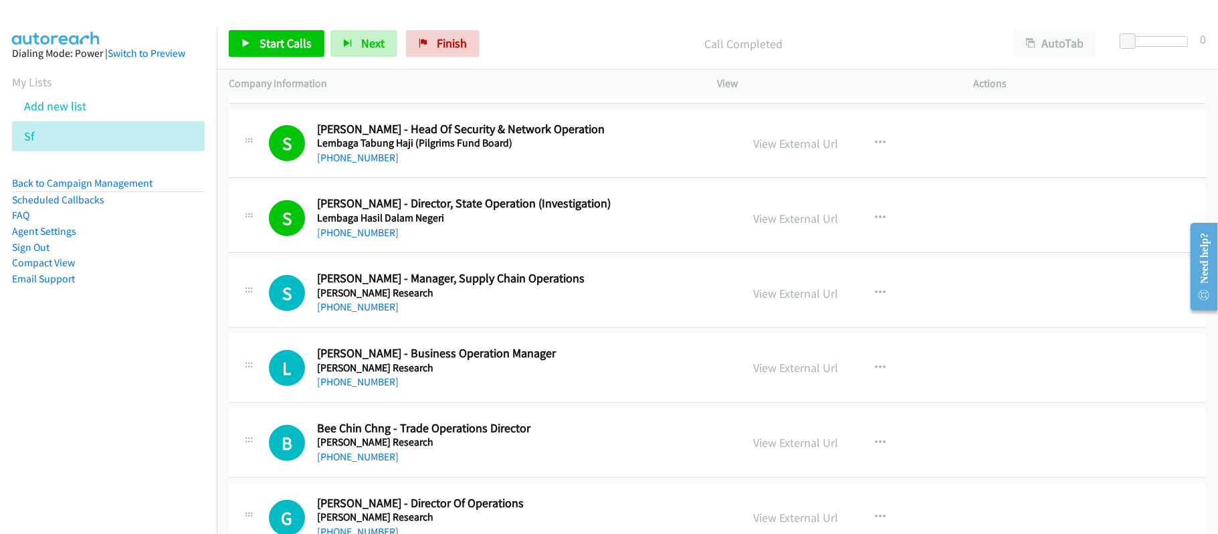
click at [367, 300] on h5 "[PERSON_NAME] Research" at bounding box center [520, 292] width 406 height 13
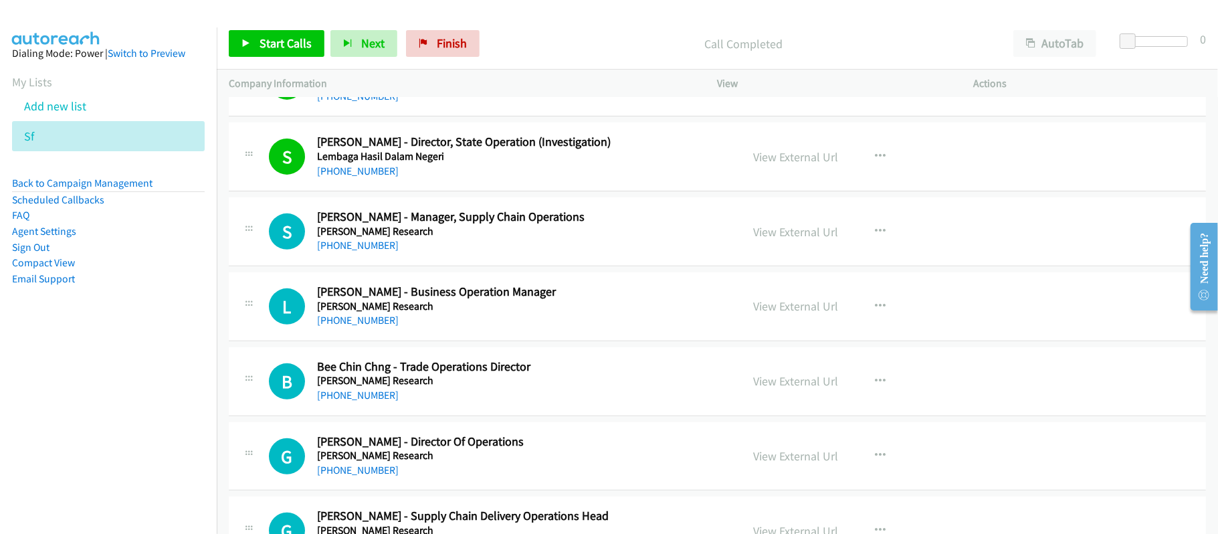
scroll to position [4044, 0]
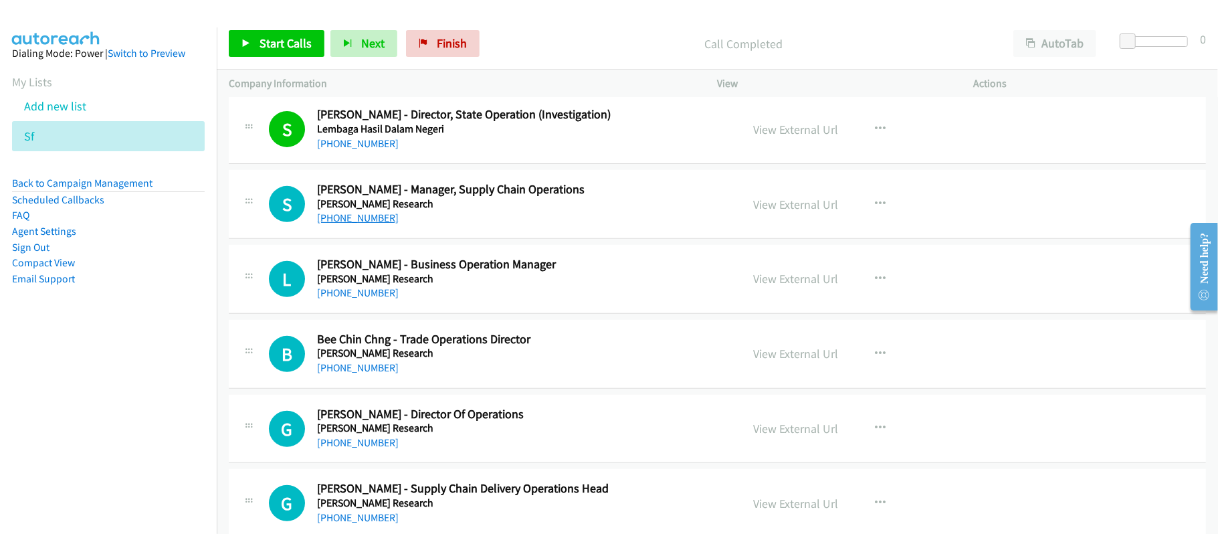
click at [365, 224] on link "[PHONE_NUMBER]" at bounding box center [358, 217] width 82 height 13
click at [357, 224] on link "[PHONE_NUMBER]" at bounding box center [358, 217] width 82 height 13
drag, startPoint x: 348, startPoint y: 305, endPoint x: 357, endPoint y: 306, distance: 8.7
click at [348, 299] on link "[PHONE_NUMBER]" at bounding box center [358, 292] width 82 height 13
drag, startPoint x: 336, startPoint y: 383, endPoint x: 393, endPoint y: 387, distance: 57.7
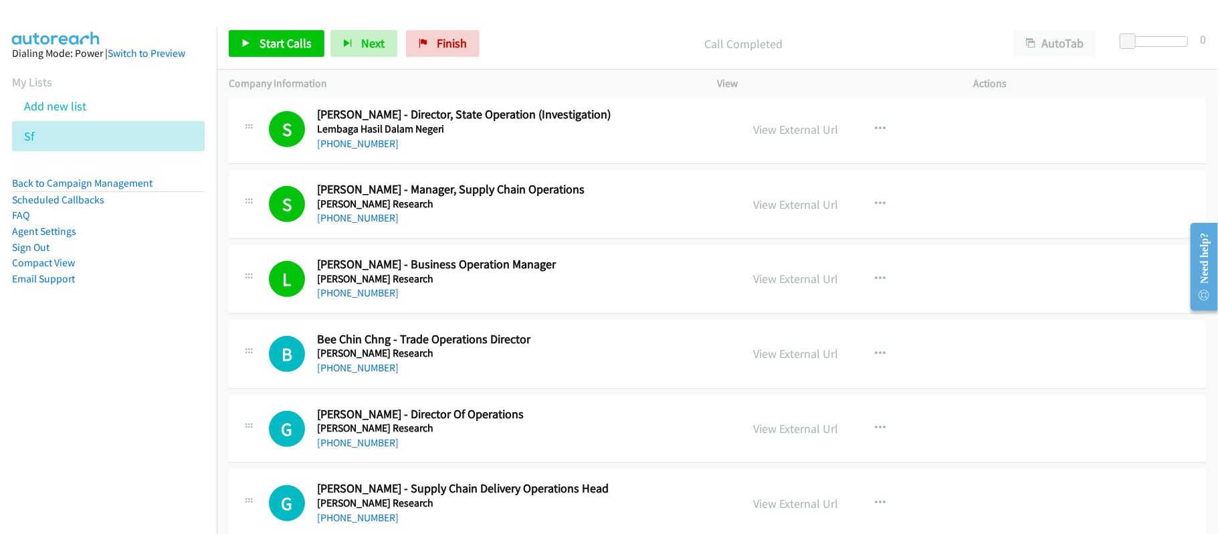
click at [336, 374] on link "[PHONE_NUMBER]" at bounding box center [358, 367] width 82 height 13
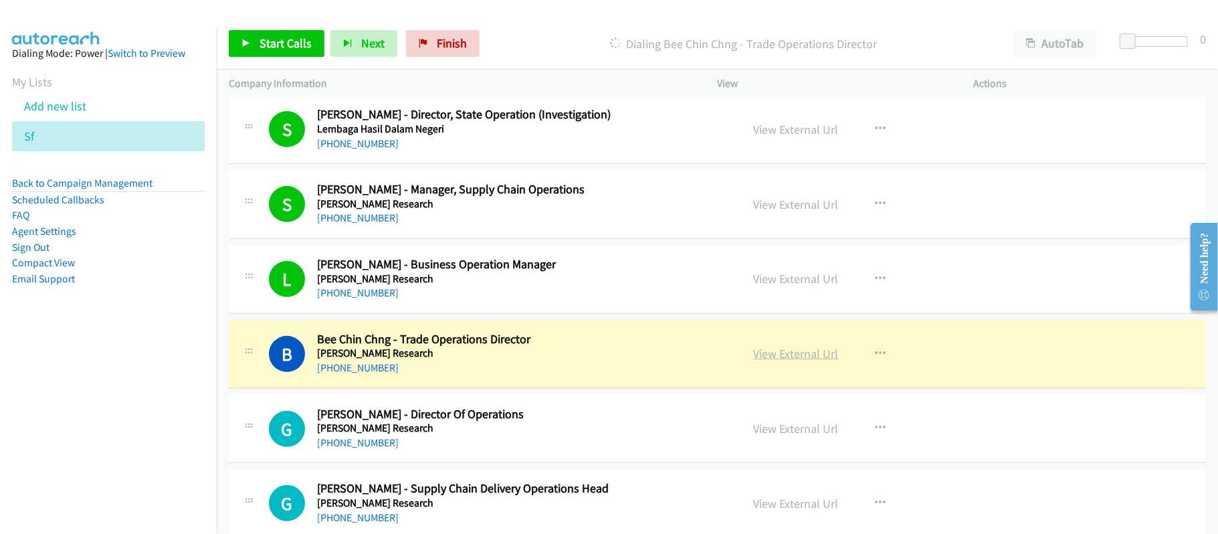
click at [805, 361] on link "View External Url" at bounding box center [796, 353] width 85 height 15
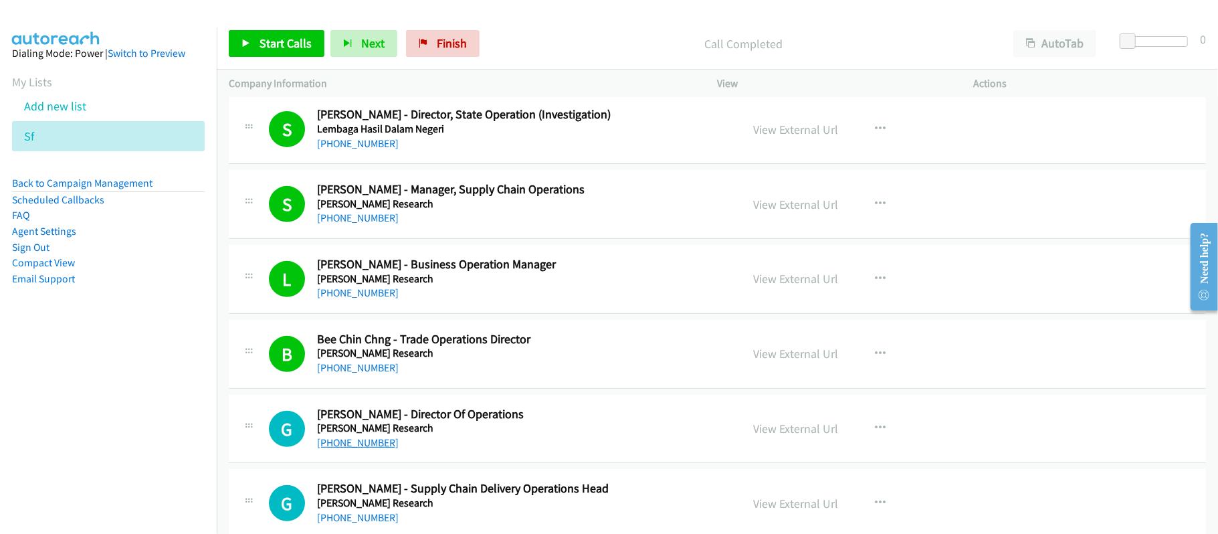
click at [320, 449] on link "[PHONE_NUMBER]" at bounding box center [358, 442] width 82 height 13
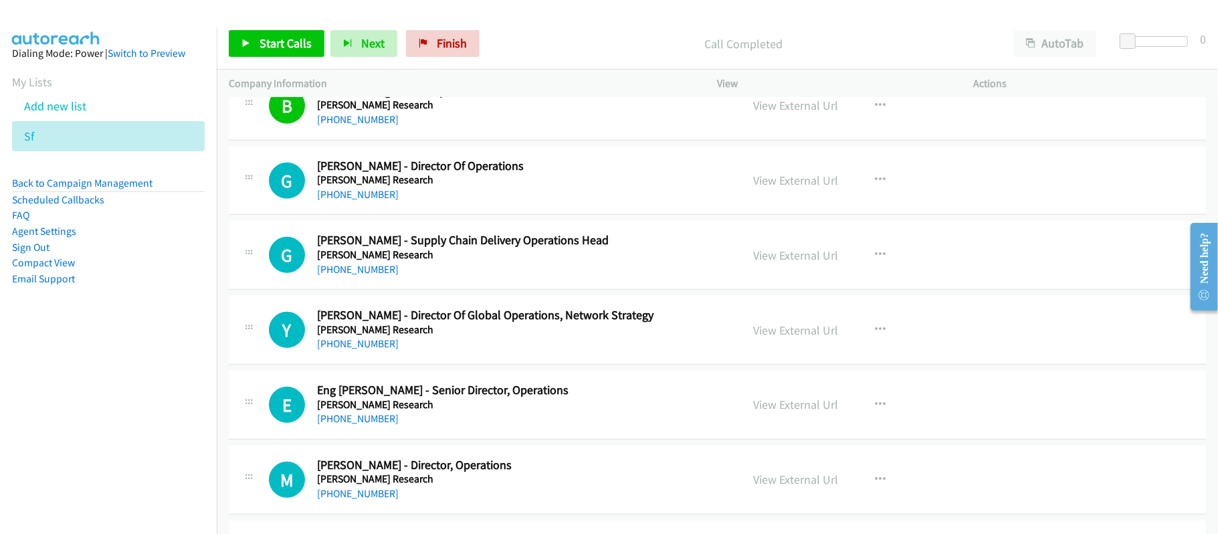
scroll to position [4312, 0]
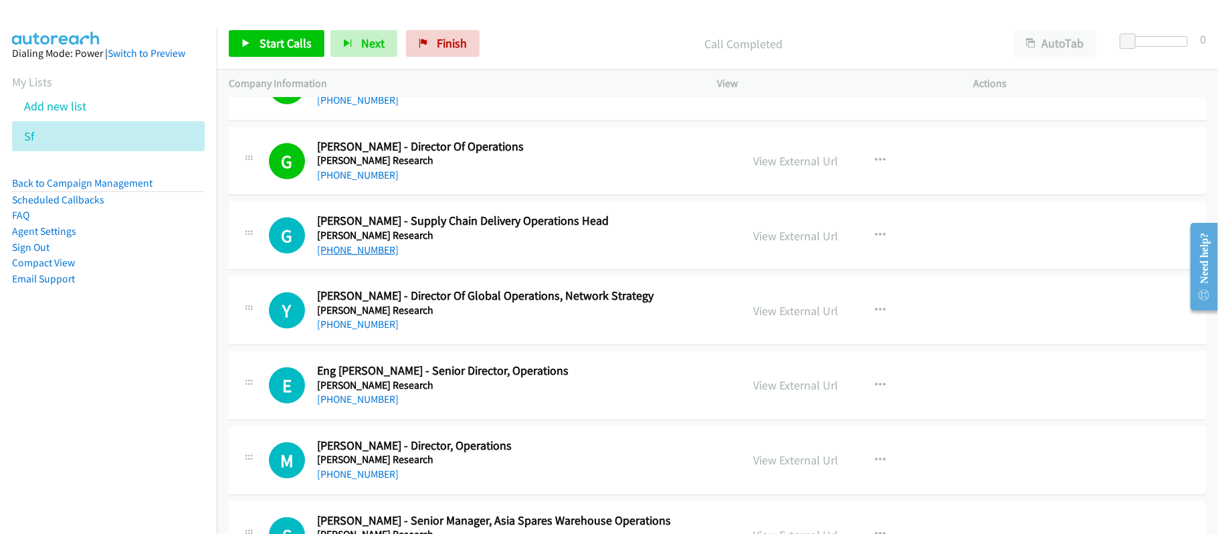
click at [343, 256] on link "[PHONE_NUMBER]" at bounding box center [358, 249] width 82 height 13
drag, startPoint x: 506, startPoint y: 276, endPoint x: 571, endPoint y: 265, distance: 65.8
click at [506, 270] on div "G Callback Scheduled [PERSON_NAME] - Supply Chain Delivery Operations Head [PER…" at bounding box center [717, 235] width 977 height 69
click at [813, 245] on div "View External Url" at bounding box center [796, 236] width 85 height 18
drag, startPoint x: 811, startPoint y: 247, endPoint x: 836, endPoint y: 204, distance: 49.5
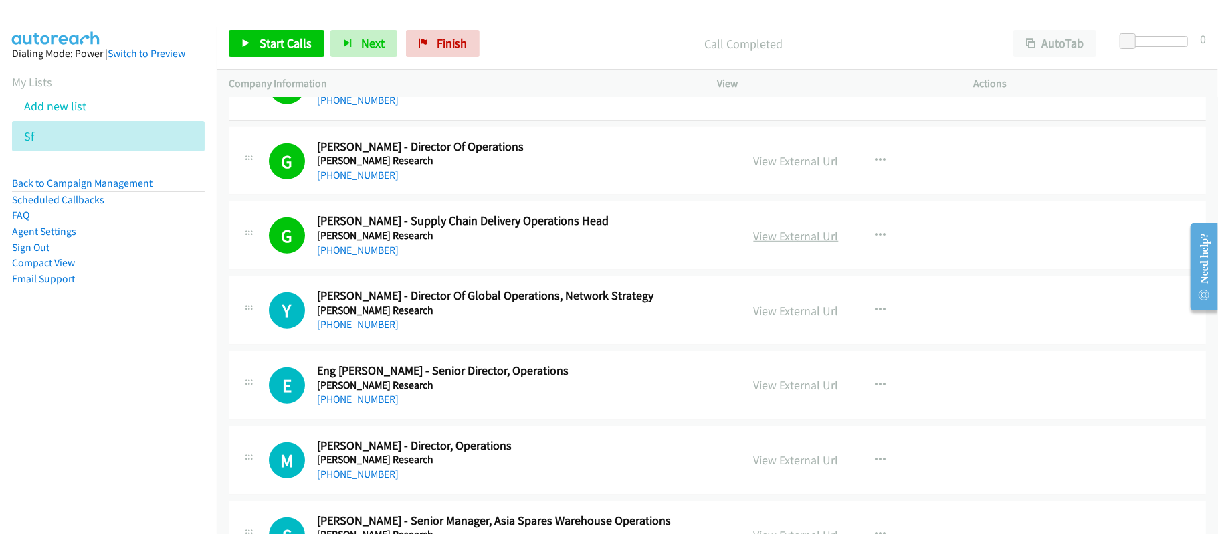
click at [788, 243] on link "View External Url" at bounding box center [796, 235] width 85 height 15
drag, startPoint x: 353, startPoint y: 343, endPoint x: 385, endPoint y: 340, distance: 32.3
click at [353, 330] on link "[PHONE_NUMBER]" at bounding box center [358, 324] width 82 height 13
click at [538, 332] on div "[PHONE_NUMBER]" at bounding box center [520, 324] width 406 height 16
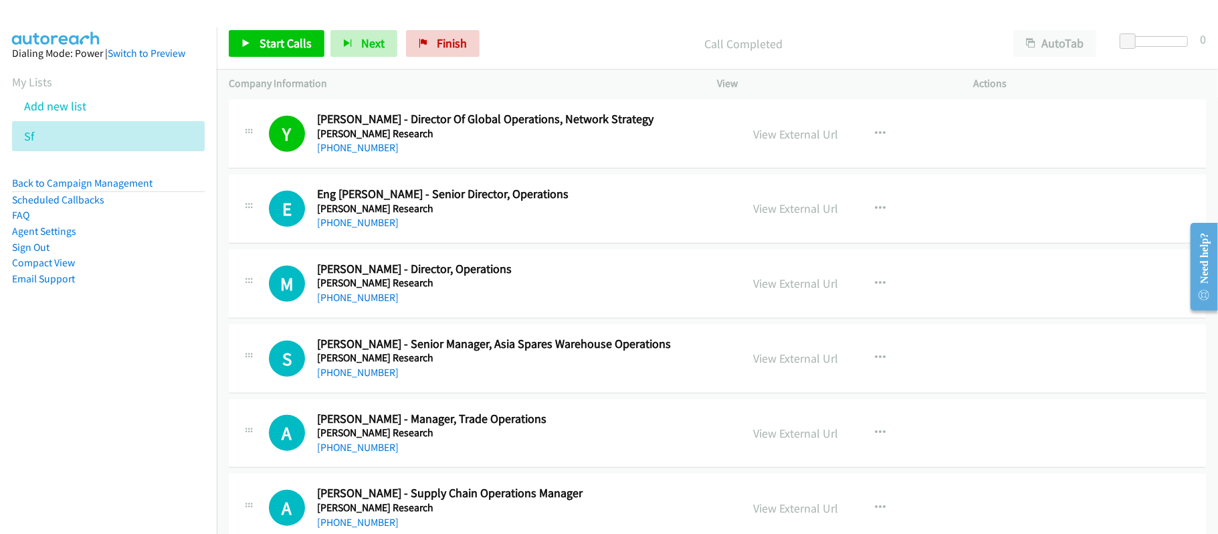
scroll to position [4491, 0]
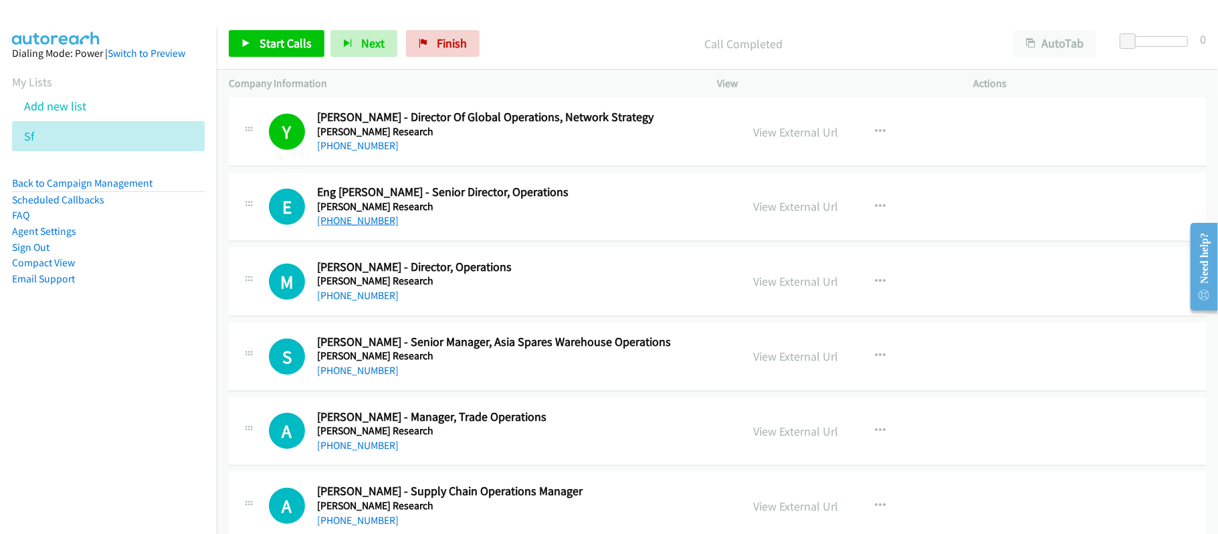
click at [332, 226] on link "[PHONE_NUMBER]" at bounding box center [358, 220] width 82 height 13
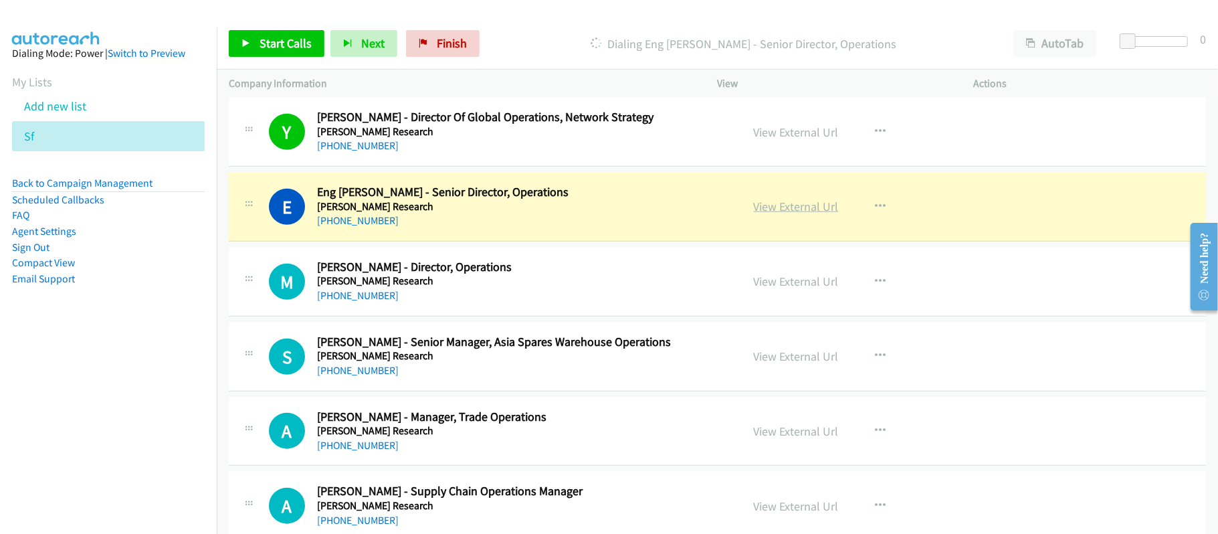
click at [787, 214] on link "View External Url" at bounding box center [796, 206] width 85 height 15
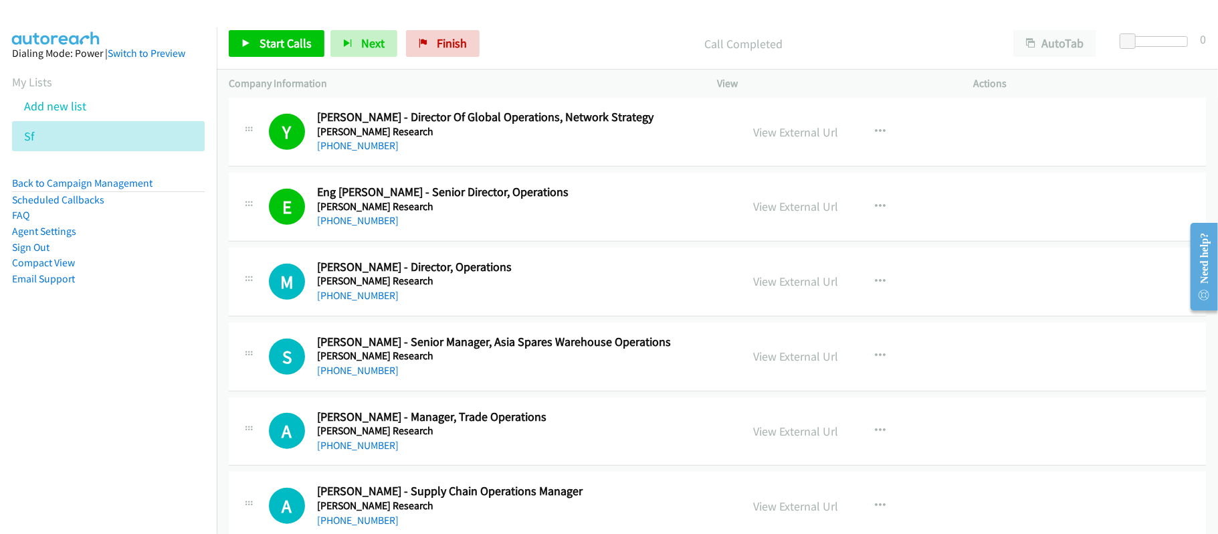
click at [373, 301] on link "[PHONE_NUMBER]" at bounding box center [358, 295] width 82 height 13
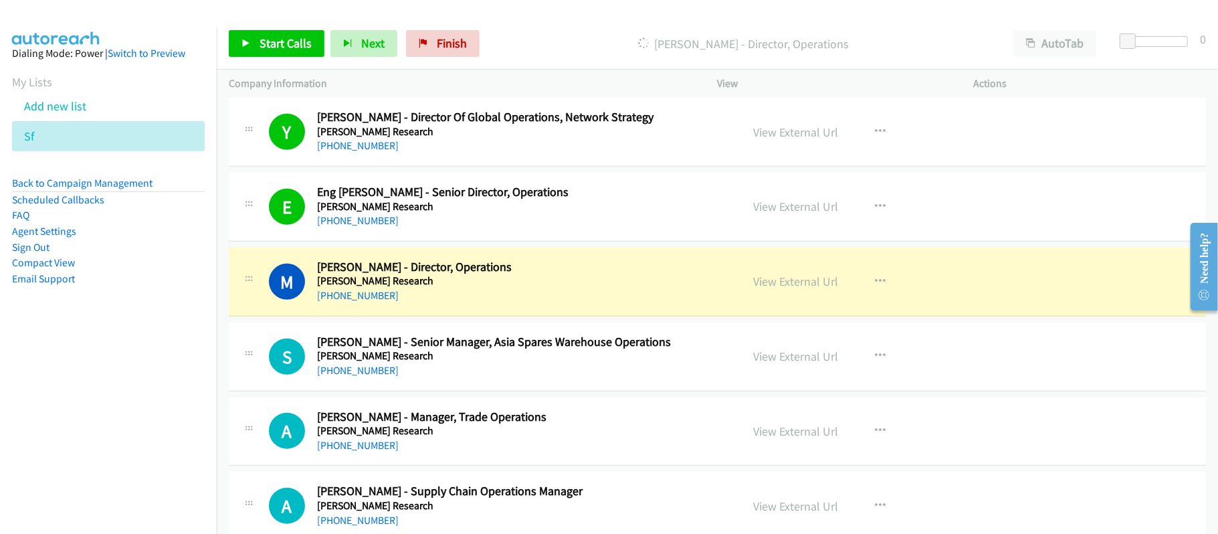
click at [532, 275] on h2 "[PERSON_NAME] - Director, Operations" at bounding box center [520, 267] width 406 height 15
click at [755, 289] on link "View External Url" at bounding box center [796, 281] width 85 height 15
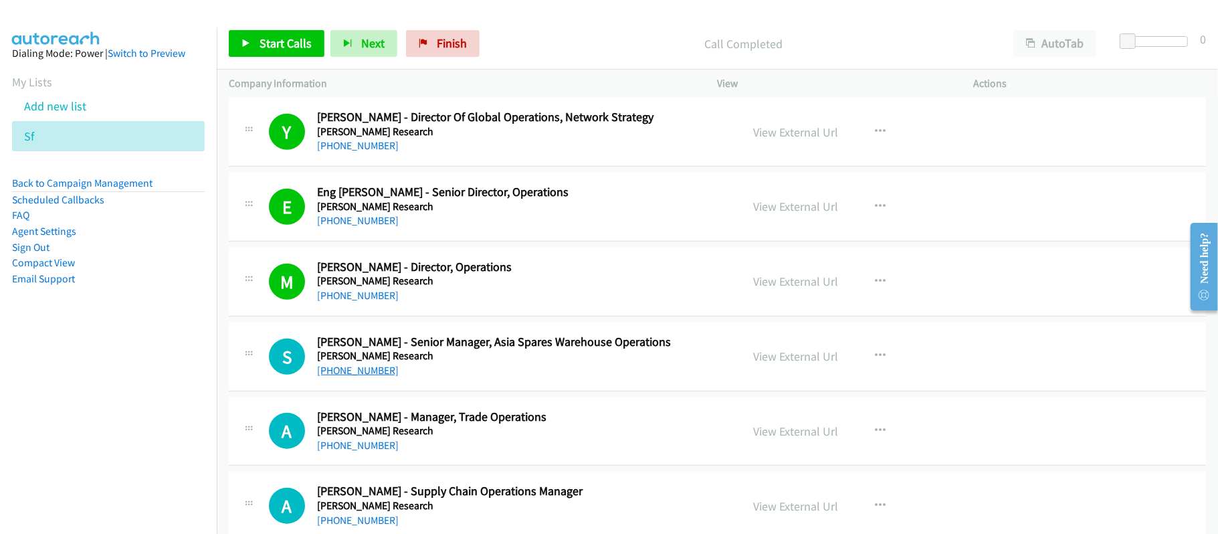
click at [367, 377] on link "[PHONE_NUMBER]" at bounding box center [358, 370] width 82 height 13
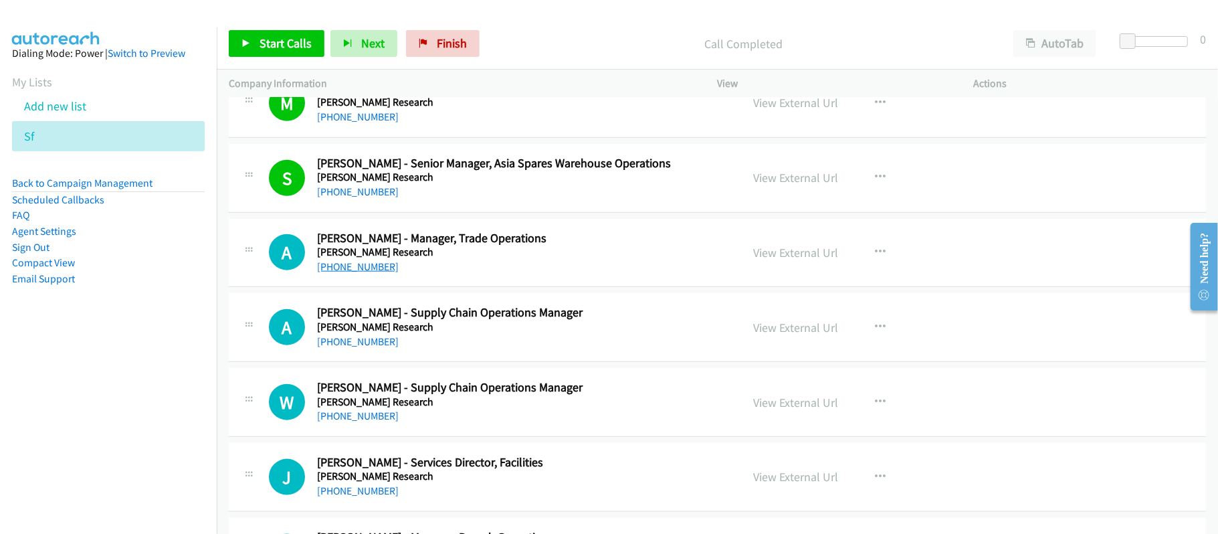
drag, startPoint x: 356, startPoint y: 277, endPoint x: 381, endPoint y: 284, distance: 26.5
click at [352, 273] on link "[PHONE_NUMBER]" at bounding box center [358, 266] width 82 height 13
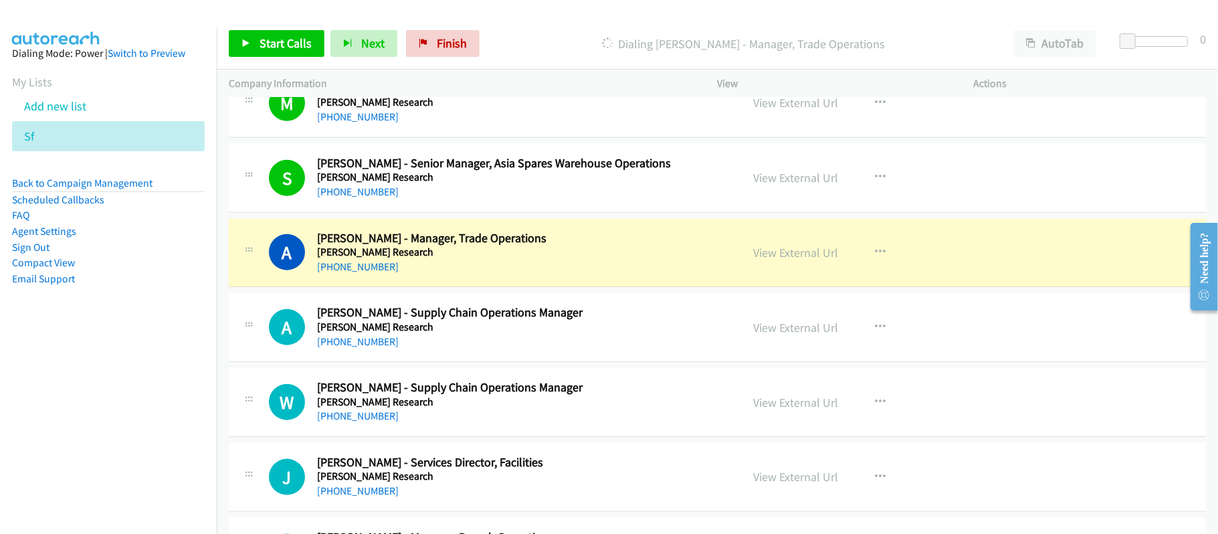
click at [583, 288] on div "A Callback Scheduled [PERSON_NAME] - Manager, Trade Operations [PERSON_NAME] Re…" at bounding box center [717, 253] width 977 height 69
drag, startPoint x: 780, startPoint y: 266, endPoint x: 750, endPoint y: 341, distance: 80.7
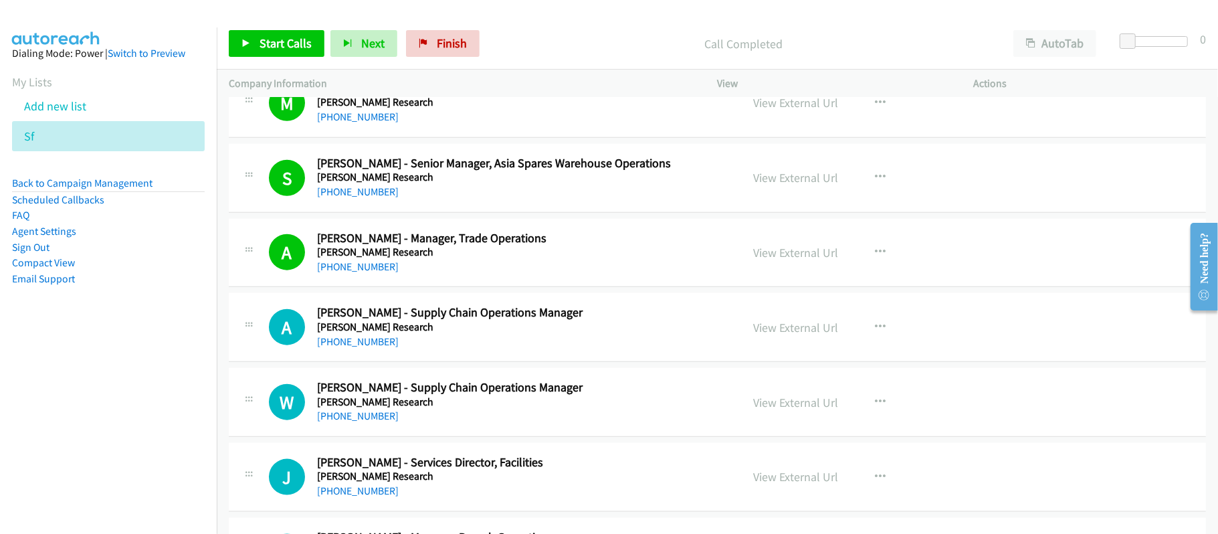
drag, startPoint x: 530, startPoint y: 28, endPoint x: 573, endPoint y: 6, distance: 47.6
click at [530, 28] on div "Start Calls Pause Next Finish Call Completed AutoTab AutoTab 0" at bounding box center [717, 44] width 1001 height 52
click at [769, 260] on link "View External Url" at bounding box center [796, 252] width 85 height 15
click at [367, 348] on link "[PHONE_NUMBER]" at bounding box center [358, 341] width 82 height 13
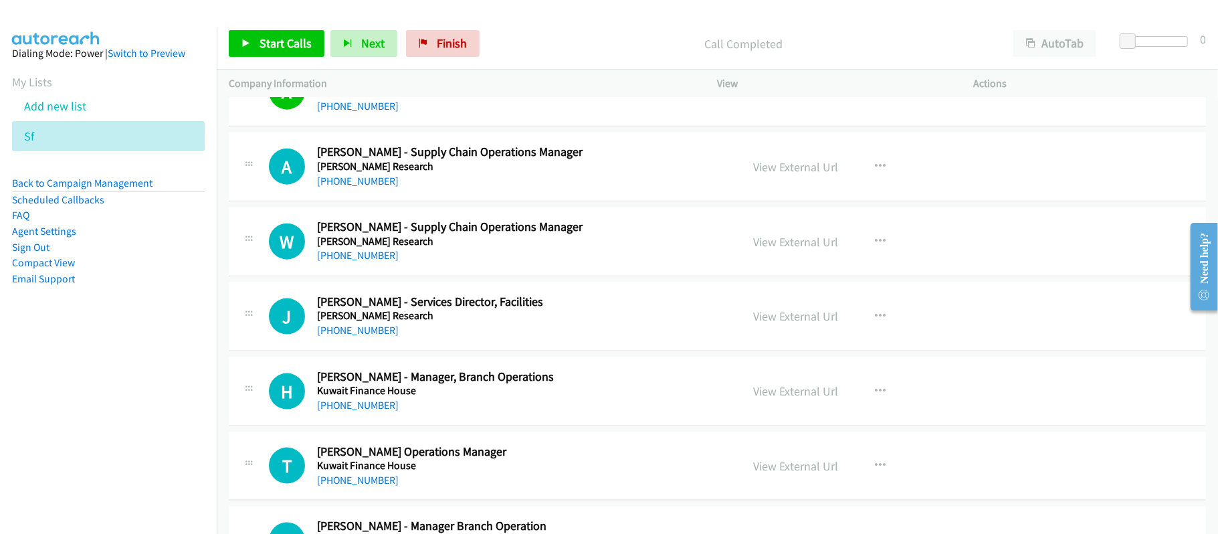
scroll to position [4847, 0]
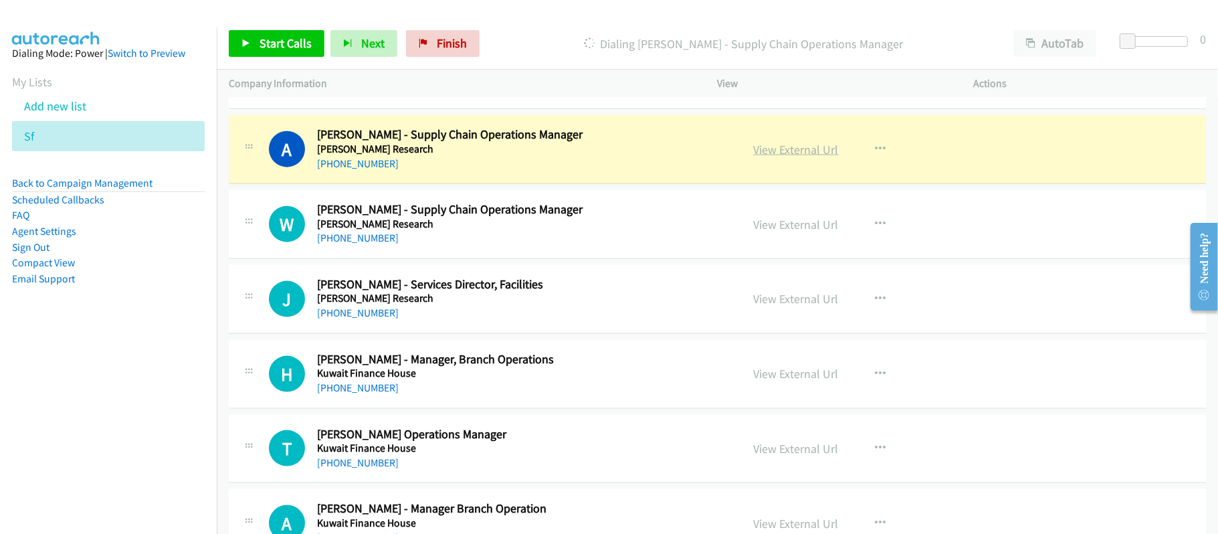
click at [795, 157] on link "View External Url" at bounding box center [796, 149] width 85 height 15
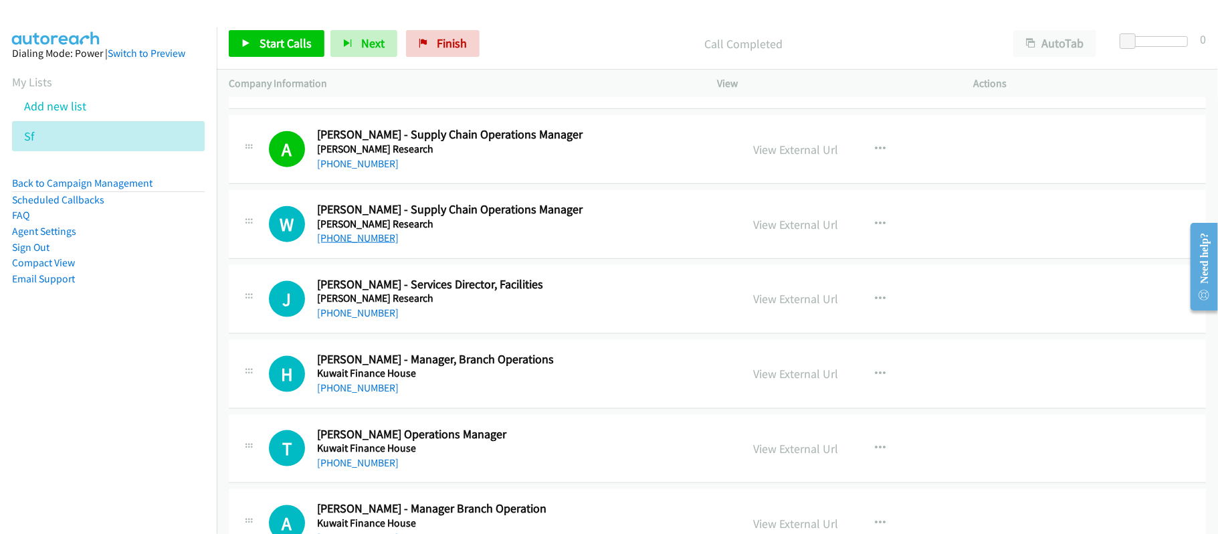
click at [353, 244] on link "[PHONE_NUMBER]" at bounding box center [358, 237] width 82 height 13
drag, startPoint x: 367, startPoint y: 325, endPoint x: 448, endPoint y: 336, distance: 81.6
click at [367, 319] on link "[PHONE_NUMBER]" at bounding box center [358, 312] width 82 height 13
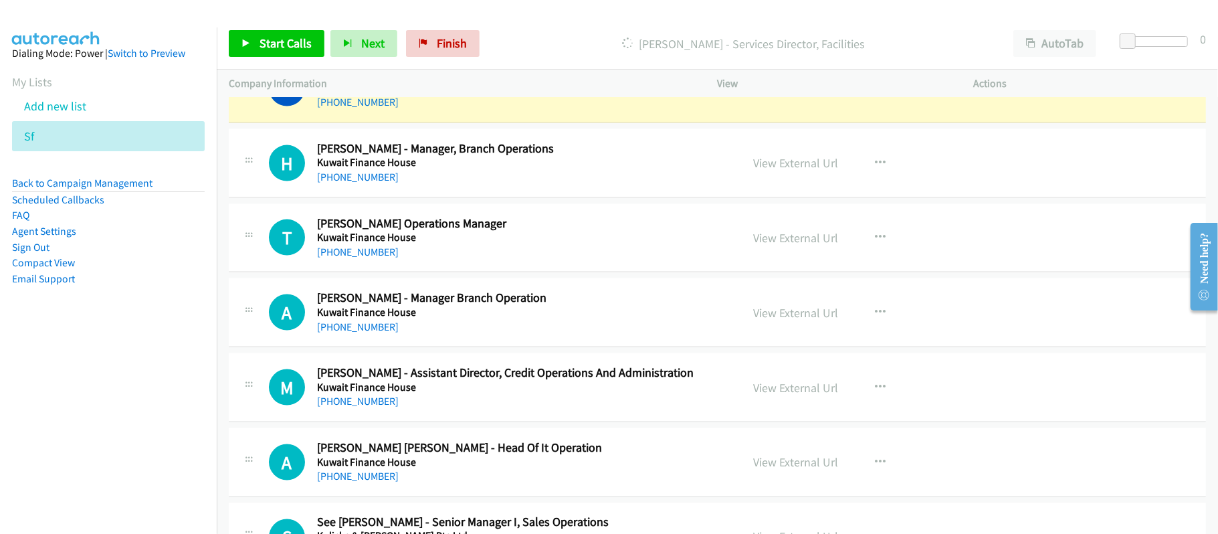
scroll to position [5026, 0]
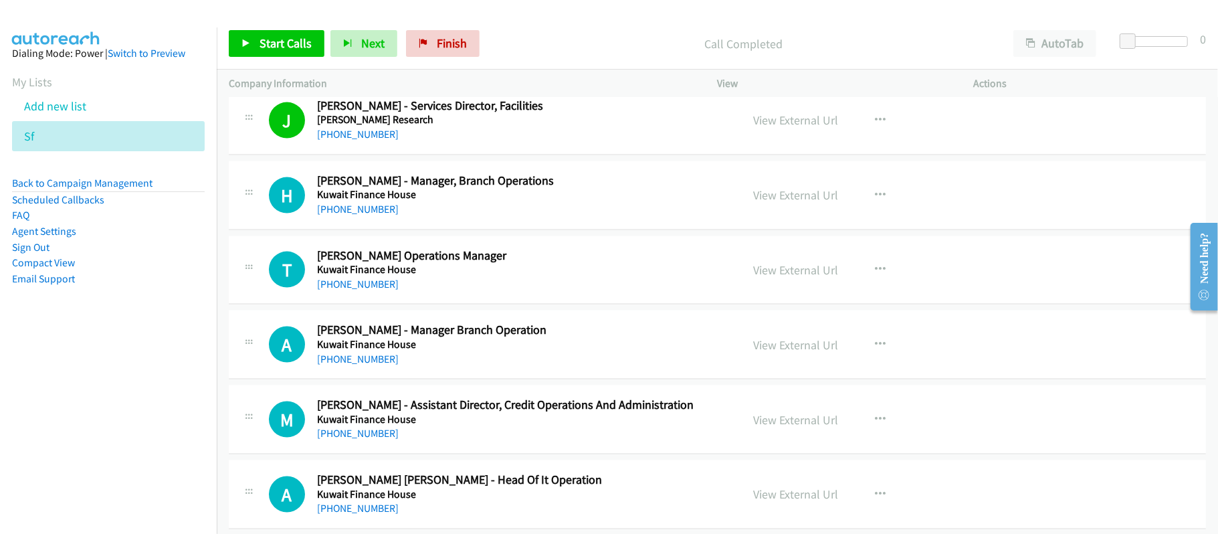
drag, startPoint x: 376, startPoint y: 151, endPoint x: 419, endPoint y: 146, distance: 43.1
click at [376, 140] on link "[PHONE_NUMBER]" at bounding box center [358, 134] width 82 height 13
click at [375, 215] on link "[PHONE_NUMBER]" at bounding box center [358, 209] width 82 height 13
drag, startPoint x: 368, startPoint y: 222, endPoint x: 415, endPoint y: 217, distance: 47.1
click at [368, 215] on link "[PHONE_NUMBER]" at bounding box center [358, 209] width 82 height 13
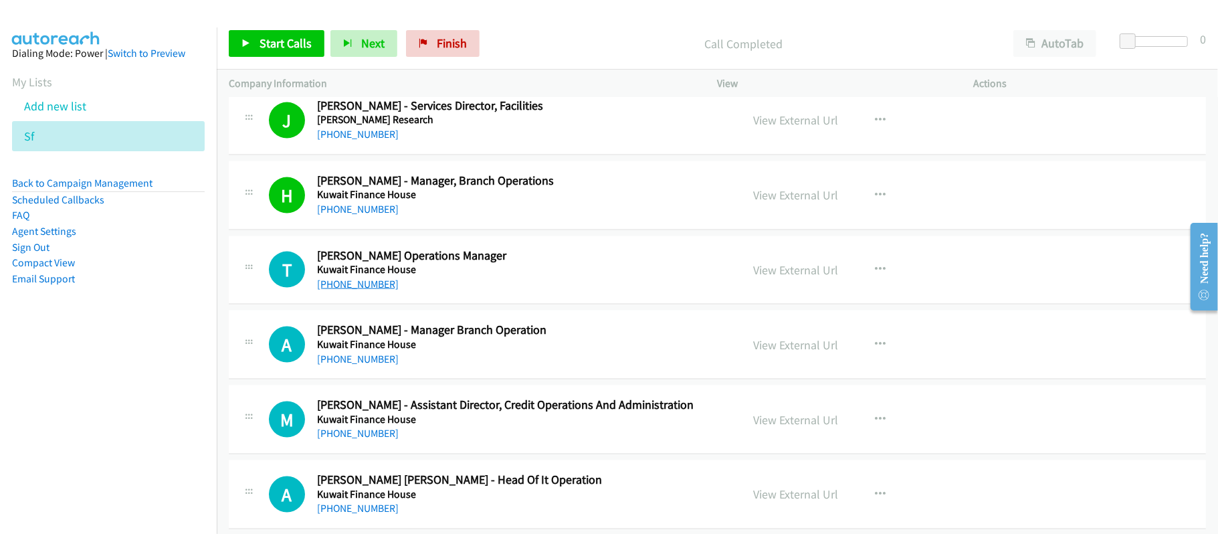
click at [343, 290] on link "[PHONE_NUMBER]" at bounding box center [358, 284] width 82 height 13
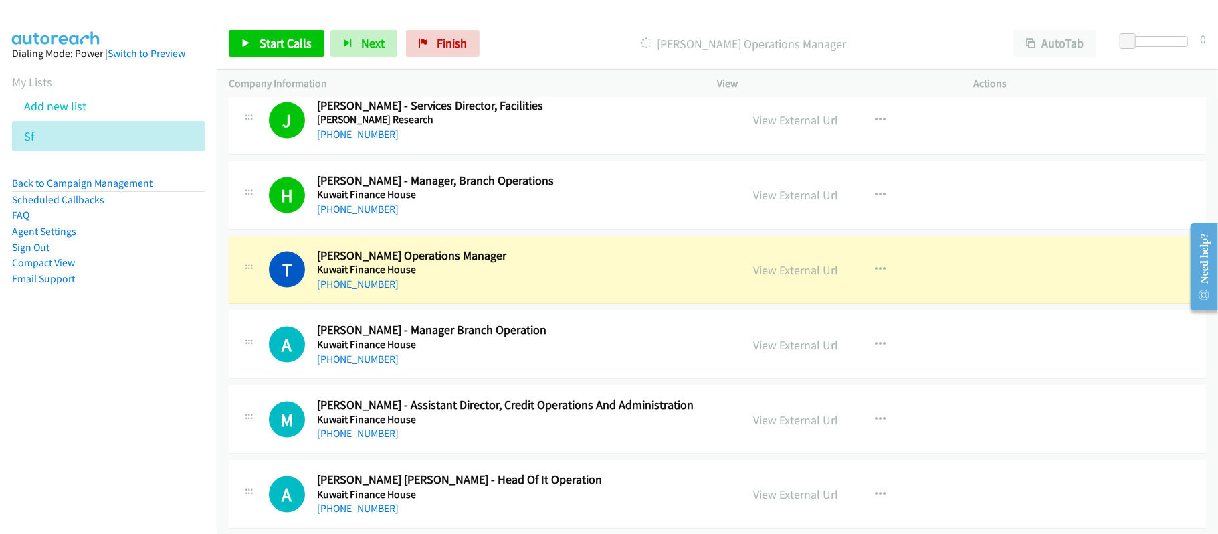
click at [536, 292] on div "[PHONE_NUMBER]" at bounding box center [520, 284] width 406 height 16
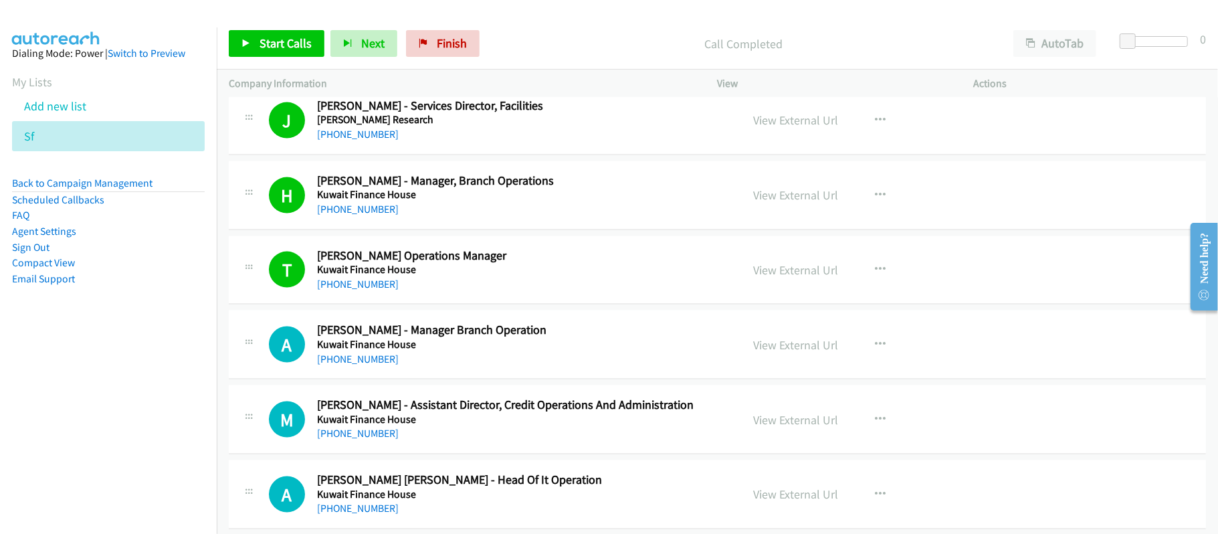
drag, startPoint x: 365, startPoint y: 293, endPoint x: 593, endPoint y: 322, distance: 229.3
click at [365, 290] on link "[PHONE_NUMBER]" at bounding box center [358, 284] width 82 height 13
drag, startPoint x: 375, startPoint y: 375, endPoint x: 395, endPoint y: 375, distance: 20.1
click at [372, 365] on link "[PHONE_NUMBER]" at bounding box center [358, 359] width 82 height 13
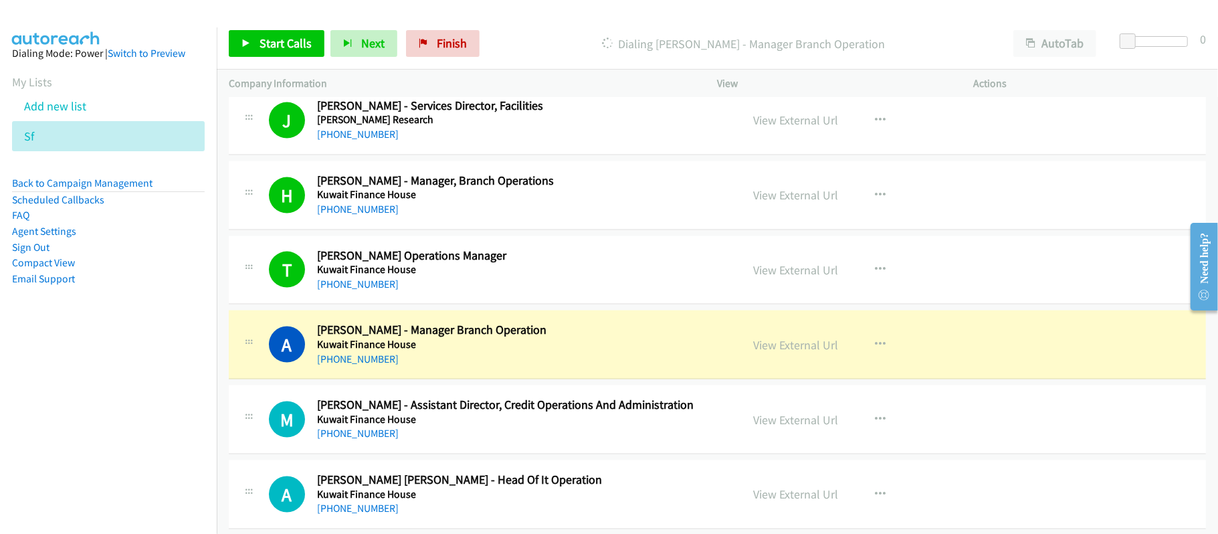
click at [508, 379] on div "A Callback Scheduled [PERSON_NAME] - Manager Branch Operation Kuwait Finance Ho…" at bounding box center [717, 344] width 977 height 69
click at [784, 353] on link "View External Url" at bounding box center [796, 344] width 85 height 15
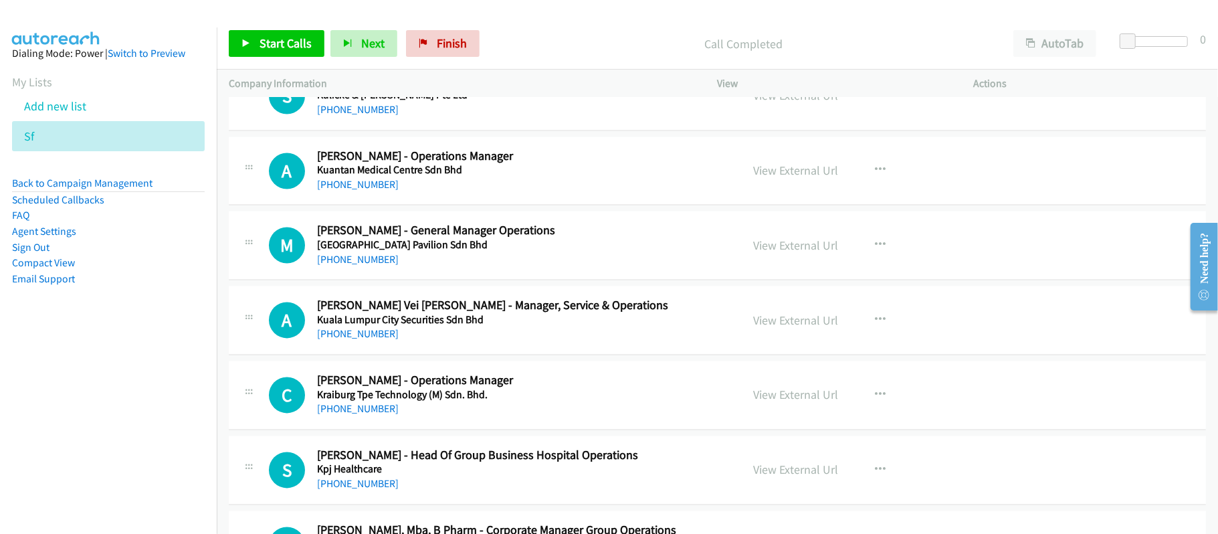
scroll to position [5561, 0]
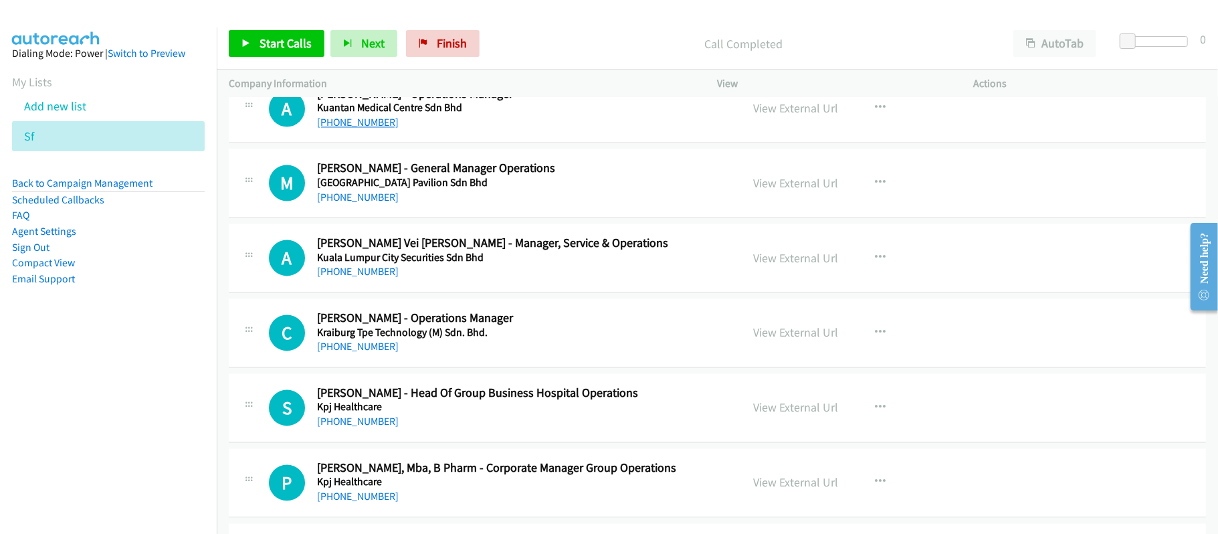
click at [375, 129] on link "[PHONE_NUMBER]" at bounding box center [358, 122] width 82 height 13
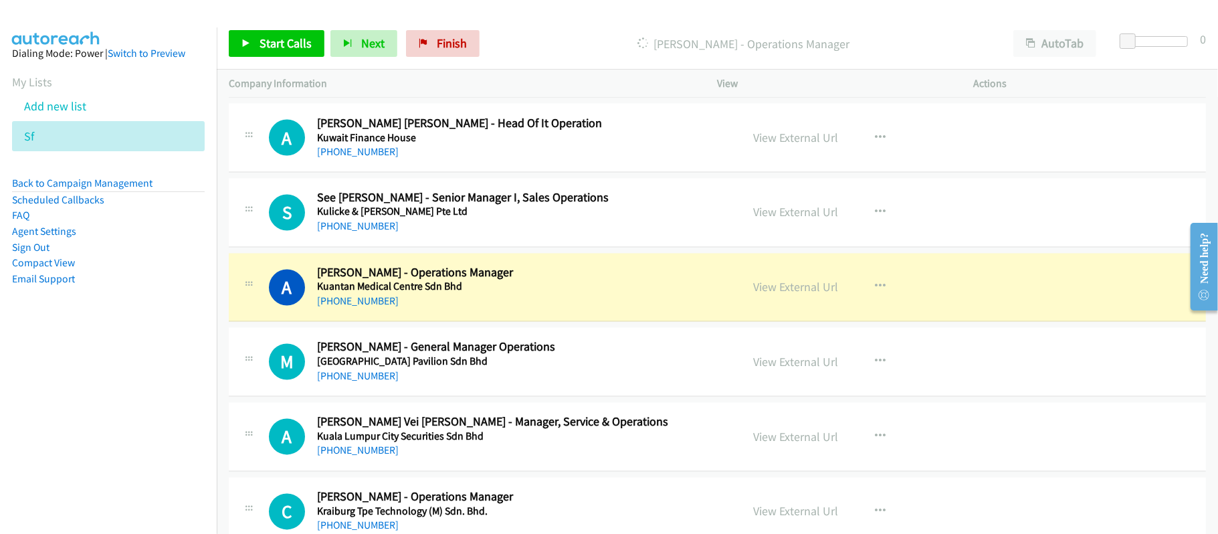
scroll to position [5293, 0]
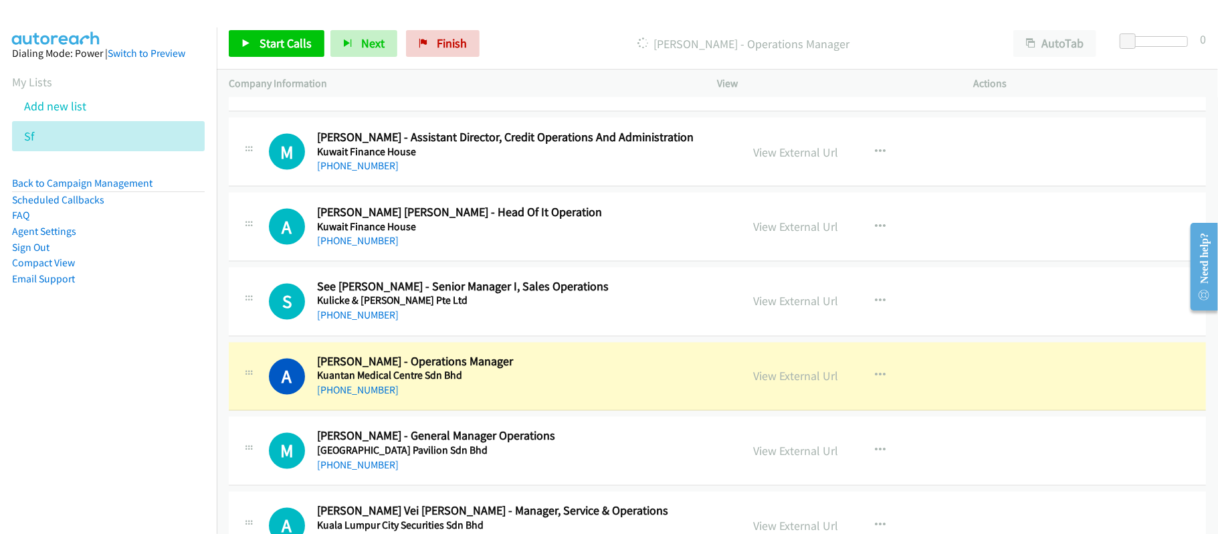
click at [554, 399] on div "[PHONE_NUMBER]" at bounding box center [520, 391] width 406 height 16
click at [811, 384] on link "View External Url" at bounding box center [796, 376] width 85 height 15
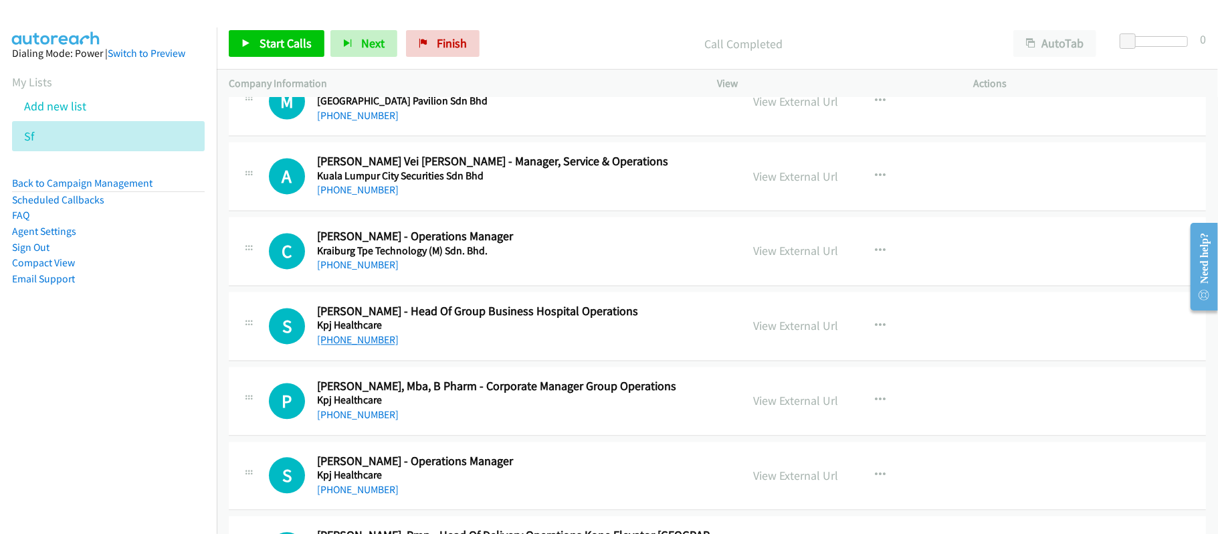
scroll to position [5650, 0]
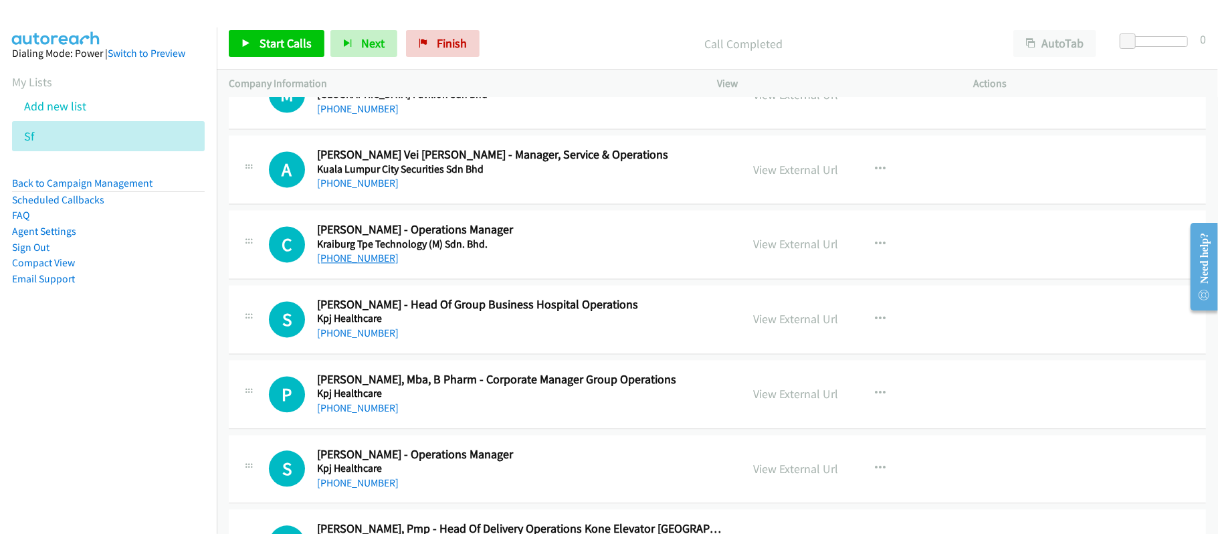
click at [368, 264] on link "[PHONE_NUMBER]" at bounding box center [358, 258] width 82 height 13
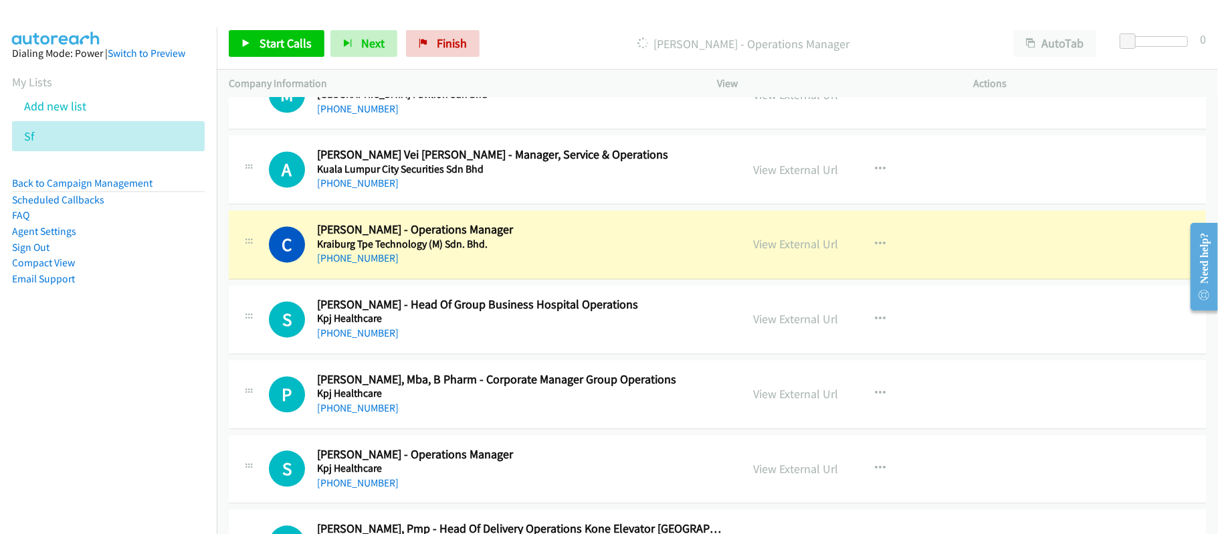
drag, startPoint x: 551, startPoint y: 33, endPoint x: 560, endPoint y: 31, distance: 9.1
click at [551, 35] on p "[PERSON_NAME] - Operations Manager" at bounding box center [744, 44] width 492 height 18
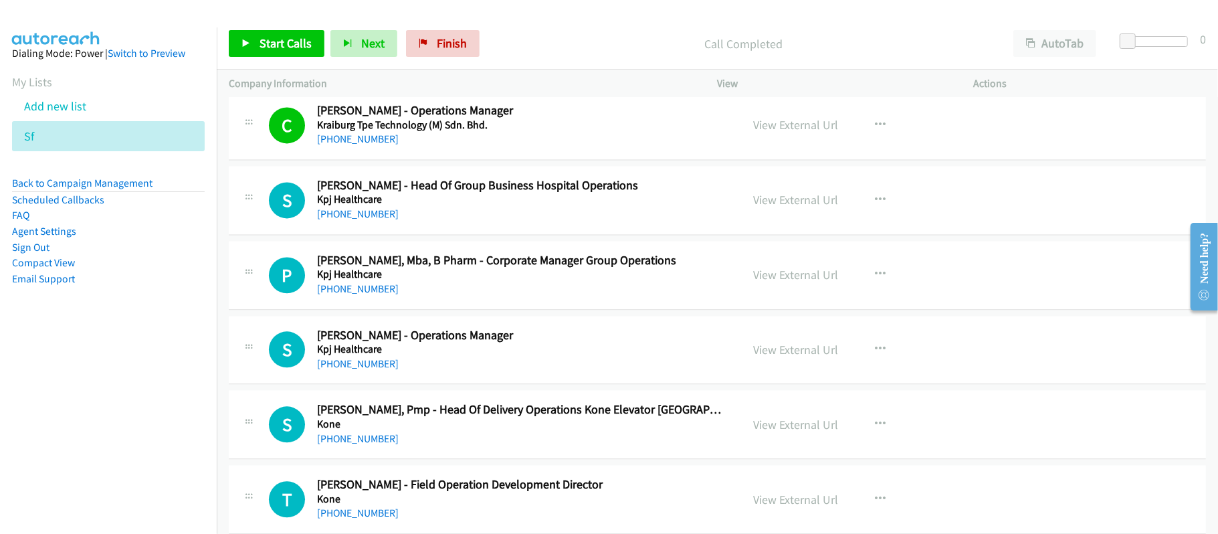
scroll to position [5829, 0]
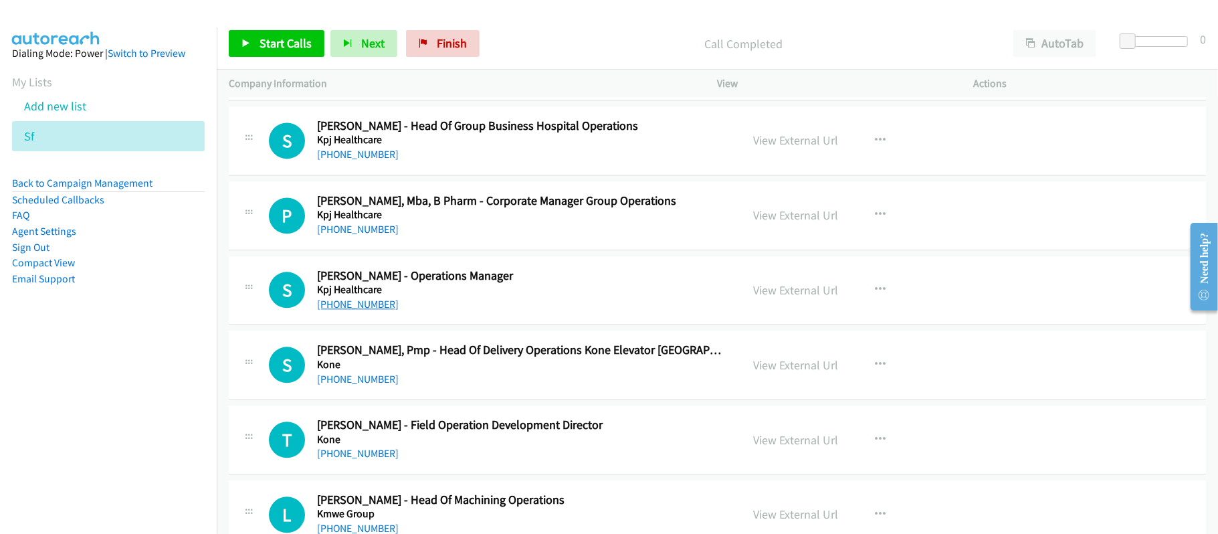
click at [364, 310] on link "[PHONE_NUMBER]" at bounding box center [358, 304] width 82 height 13
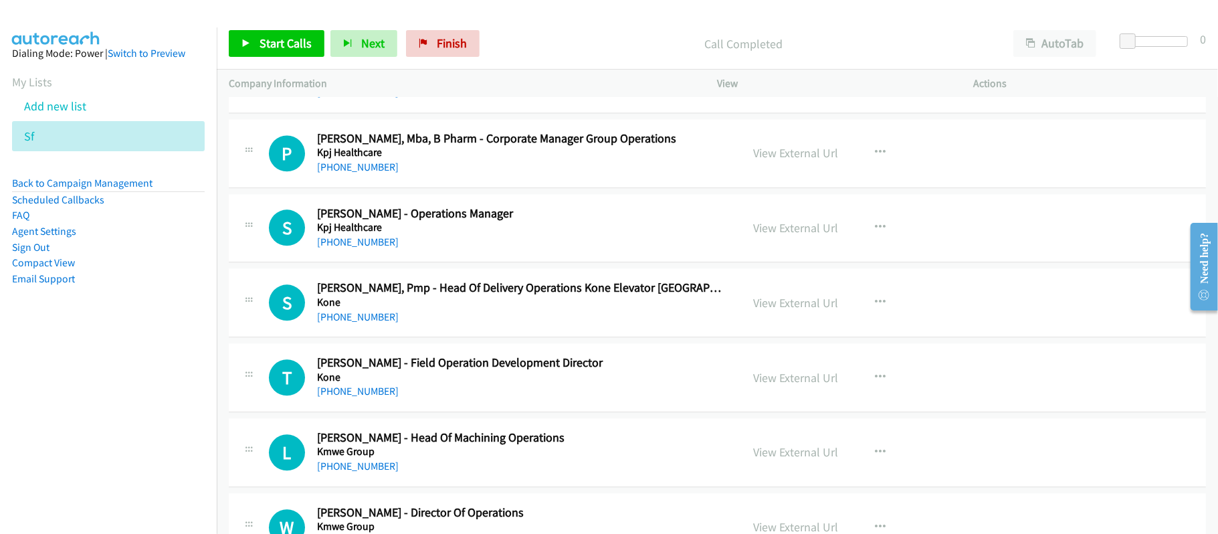
scroll to position [5918, 0]
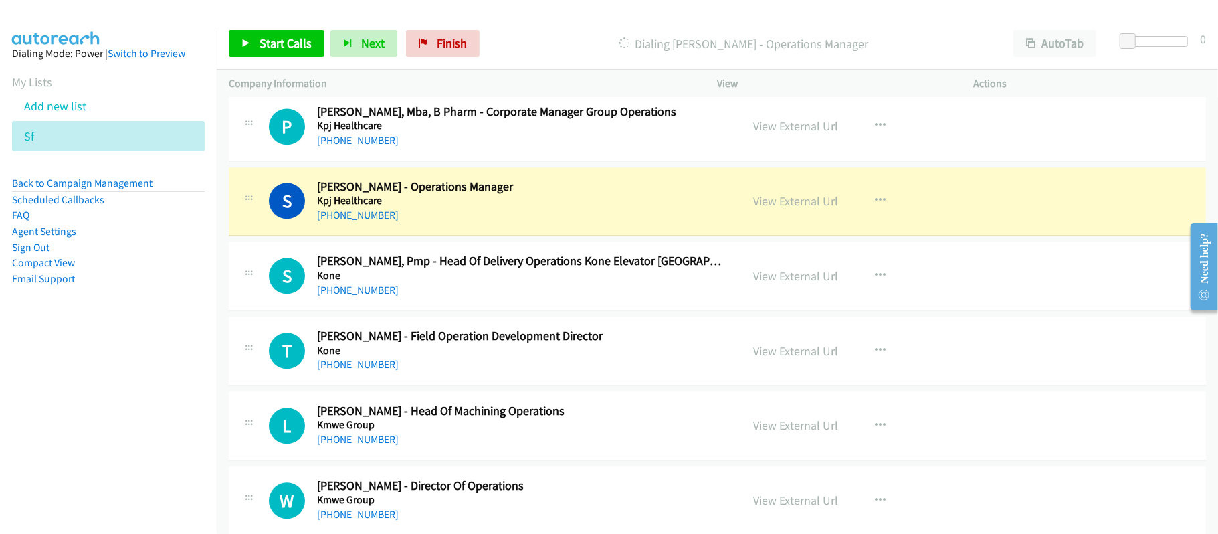
click at [130, 375] on nav "Dialing Mode: Power | Switch to Preview My Lists Add new list Sf Back to Campai…" at bounding box center [108, 294] width 217 height 534
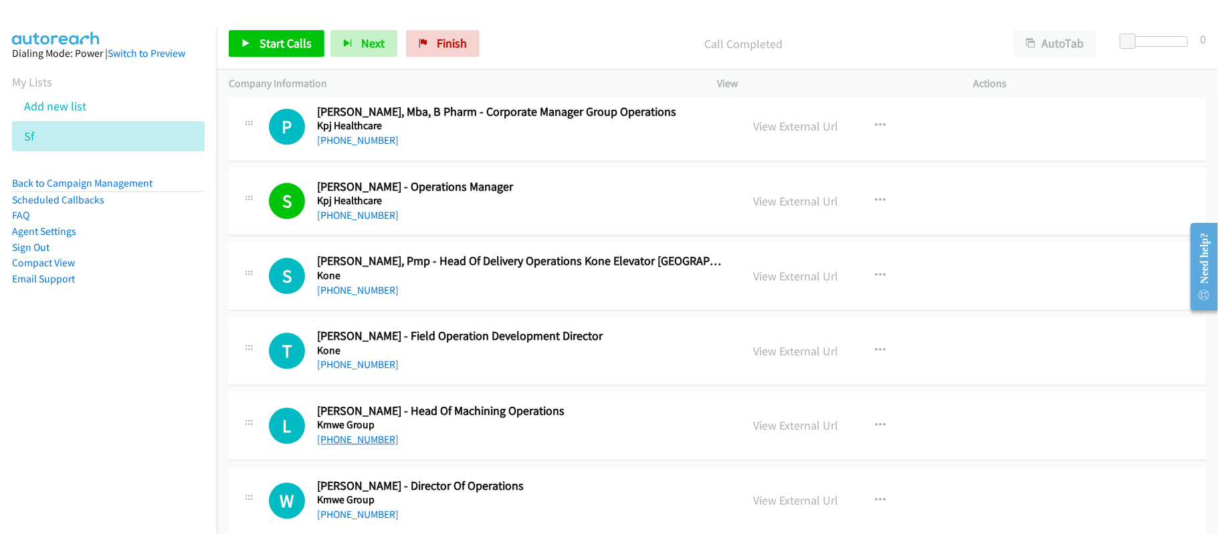
click at [336, 446] on link "[PHONE_NUMBER]" at bounding box center [358, 439] width 82 height 13
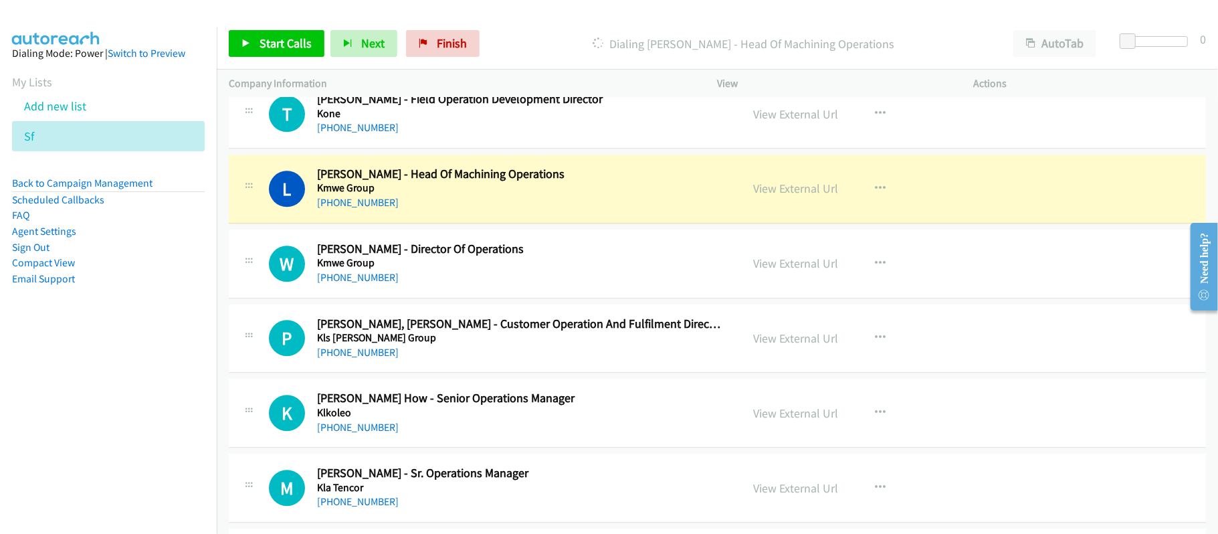
scroll to position [6185, 0]
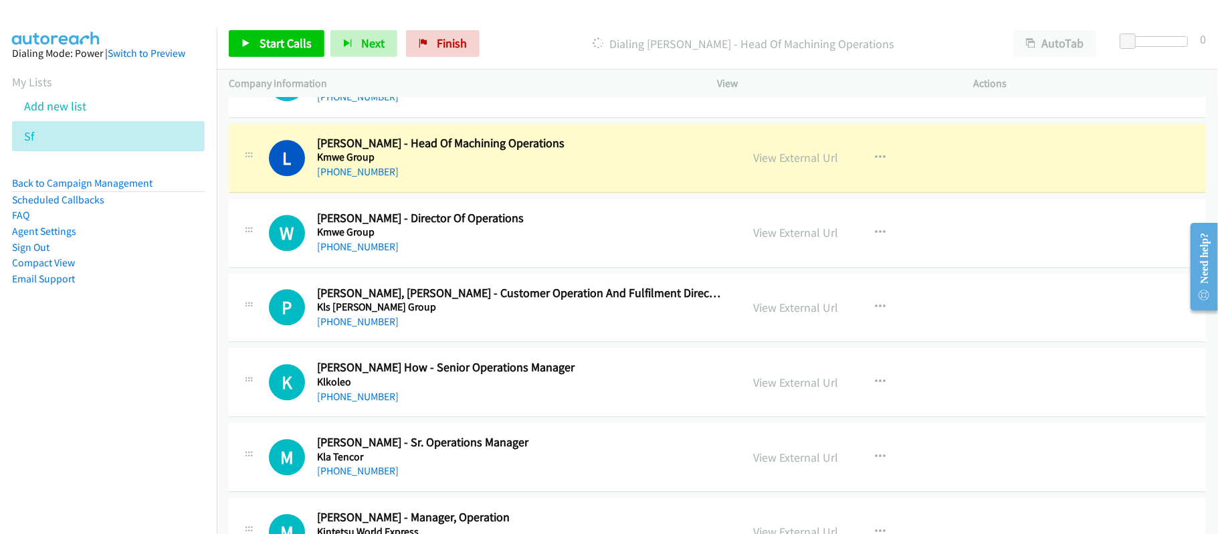
click at [538, 150] on div "L Callback Scheduled [PERSON_NAME] - Head Of Machining Operations Kmwe Group As…" at bounding box center [717, 158] width 977 height 69
click at [796, 165] on link "View External Url" at bounding box center [796, 157] width 85 height 15
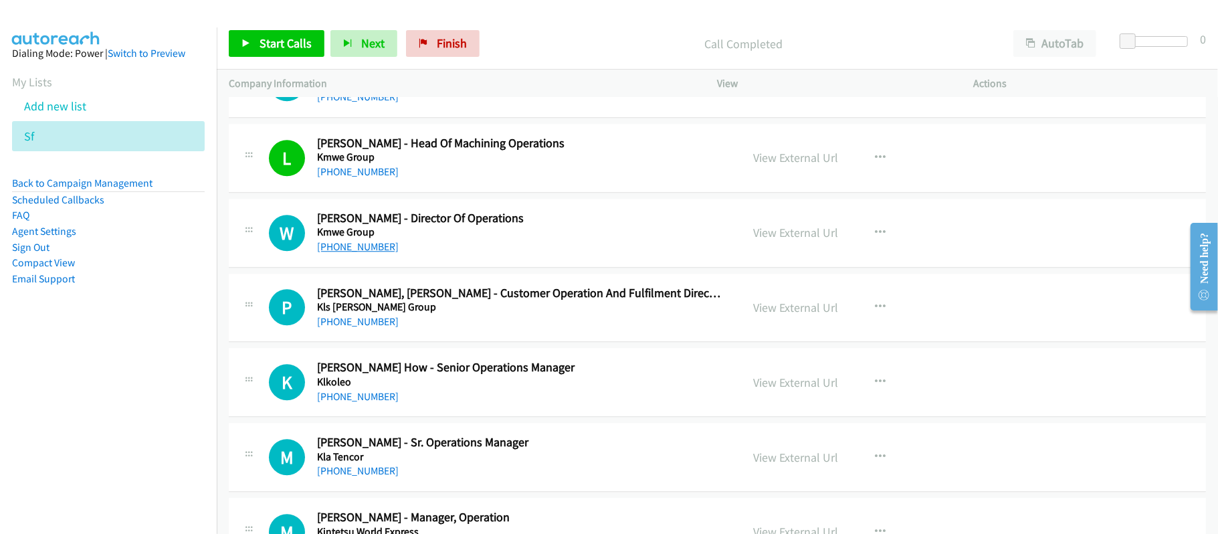
click at [343, 253] on link "[PHONE_NUMBER]" at bounding box center [358, 246] width 82 height 13
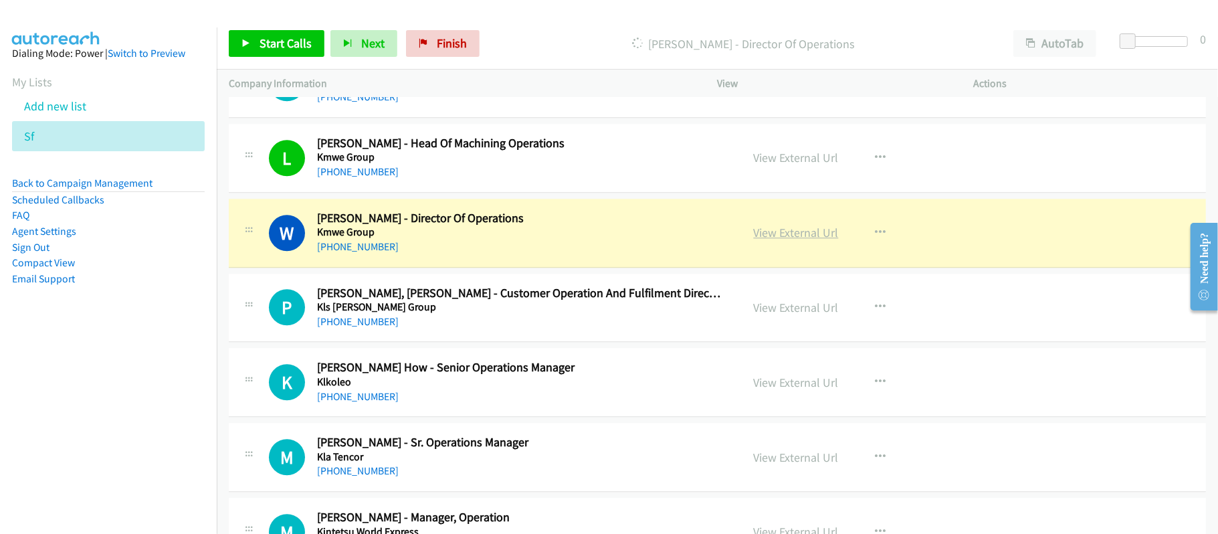
click at [771, 240] on link "View External Url" at bounding box center [796, 232] width 85 height 15
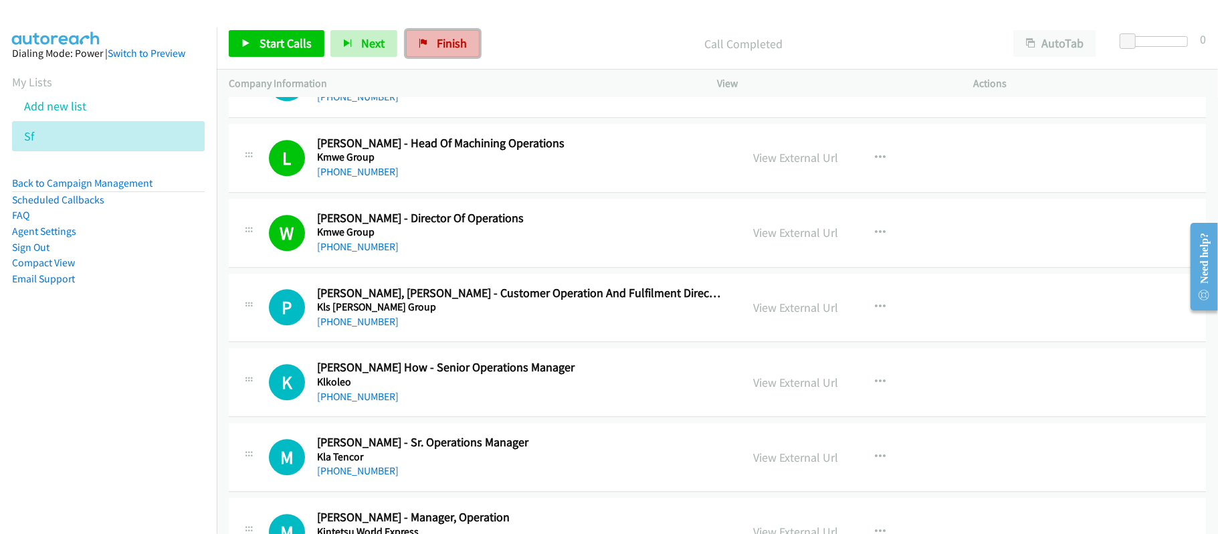
click at [442, 45] on span "Finish" at bounding box center [452, 42] width 30 height 15
